Goal: Task Accomplishment & Management: Use online tool/utility

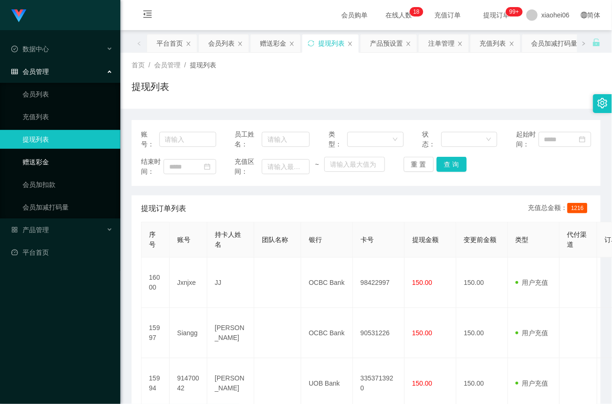
drag, startPoint x: 40, startPoint y: 162, endPoint x: 57, endPoint y: 155, distance: 19.2
click at [40, 162] on link "赠送彩金" at bounding box center [68, 161] width 90 height 19
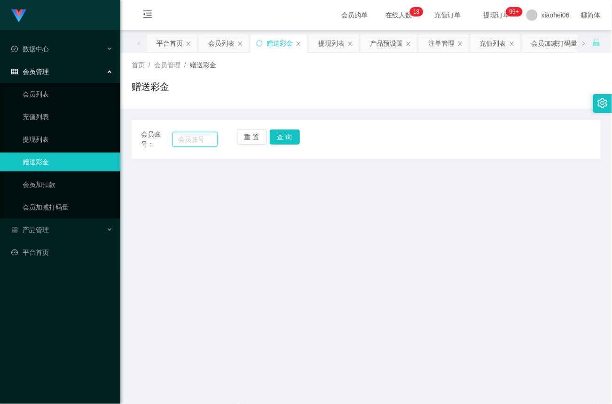
click at [196, 138] on input "text" at bounding box center [195, 139] width 45 height 15
paste input "Jxnjxe"
type input "Jxnjxe"
drag, startPoint x: 279, startPoint y: 138, endPoint x: 289, endPoint y: 145, distance: 12.0
click at [280, 138] on button "查 询" at bounding box center [285, 136] width 30 height 15
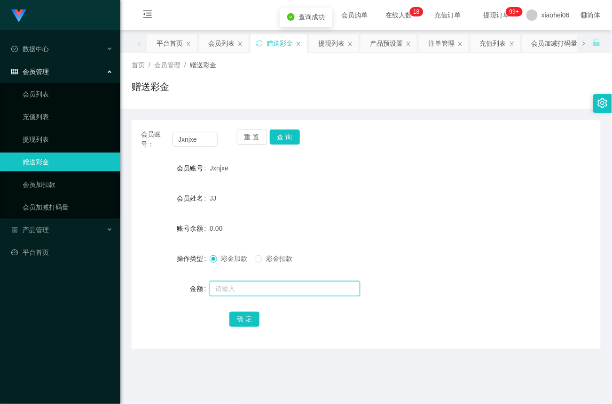
click at [233, 287] on input "text" at bounding box center [285, 288] width 151 height 15
type input "40"
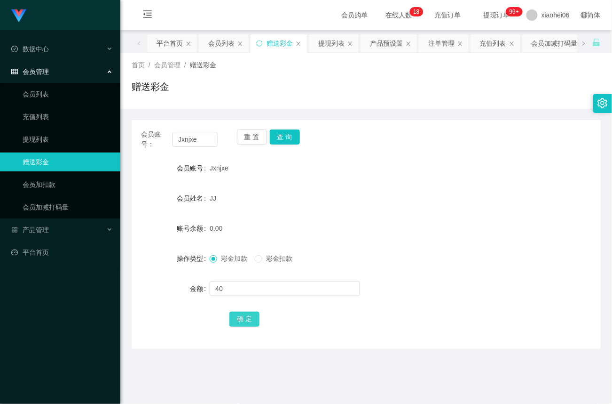
click at [250, 319] on button "确 定" at bounding box center [245, 318] width 30 height 15
drag, startPoint x: 210, startPoint y: 138, endPoint x: 41, endPoint y: 136, distance: 168.4
click at [41, 136] on section "Jingdong工作台代理端 数据中心 会员管理 会员列表 充值列表 提现列表 赠送彩金 会员加扣款 会员加减打码量 产品管理 平台首页 保存配置 重置配置 …" at bounding box center [306, 285] width 612 height 571
paste input "91470042"
type input "91470042"
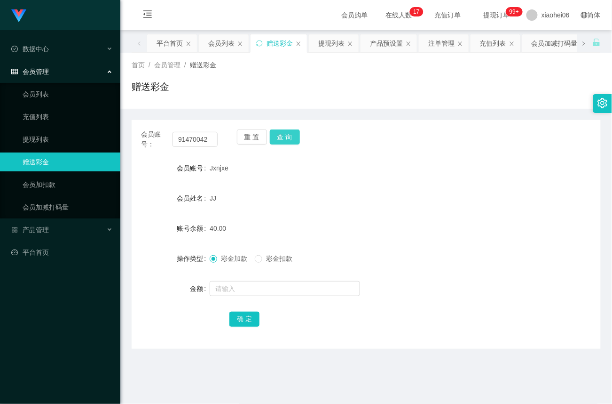
drag, startPoint x: 292, startPoint y: 134, endPoint x: 297, endPoint y: 166, distance: 31.9
click at [292, 135] on button "查 询" at bounding box center [285, 136] width 30 height 15
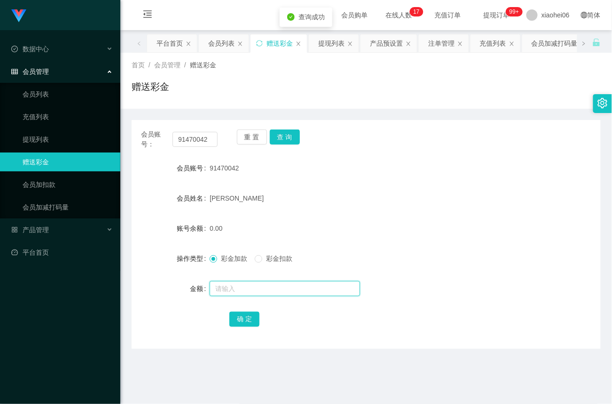
click at [230, 288] on input "text" at bounding box center [285, 288] width 151 height 15
type input "40"
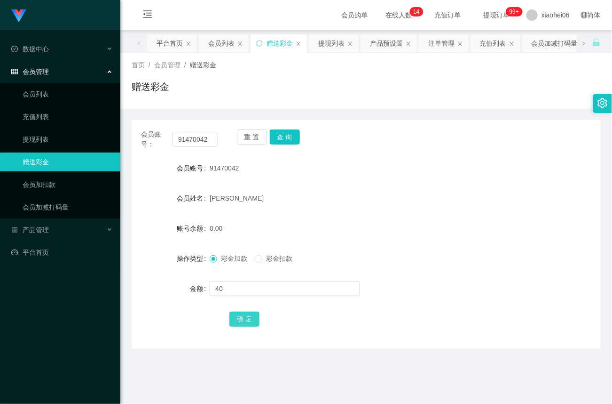
drag, startPoint x: 244, startPoint y: 320, endPoint x: 251, endPoint y: 313, distance: 10.6
click at [244, 320] on button "确 定" at bounding box center [245, 318] width 30 height 15
drag, startPoint x: 212, startPoint y: 141, endPoint x: 17, endPoint y: 138, distance: 194.8
click at [17, 138] on section "Jingdong工作台代理端 数据中心 会员管理 会员列表 充值列表 提现列表 赠送彩金 会员加扣款 会员加减打码量 产品管理 平台首页 保存配置 重置配置 …" at bounding box center [306, 285] width 612 height 571
paste input "Siangg"
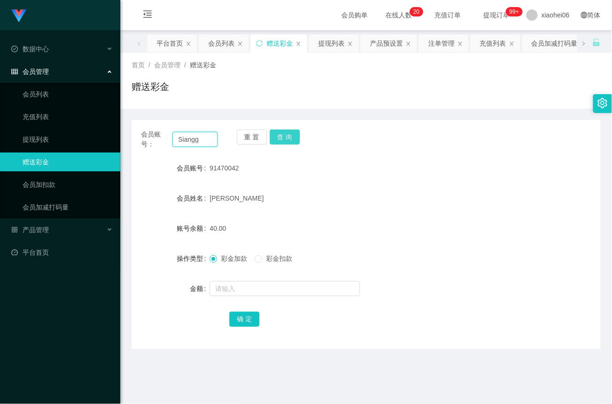
type input "Siangg"
drag, startPoint x: 290, startPoint y: 138, endPoint x: 291, endPoint y: 167, distance: 29.6
click at [290, 142] on button "查 询" at bounding box center [285, 136] width 30 height 15
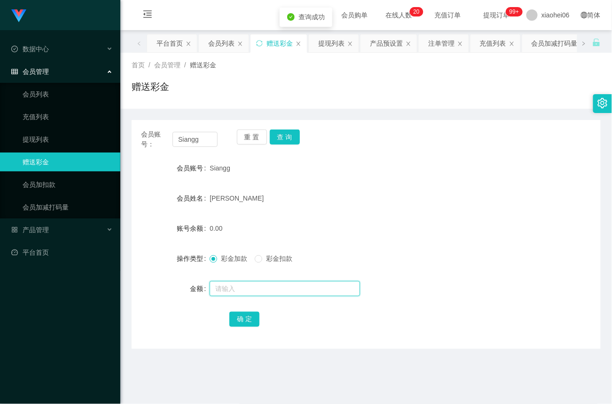
click at [232, 288] on input "text" at bounding box center [285, 288] width 151 height 15
type input "40"
drag, startPoint x: 238, startPoint y: 317, endPoint x: 318, endPoint y: 262, distance: 97.5
click at [238, 317] on button "确 定" at bounding box center [245, 318] width 30 height 15
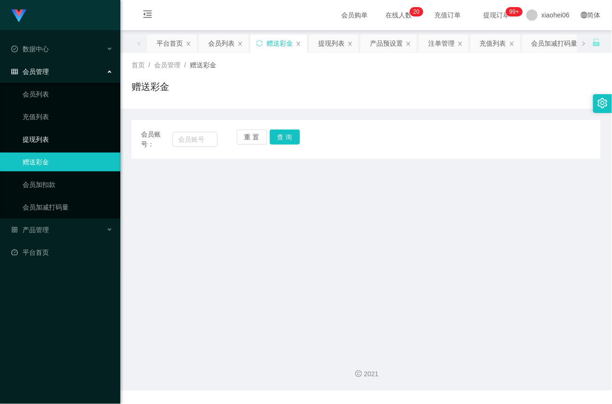
click at [44, 135] on link "提现列表" at bounding box center [68, 139] width 90 height 19
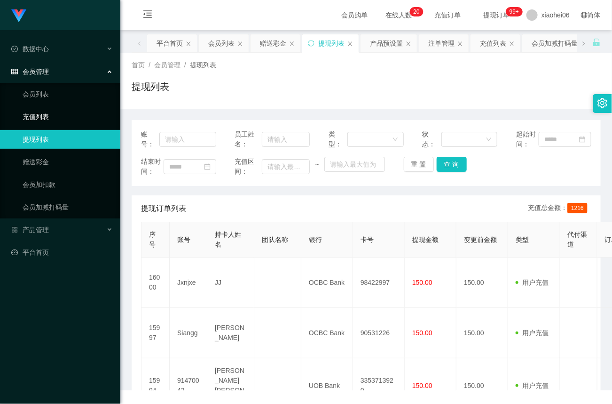
click at [46, 119] on link "充值列表" at bounding box center [68, 116] width 90 height 19
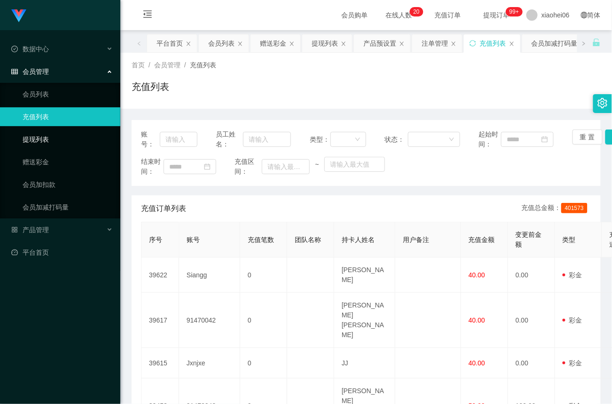
drag, startPoint x: 49, startPoint y: 138, endPoint x: 44, endPoint y: 130, distance: 9.5
click at [48, 138] on link "提现列表" at bounding box center [68, 139] width 90 height 19
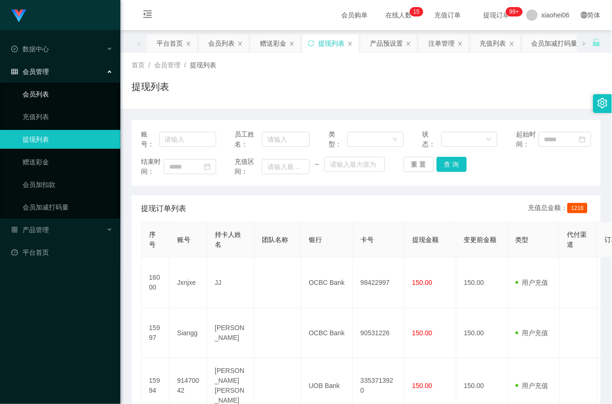
click at [48, 95] on link "会员列表" at bounding box center [68, 94] width 90 height 19
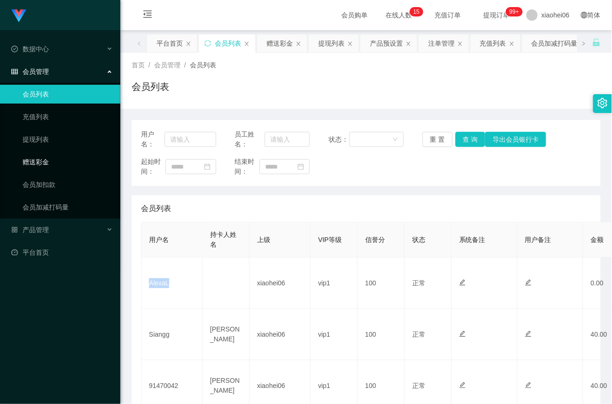
click at [36, 161] on link "赠送彩金" at bounding box center [68, 161] width 90 height 19
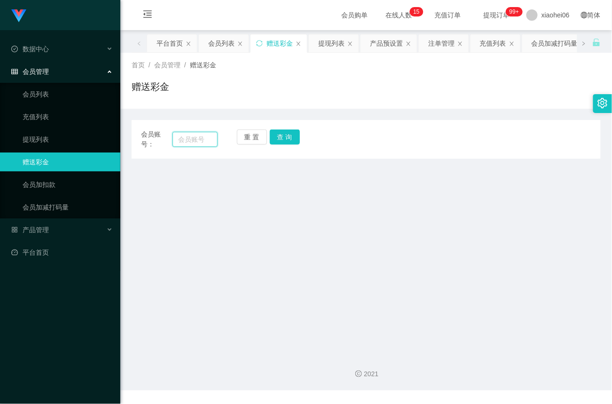
click at [203, 138] on input "text" at bounding box center [195, 139] width 45 height 15
paste input "AlexaL"
type input "AlexaL"
drag, startPoint x: 294, startPoint y: 139, endPoint x: 292, endPoint y: 167, distance: 27.4
click at [294, 139] on button "查 询" at bounding box center [285, 136] width 30 height 15
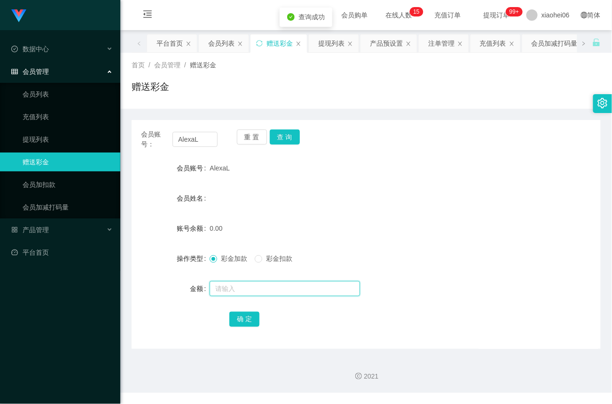
click at [233, 285] on input "text" at bounding box center [285, 288] width 151 height 15
type input "100"
click at [260, 318] on button "确 定" at bounding box center [245, 318] width 30 height 15
drag, startPoint x: 46, startPoint y: 111, endPoint x: 46, endPoint y: 117, distance: 5.7
click at [46, 111] on link "充值列表" at bounding box center [68, 116] width 90 height 19
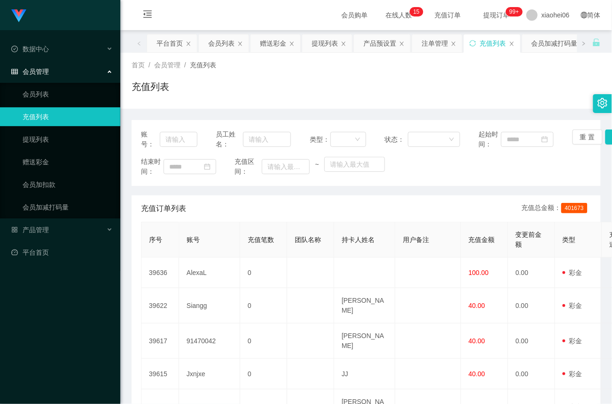
click at [44, 68] on span "会员管理" at bounding box center [30, 72] width 38 height 8
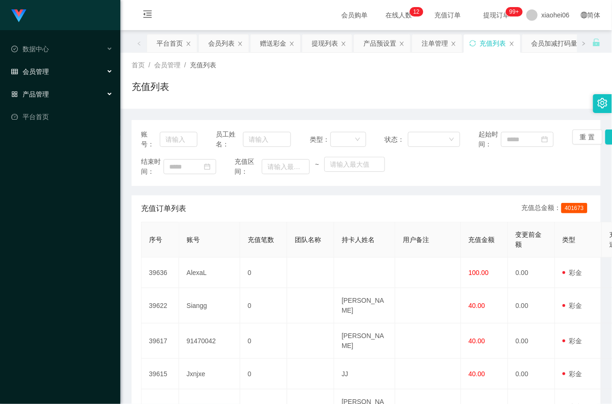
drag, startPoint x: 40, startPoint y: 93, endPoint x: 42, endPoint y: 98, distance: 5.9
click at [40, 93] on span "产品管理" at bounding box center [30, 94] width 38 height 8
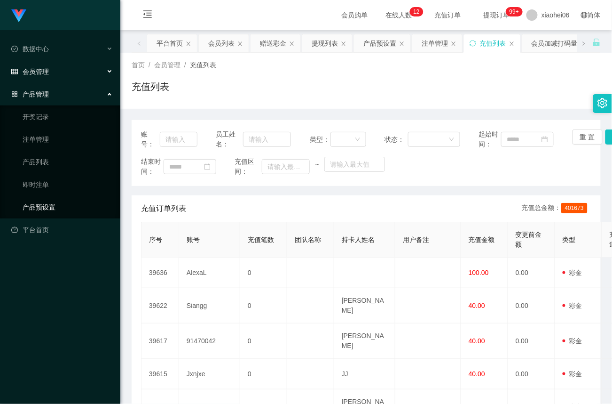
click at [42, 203] on link "产品预设置" at bounding box center [68, 207] width 90 height 19
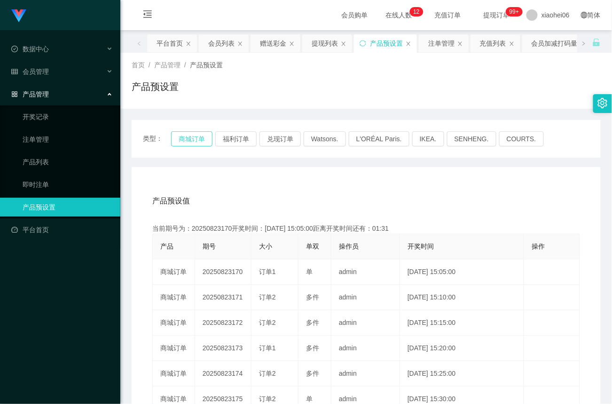
drag, startPoint x: 198, startPoint y: 137, endPoint x: 203, endPoint y: 168, distance: 31.1
click at [197, 137] on button "商城订单" at bounding box center [191, 138] width 41 height 15
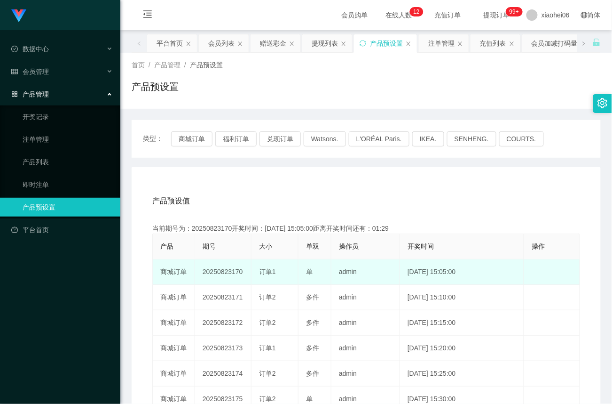
click at [230, 275] on td "20250823170" at bounding box center [223, 271] width 56 height 25
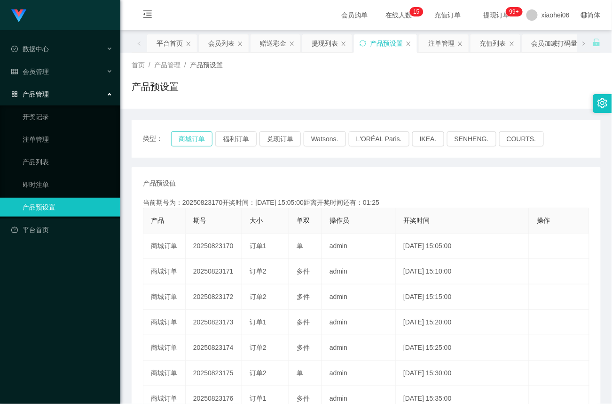
drag, startPoint x: 190, startPoint y: 141, endPoint x: 197, endPoint y: 145, distance: 7.8
click at [190, 142] on button "商城订单" at bounding box center [191, 138] width 41 height 15
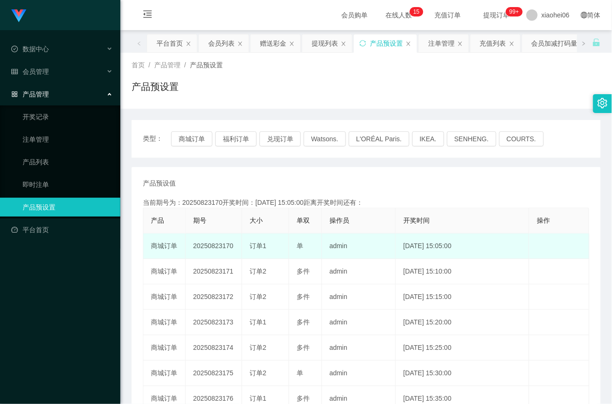
click at [221, 246] on td "20250823170" at bounding box center [214, 245] width 56 height 25
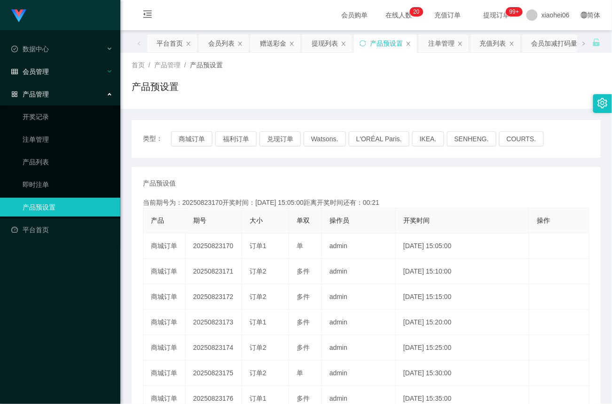
drag, startPoint x: 47, startPoint y: 88, endPoint x: 47, endPoint y: 67, distance: 21.6
click at [47, 90] on span "产品管理" at bounding box center [30, 94] width 38 height 8
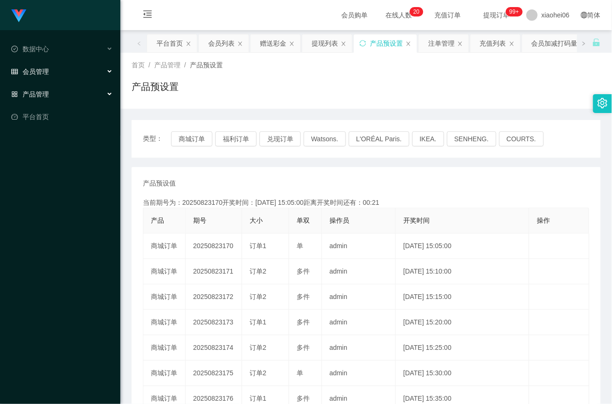
click at [47, 68] on span "会员管理" at bounding box center [30, 72] width 38 height 8
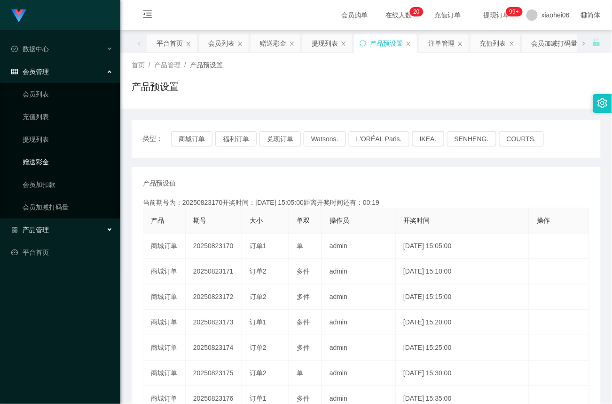
click at [40, 162] on link "赠送彩金" at bounding box center [68, 161] width 90 height 19
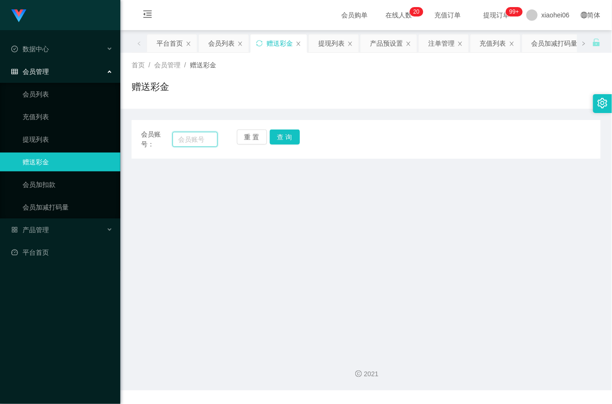
click at [192, 135] on input "text" at bounding box center [195, 139] width 45 height 15
paste input "91470042"
type input "91470042"
drag, startPoint x: 290, startPoint y: 134, endPoint x: 294, endPoint y: 140, distance: 7.4
click at [290, 134] on button "查 询" at bounding box center [285, 136] width 30 height 15
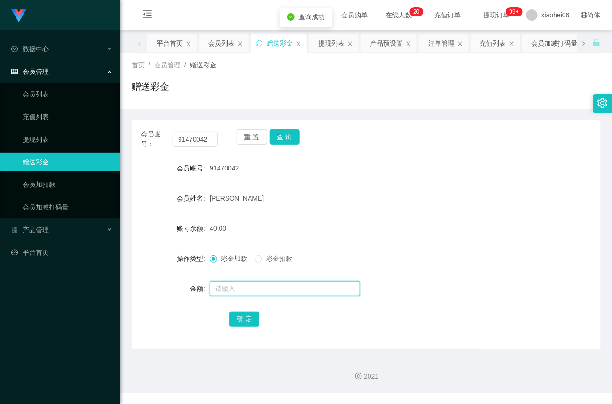
drag, startPoint x: 235, startPoint y: 287, endPoint x: 239, endPoint y: 294, distance: 8.2
click at [236, 288] on input "text" at bounding box center [285, 288] width 151 height 15
type input "300"
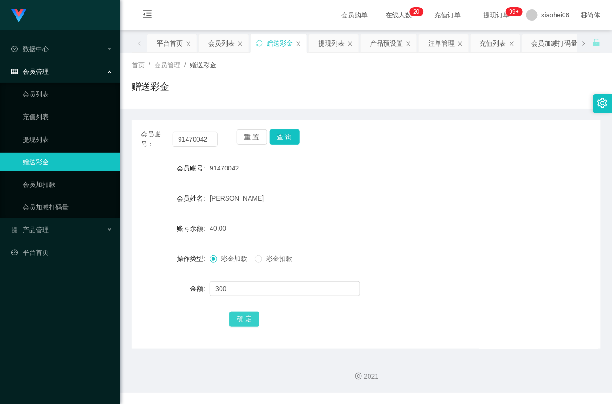
click at [249, 319] on button "确 定" at bounding box center [245, 318] width 30 height 15
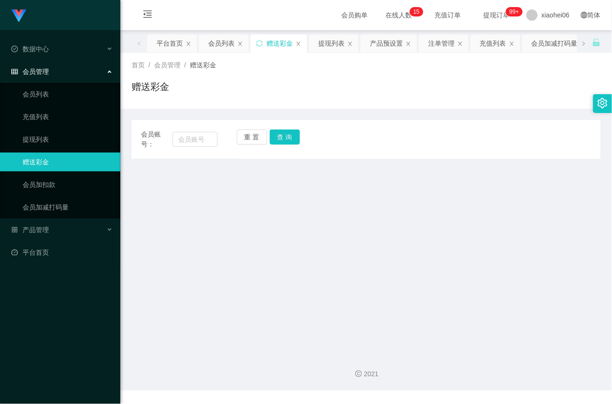
drag, startPoint x: 58, startPoint y: 66, endPoint x: 58, endPoint y: 76, distance: 9.9
click at [58, 66] on div "会员管理" at bounding box center [60, 71] width 120 height 19
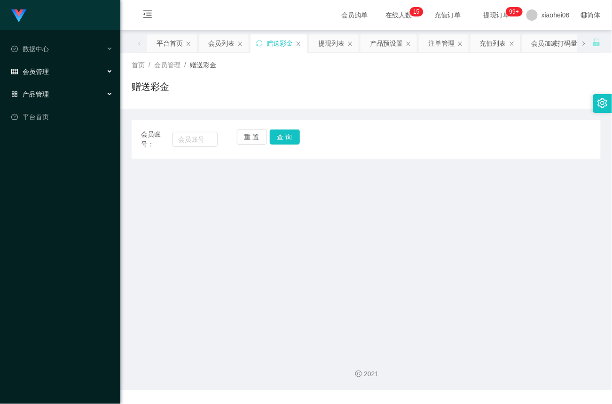
click at [45, 92] on span "产品管理" at bounding box center [30, 94] width 38 height 8
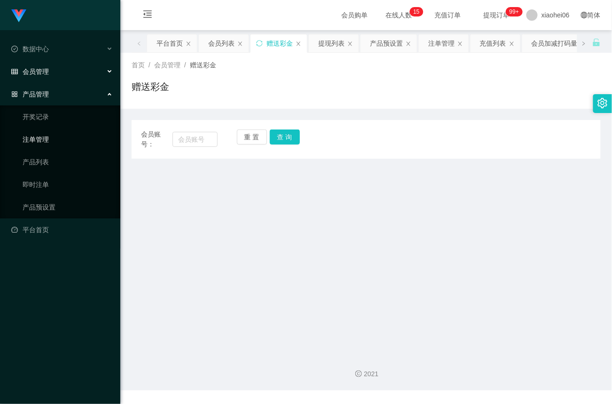
drag, startPoint x: 40, startPoint y: 135, endPoint x: 55, endPoint y: 134, distance: 15.2
click at [40, 135] on link "注单管理" at bounding box center [68, 139] width 90 height 19
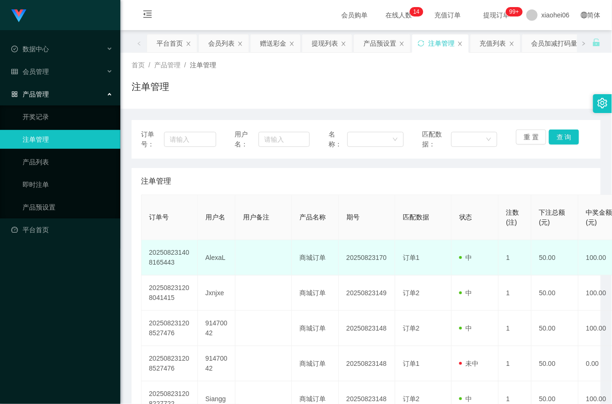
click at [218, 259] on td "AlexaL" at bounding box center [217, 257] width 38 height 35
click at [218, 258] on td "AlexaL" at bounding box center [217, 257] width 38 height 35
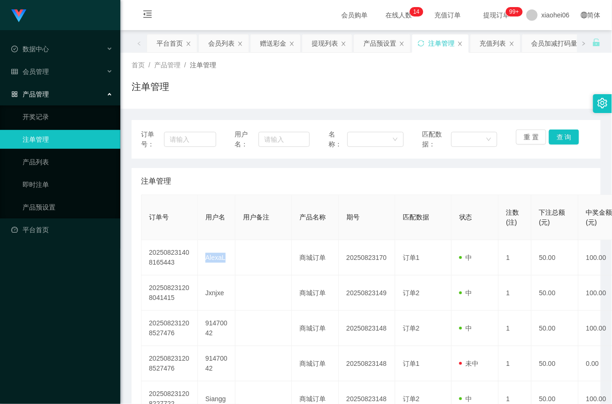
copy td "AlexaL"
click at [46, 90] on span "产品管理" at bounding box center [30, 94] width 38 height 8
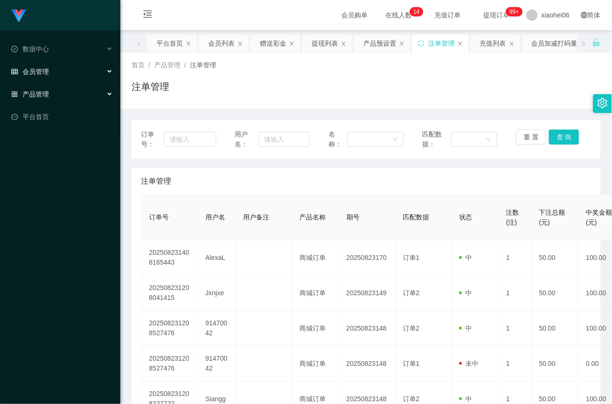
click at [48, 71] on span "会员管理" at bounding box center [30, 72] width 38 height 8
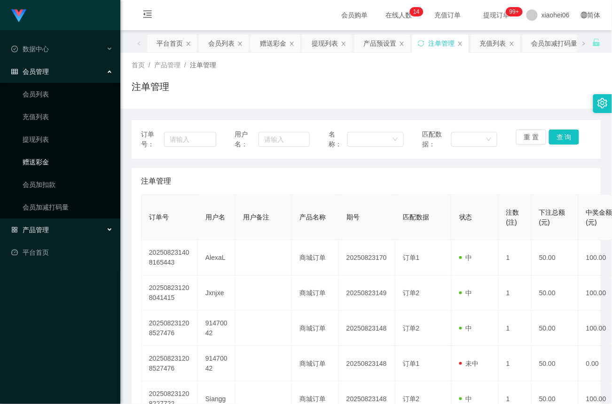
drag, startPoint x: 42, startPoint y: 158, endPoint x: 87, endPoint y: 153, distance: 44.9
click at [42, 159] on link "赠送彩金" at bounding box center [68, 161] width 90 height 19
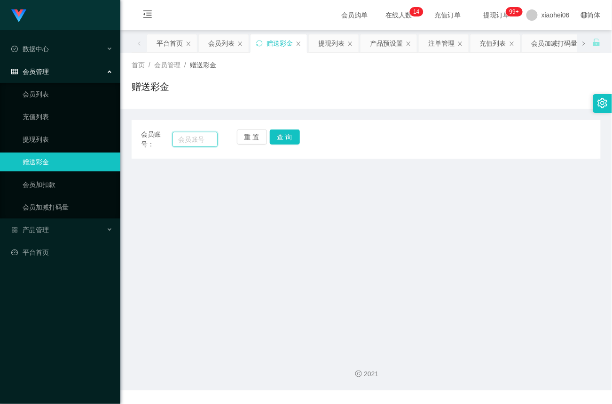
click at [185, 138] on input "text" at bounding box center [195, 139] width 45 height 15
paste input "AlexaL"
click at [283, 140] on button "查 询" at bounding box center [285, 136] width 30 height 15
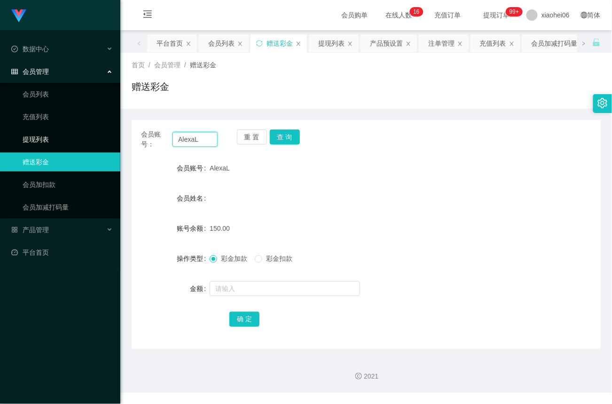
drag, startPoint x: 204, startPoint y: 141, endPoint x: 78, endPoint y: 142, distance: 125.6
click at [78, 142] on section "Jingdong工作台代理端 数据中心 会员管理 会员列表 充值列表 提现列表 赠送彩金 会员加扣款 会员加减打码量 产品管理 开奖记录 注单管理 产品列表 …" at bounding box center [306, 196] width 612 height 392
paste input "Siangg"
type input "Siangg"
click at [285, 135] on button "查 询" at bounding box center [285, 136] width 30 height 15
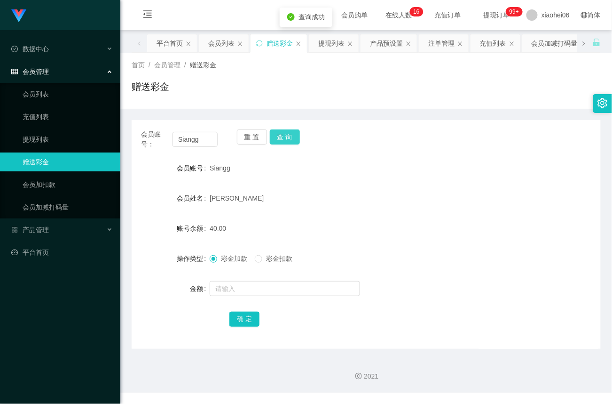
click at [285, 135] on button "查 询" at bounding box center [285, 136] width 30 height 15
click at [249, 287] on input "text" at bounding box center [285, 288] width 151 height 15
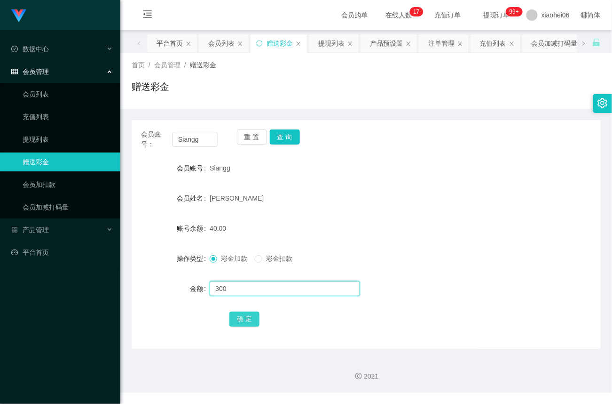
type input "300"
click at [243, 320] on button "确 定" at bounding box center [245, 318] width 30 height 15
click at [42, 136] on link "提现列表" at bounding box center [68, 139] width 90 height 19
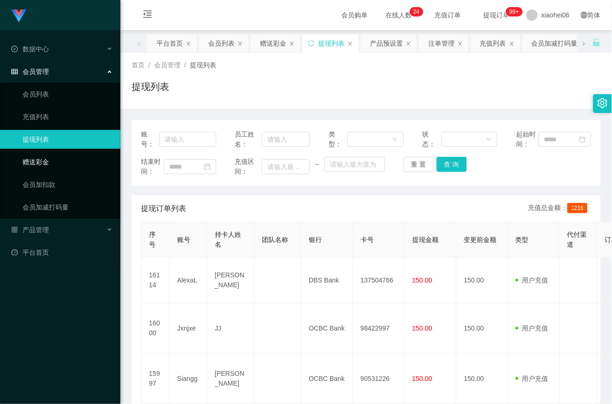
drag, startPoint x: 46, startPoint y: 162, endPoint x: 103, endPoint y: 142, distance: 60.6
click at [46, 162] on link "赠送彩金" at bounding box center [68, 161] width 90 height 19
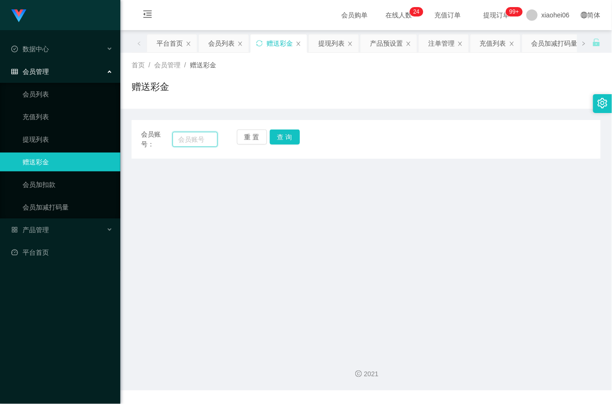
drag, startPoint x: 194, startPoint y: 145, endPoint x: 213, endPoint y: 145, distance: 19.3
click at [195, 146] on input "text" at bounding box center [195, 139] width 45 height 15
paste input "AlexaL"
type input "AlexaL"
click at [296, 137] on button "查 询" at bounding box center [285, 136] width 30 height 15
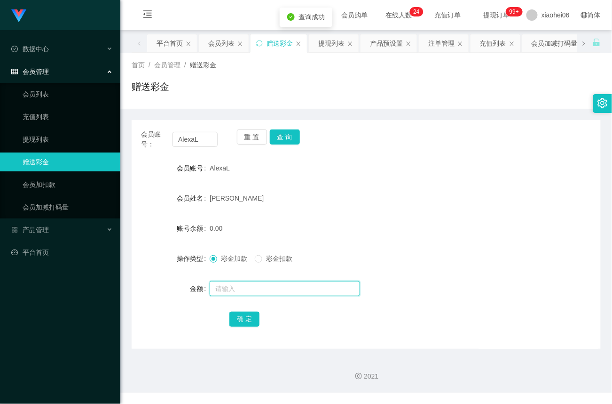
click at [253, 288] on input "text" at bounding box center [285, 288] width 151 height 15
type input "40"
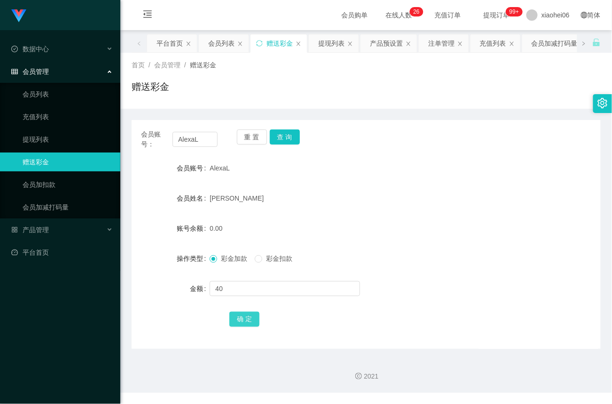
click at [245, 320] on button "确 定" at bounding box center [245, 318] width 30 height 15
click at [44, 117] on link "充值列表" at bounding box center [68, 116] width 90 height 19
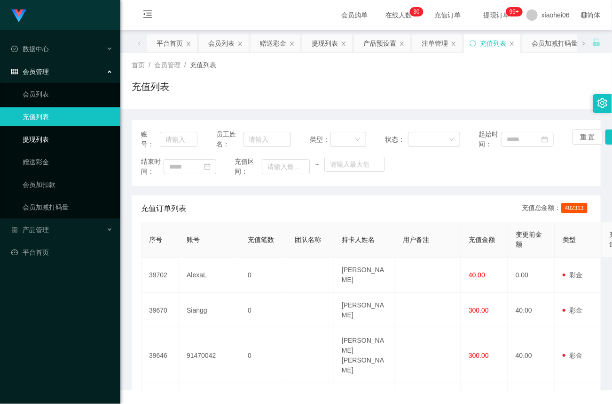
click at [42, 139] on link "提现列表" at bounding box center [68, 139] width 90 height 19
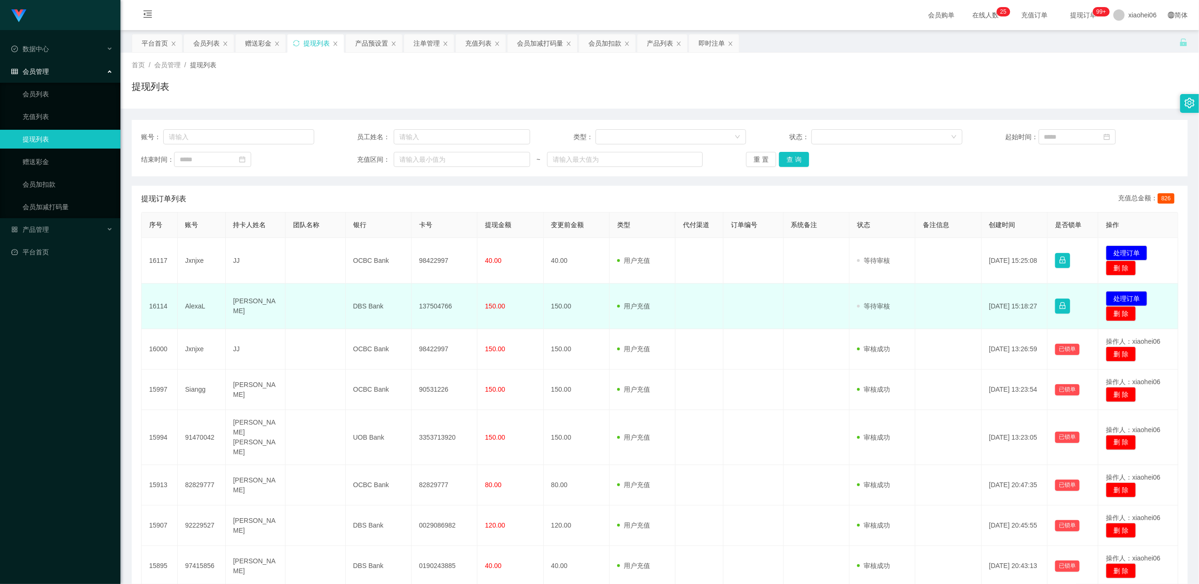
click at [193, 307] on td "AlexaL" at bounding box center [202, 307] width 48 height 46
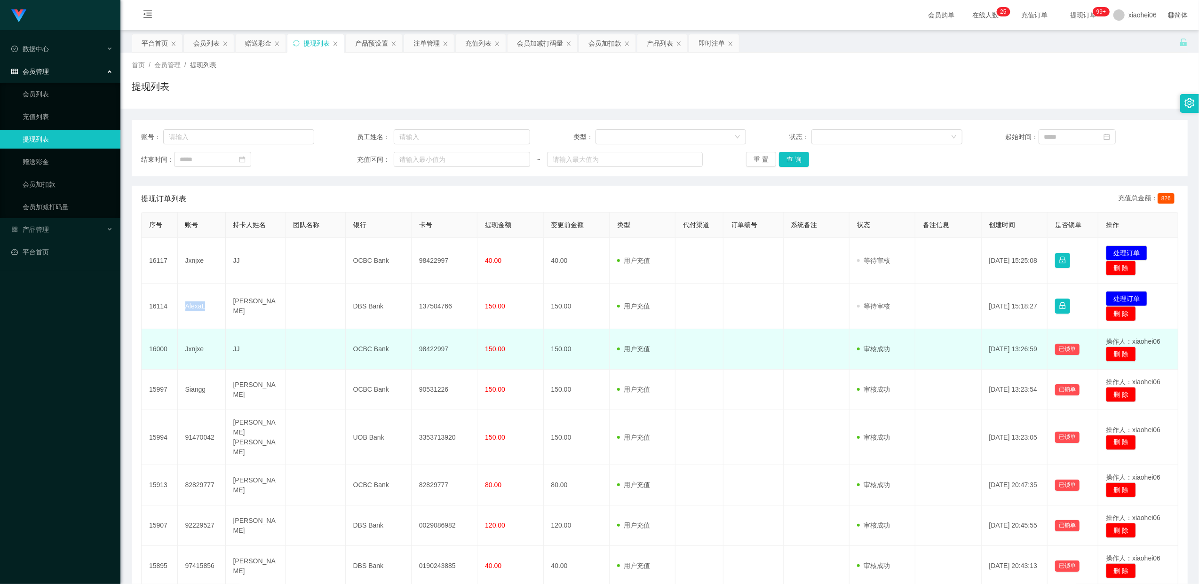
copy td "AlexaL"
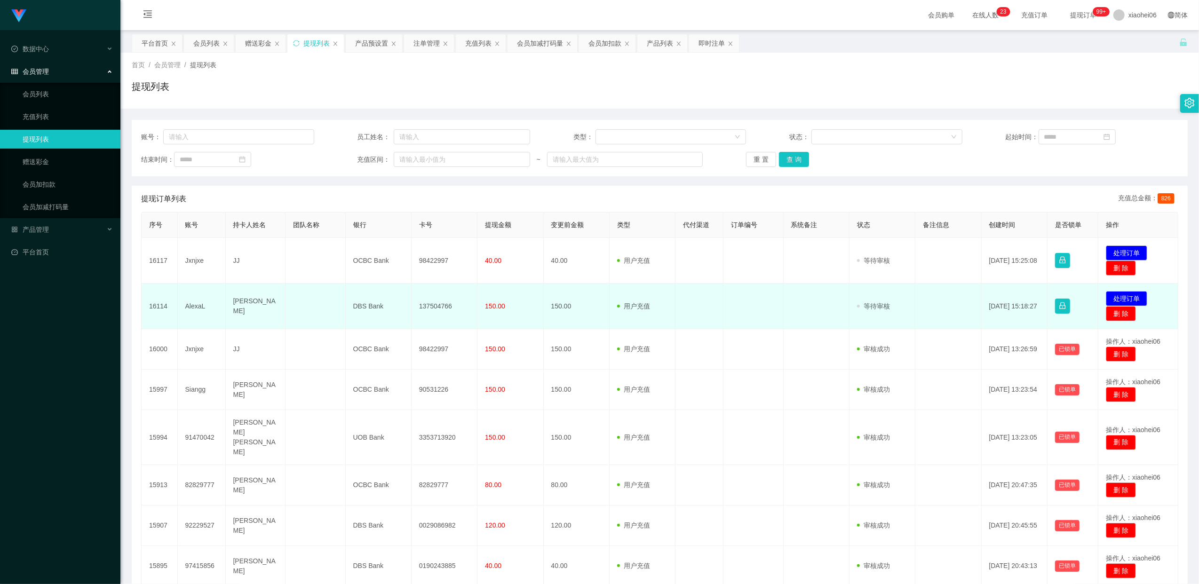
click at [438, 307] on td "137504766" at bounding box center [445, 307] width 66 height 46
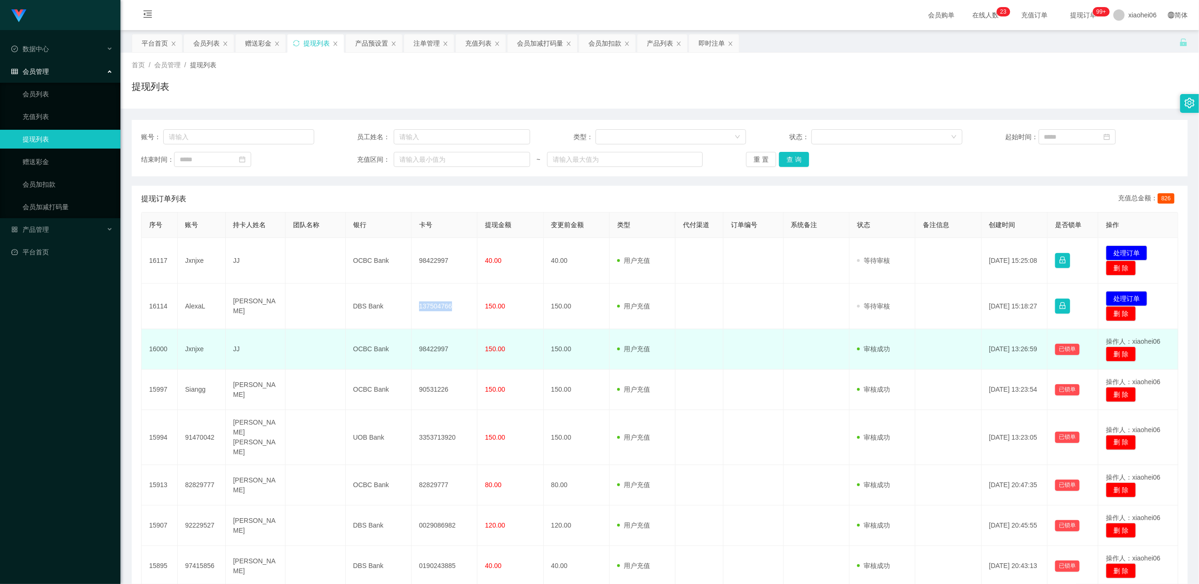
copy td "137504766"
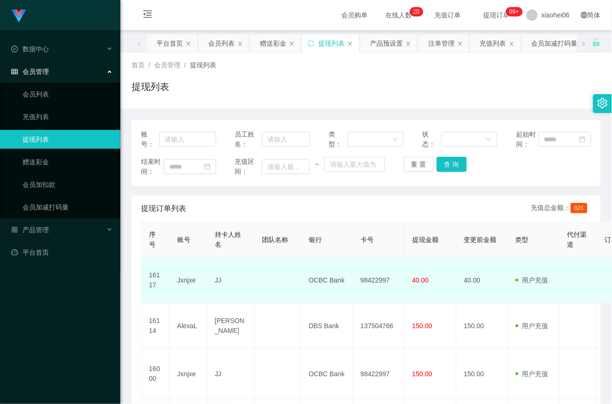
drag, startPoint x: 470, startPoint y: 279, endPoint x: 468, endPoint y: 295, distance: 16.1
click at [469, 280] on td "40.00" at bounding box center [483, 280] width 52 height 46
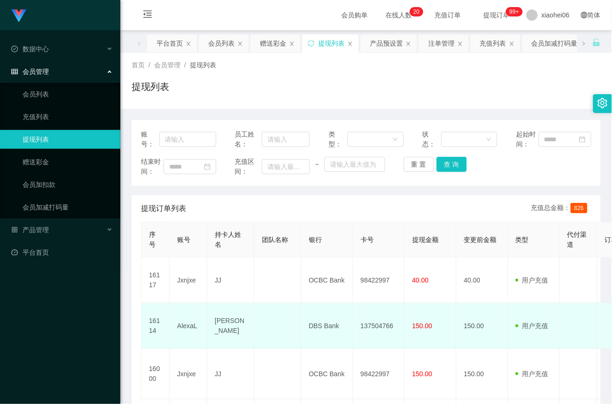
click at [383, 322] on td "137504766" at bounding box center [379, 326] width 52 height 46
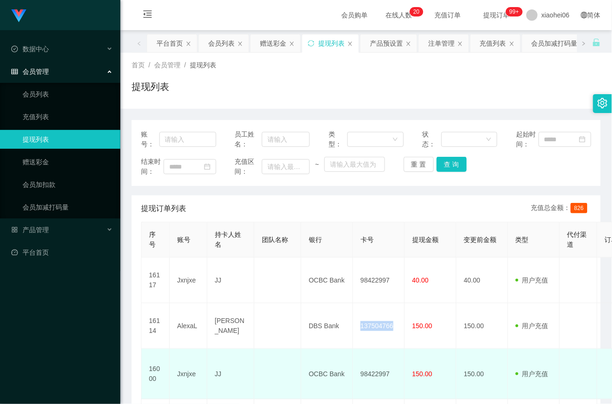
copy td "137504766"
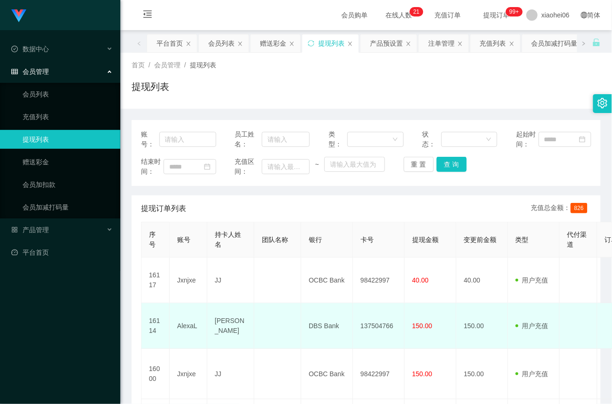
click at [320, 329] on td "DBS Bank" at bounding box center [328, 326] width 52 height 46
copy td "DBS Bank"
click at [220, 327] on td "[PERSON_NAME]" at bounding box center [230, 326] width 47 height 46
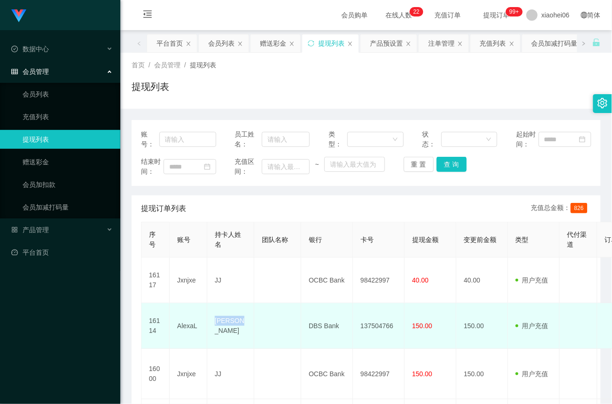
click at [220, 327] on td "[PERSON_NAME]" at bounding box center [230, 326] width 47 height 46
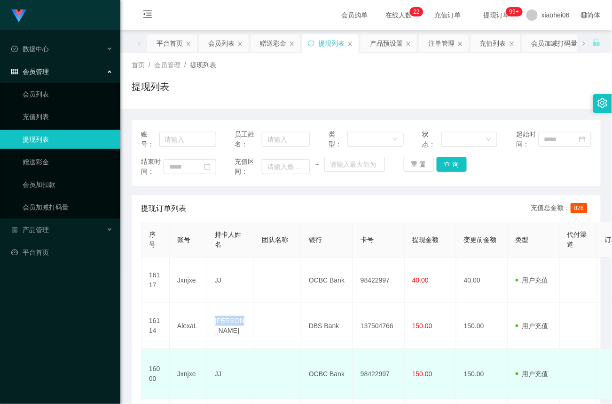
copy td "[PERSON_NAME]"
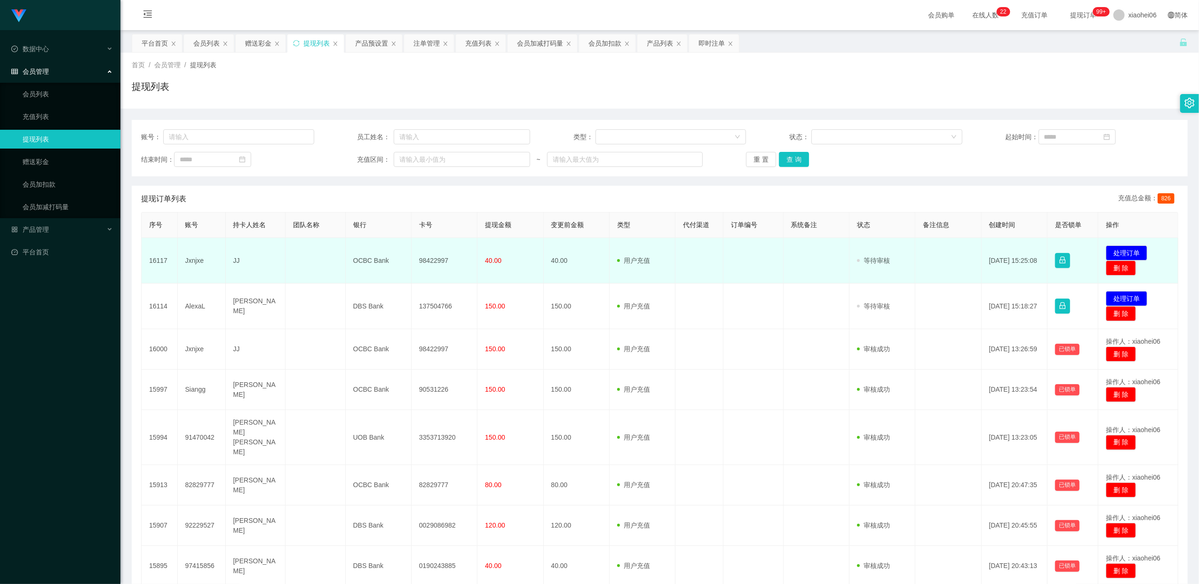
click at [196, 260] on td "Jxnjxe" at bounding box center [202, 261] width 48 height 46
click at [196, 261] on td "Jxnjxe" at bounding box center [202, 261] width 48 height 46
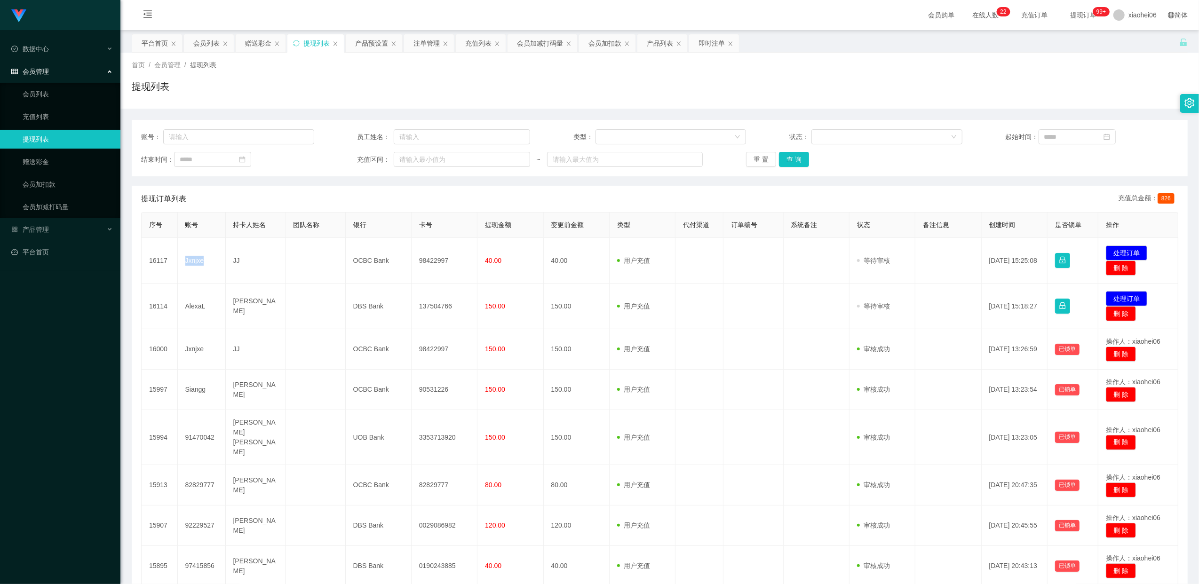
copy td "Jxnjxe"
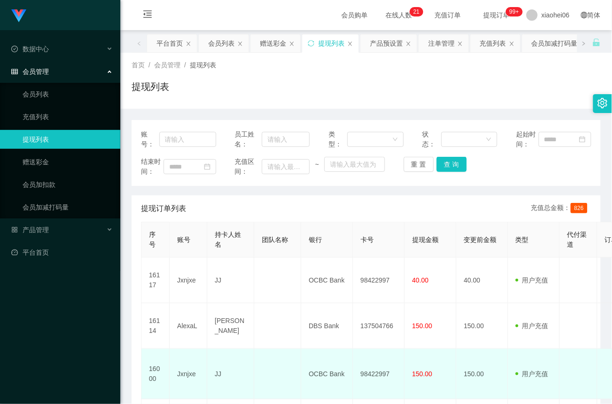
drag, startPoint x: 191, startPoint y: 396, endPoint x: 210, endPoint y: 382, distance: 23.6
click at [191, 396] on td "Jxnjxe" at bounding box center [189, 374] width 38 height 50
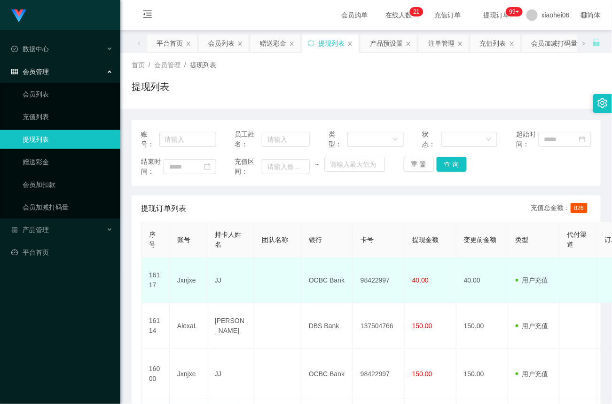
click at [191, 281] on td "Jxnjxe" at bounding box center [189, 280] width 38 height 46
click at [193, 285] on td "Jxnjxe" at bounding box center [189, 280] width 38 height 46
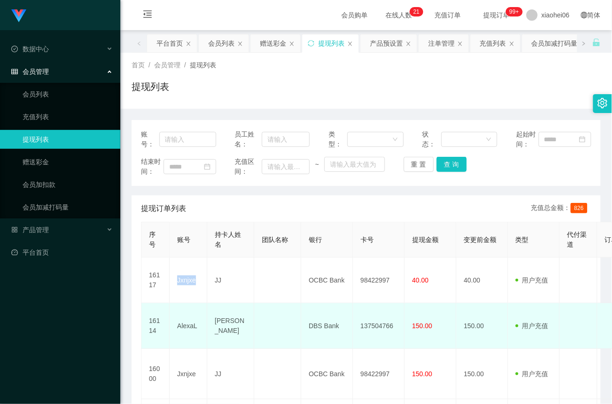
copy td "Jxnjxe"
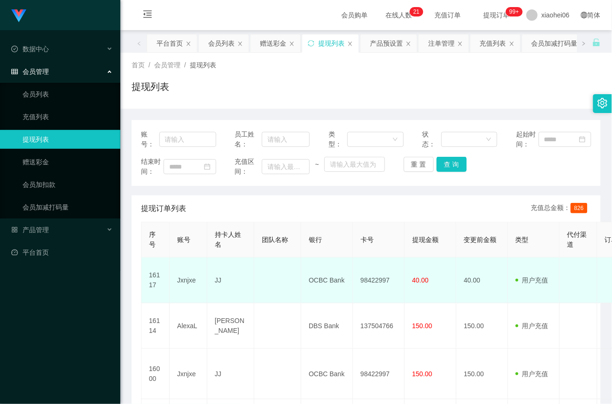
click at [384, 281] on td "98422997" at bounding box center [379, 280] width 52 height 46
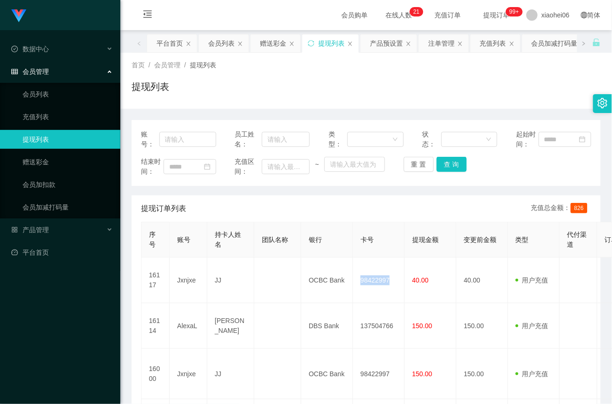
copy td "98422997"
click at [44, 161] on link "赠送彩金" at bounding box center [68, 161] width 90 height 19
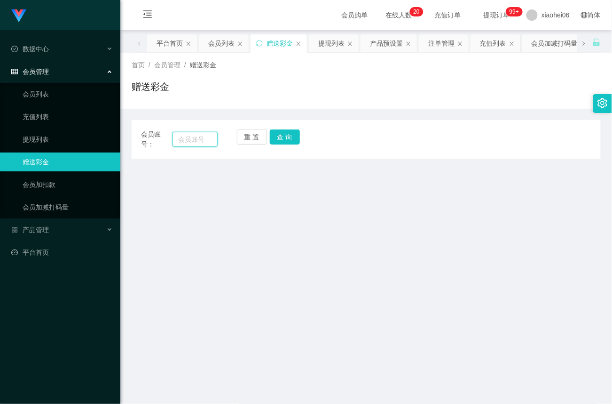
click at [201, 142] on input "text" at bounding box center [195, 139] width 45 height 15
paste input "Siangg"
click at [294, 137] on button "查 询" at bounding box center [285, 136] width 30 height 15
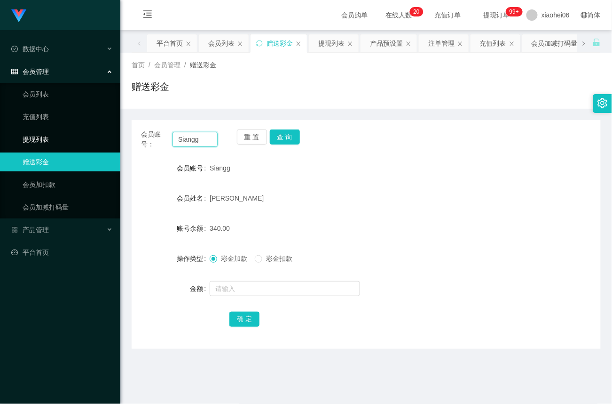
drag, startPoint x: 207, startPoint y: 138, endPoint x: 29, endPoint y: 129, distance: 179.0
click at [29, 129] on section "Jingdong工作台代理端 数据中心 会员管理 会员列表 充值列表 提现列表 赠送彩金 会员加扣款 会员加减打码量 产品管理 平台首页 保存配置 重置配置 …" at bounding box center [306, 285] width 612 height 571
paste input "Jxnjxe"
type input "Jxnjxe"
click at [290, 143] on button "查 询" at bounding box center [285, 136] width 30 height 15
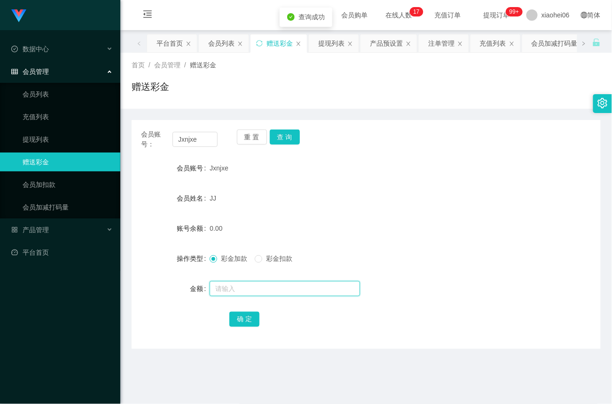
click at [235, 286] on input "text" at bounding box center [285, 288] width 151 height 15
type input "100"
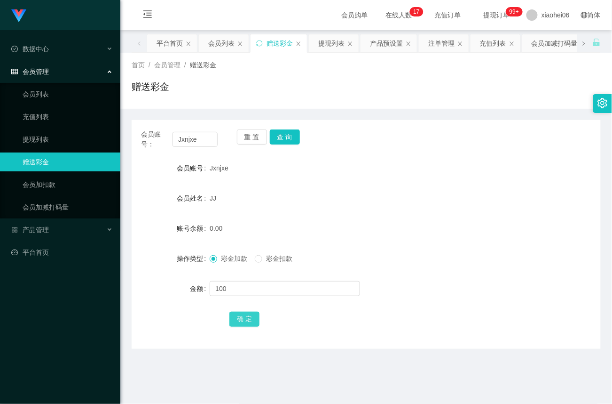
drag, startPoint x: 245, startPoint y: 317, endPoint x: 281, endPoint y: 296, distance: 41.7
click at [245, 317] on button "确 定" at bounding box center [245, 318] width 30 height 15
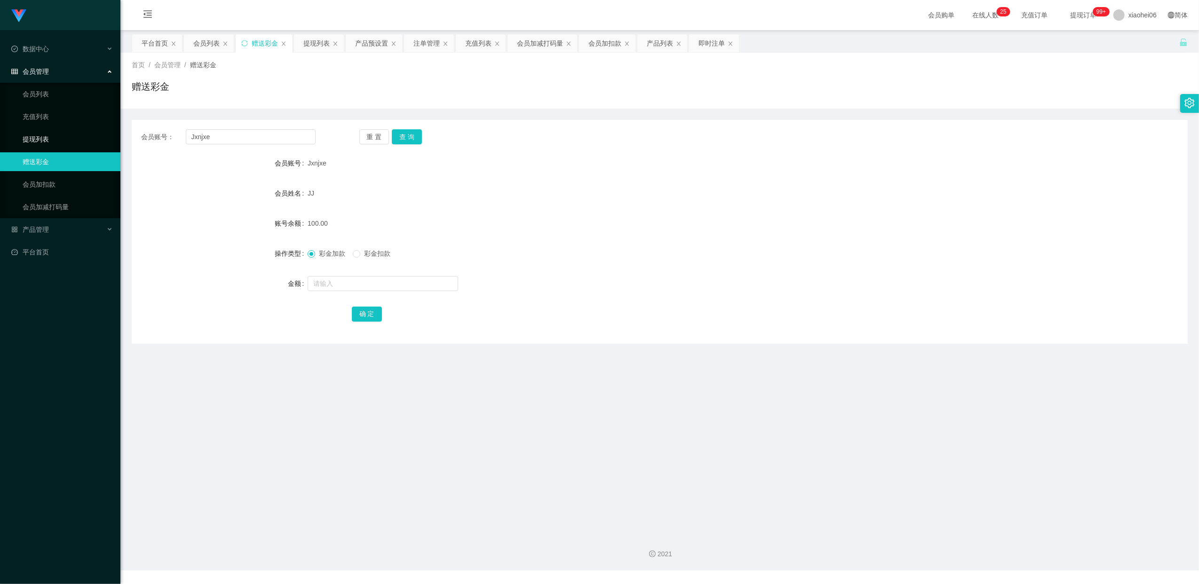
click at [36, 137] on link "提现列表" at bounding box center [68, 139] width 90 height 19
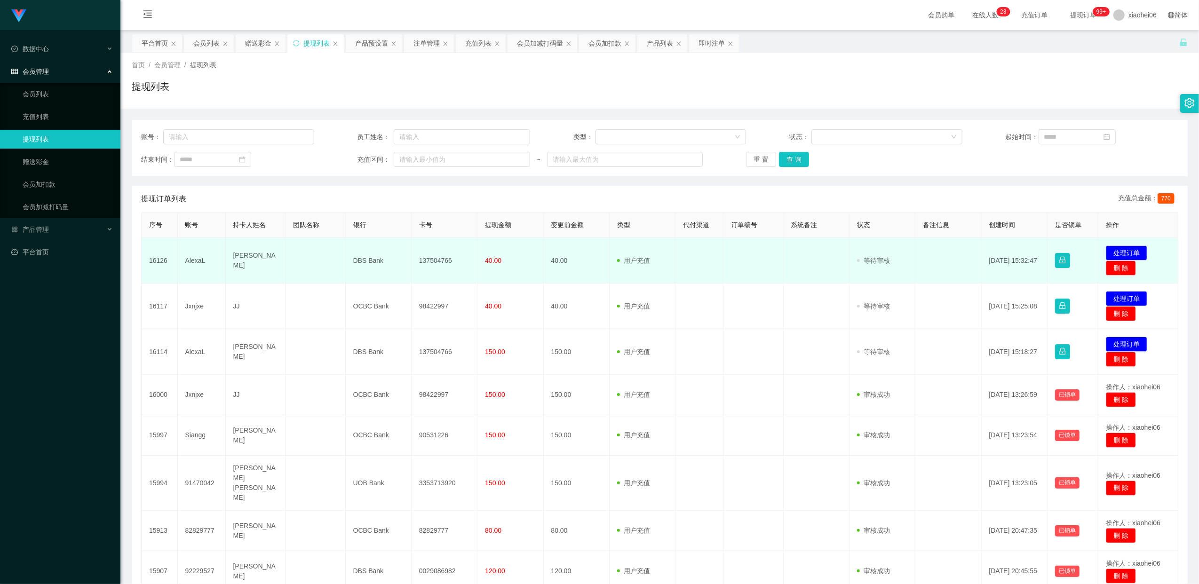
drag, startPoint x: 0, startPoint y: 0, endPoint x: 441, endPoint y: 262, distance: 512.9
click at [441, 262] on td "137504766" at bounding box center [445, 261] width 66 height 46
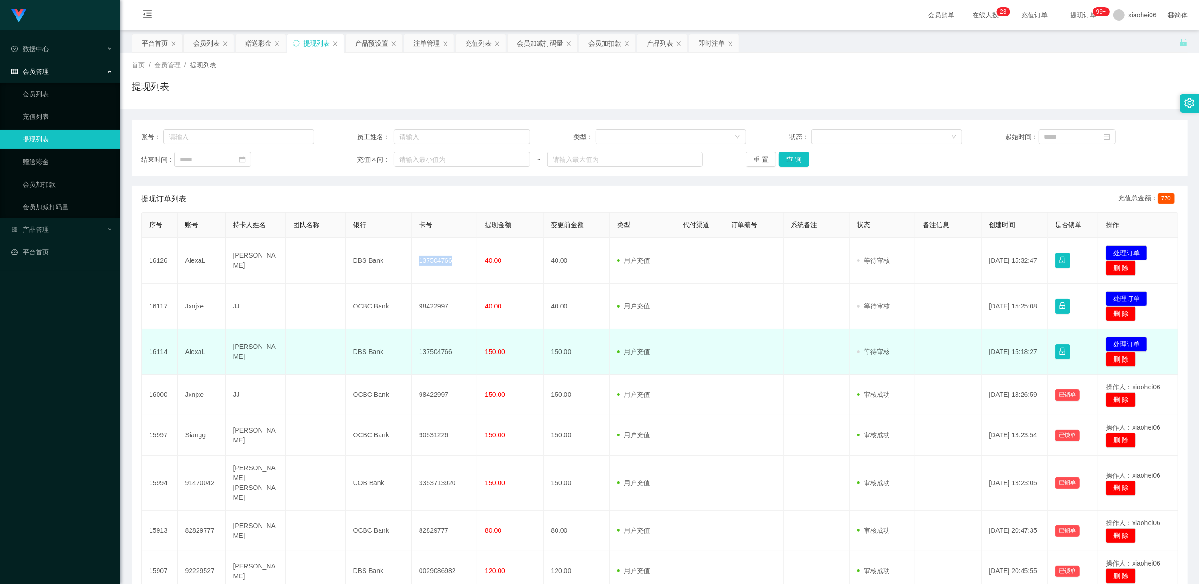
copy td "137504766"
click at [1120, 344] on button "处理订单" at bounding box center [1126, 344] width 41 height 15
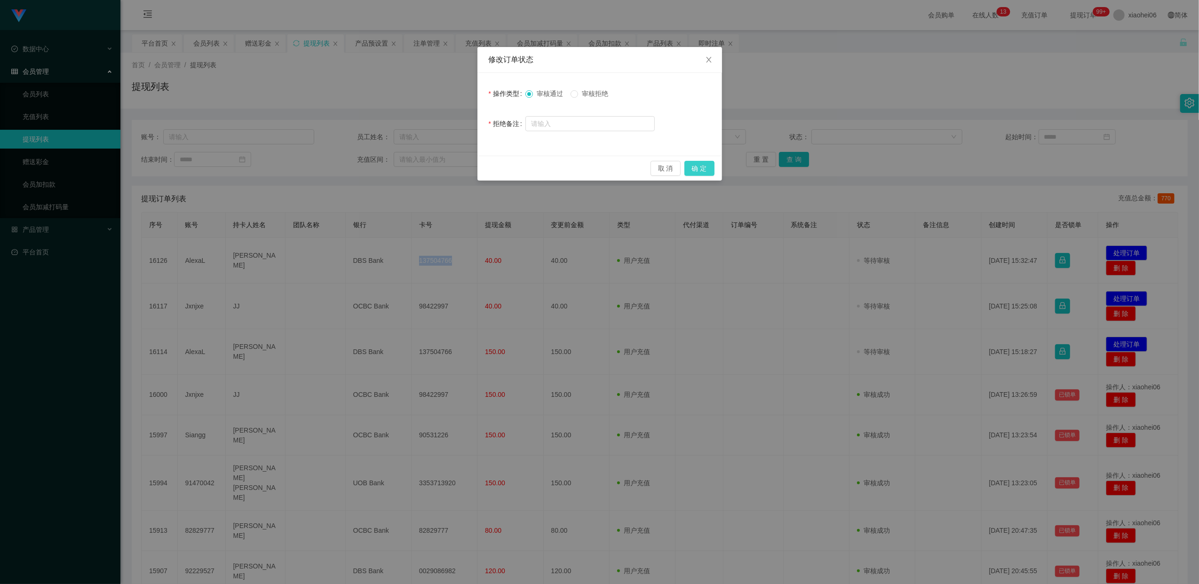
click at [704, 168] on button "确 定" at bounding box center [699, 168] width 30 height 15
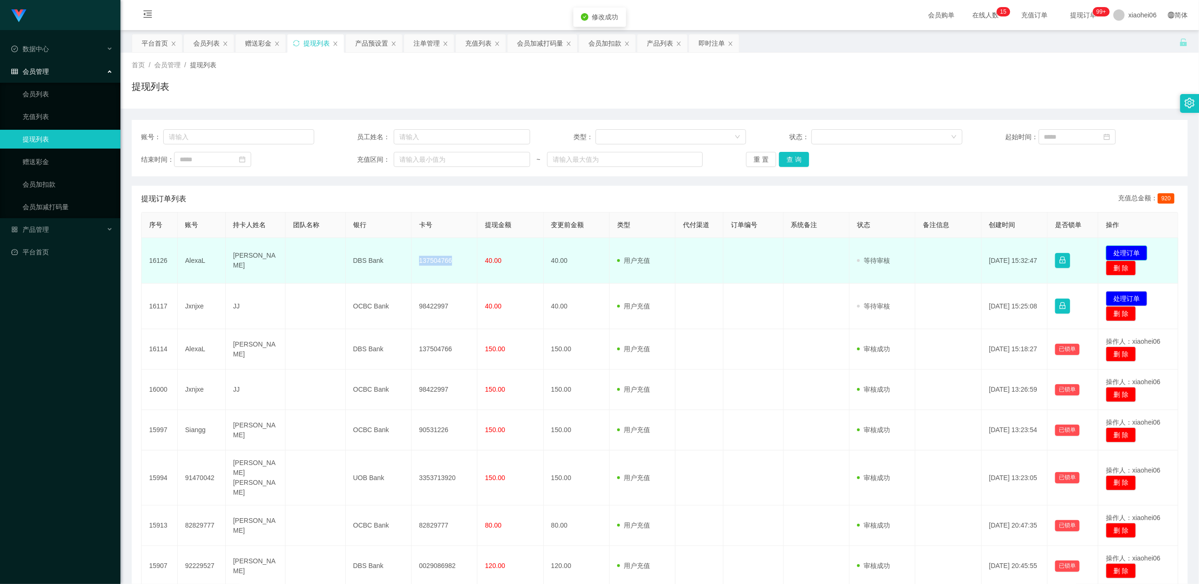
click at [1124, 248] on button "处理订单" at bounding box center [1126, 253] width 41 height 15
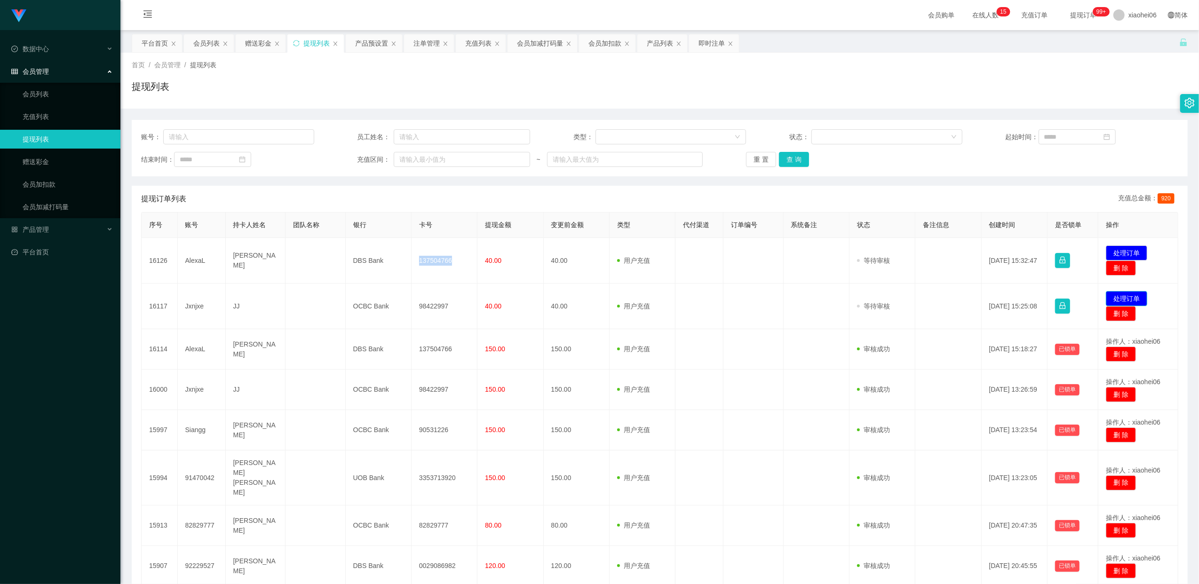
click at [1127, 301] on button "处理订单" at bounding box center [1126, 298] width 41 height 15
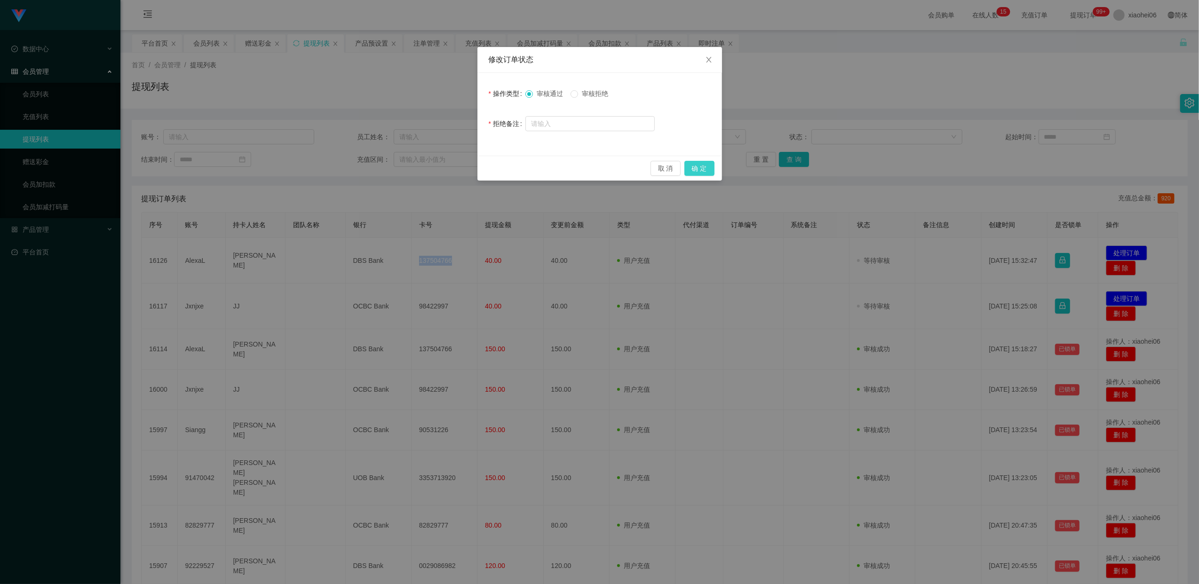
click at [704, 171] on button "确 定" at bounding box center [699, 168] width 30 height 15
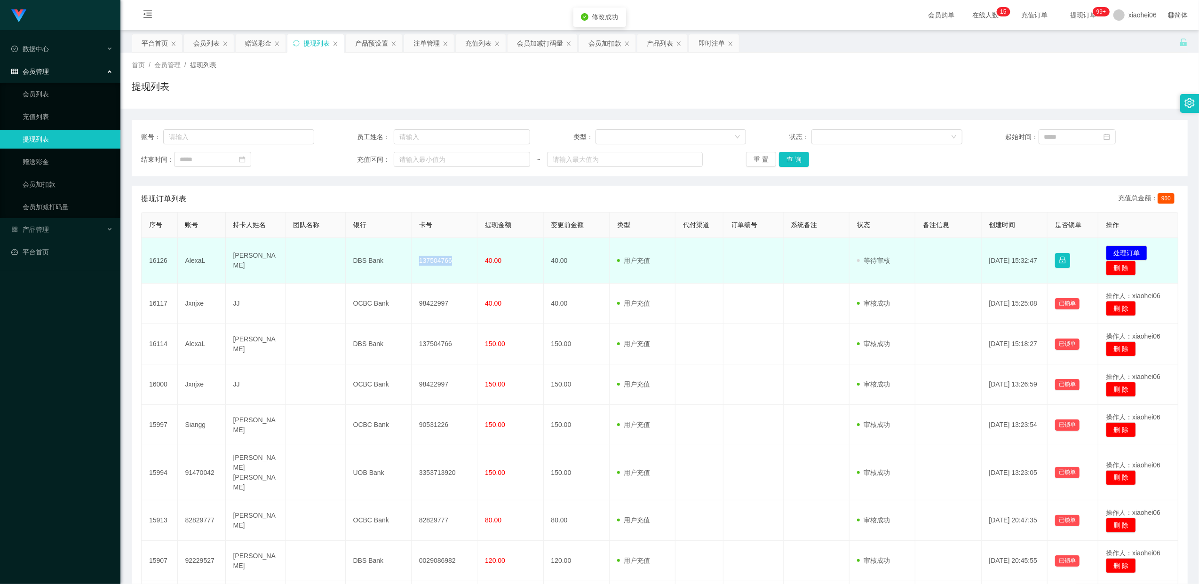
click at [445, 263] on td "137504766" at bounding box center [445, 261] width 66 height 46
click at [441, 262] on td "137504766" at bounding box center [445, 261] width 66 height 46
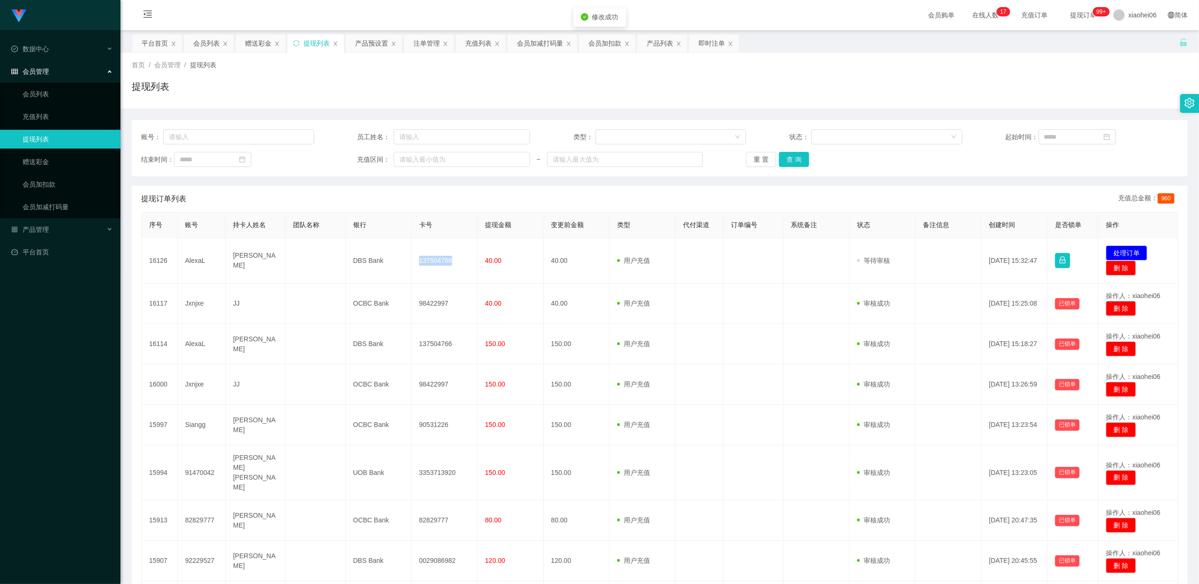
copy td "137504766"
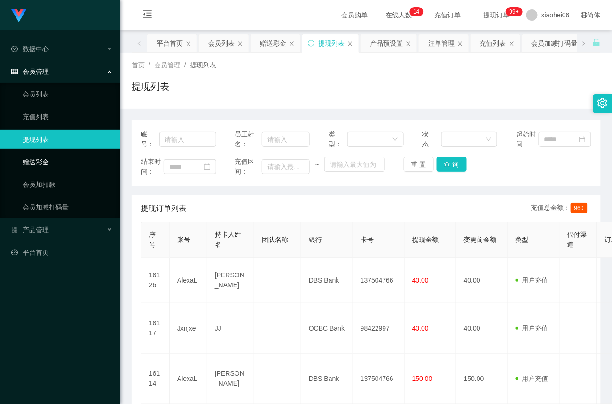
drag, startPoint x: 45, startPoint y: 159, endPoint x: 113, endPoint y: 149, distance: 68.5
click at [47, 159] on link "赠送彩金" at bounding box center [68, 161] width 90 height 19
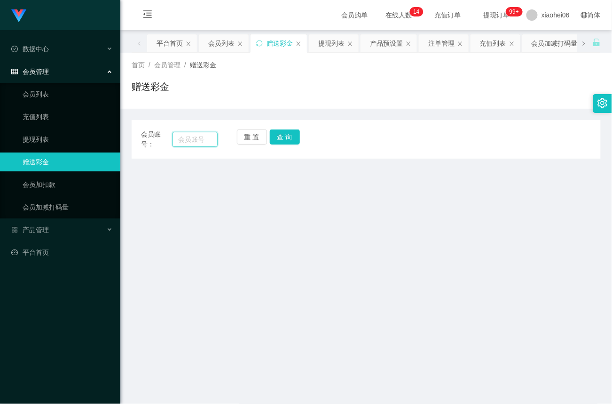
drag, startPoint x: 197, startPoint y: 135, endPoint x: 204, endPoint y: 136, distance: 7.2
click at [197, 135] on input "text" at bounding box center [195, 139] width 45 height 15
paste input "AlexaL"
type input "AlexaL"
click at [293, 138] on button "查 询" at bounding box center [285, 136] width 30 height 15
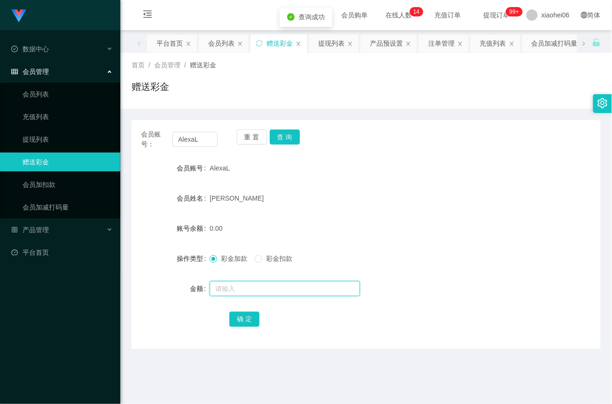
click at [239, 286] on input "text" at bounding box center [285, 288] width 151 height 15
type input "100"
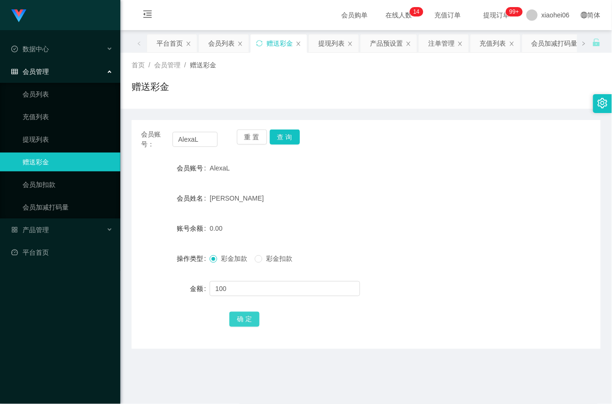
click at [240, 317] on button "确 定" at bounding box center [245, 318] width 30 height 15
drag, startPoint x: 39, startPoint y: 135, endPoint x: 76, endPoint y: 119, distance: 40.1
click at [39, 136] on link "提现列表" at bounding box center [68, 139] width 90 height 19
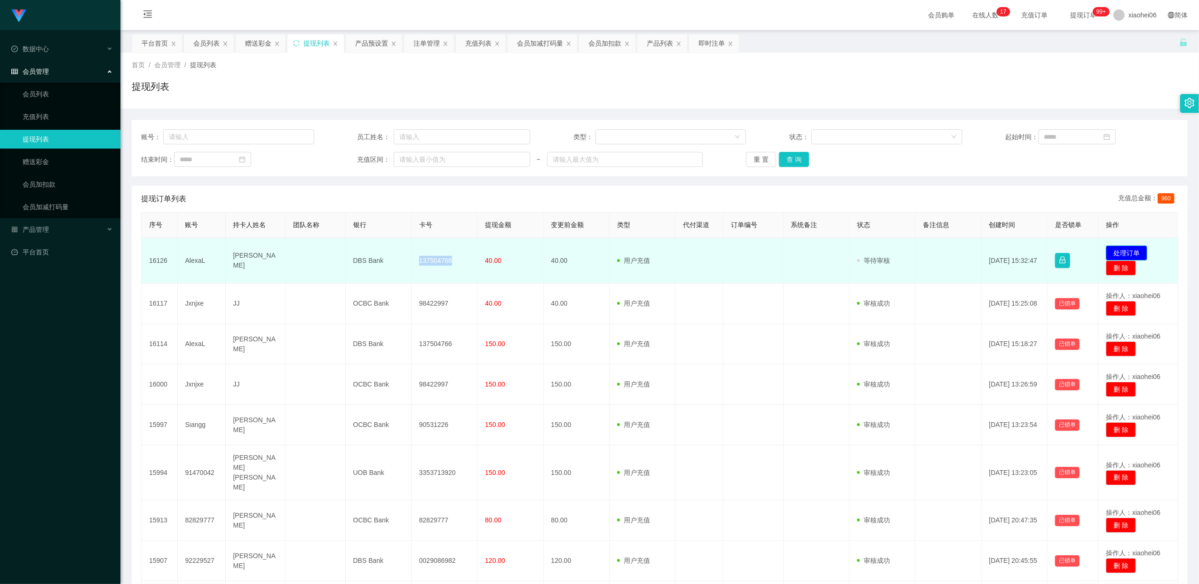
click at [1132, 253] on button "处理订单" at bounding box center [1126, 253] width 41 height 15
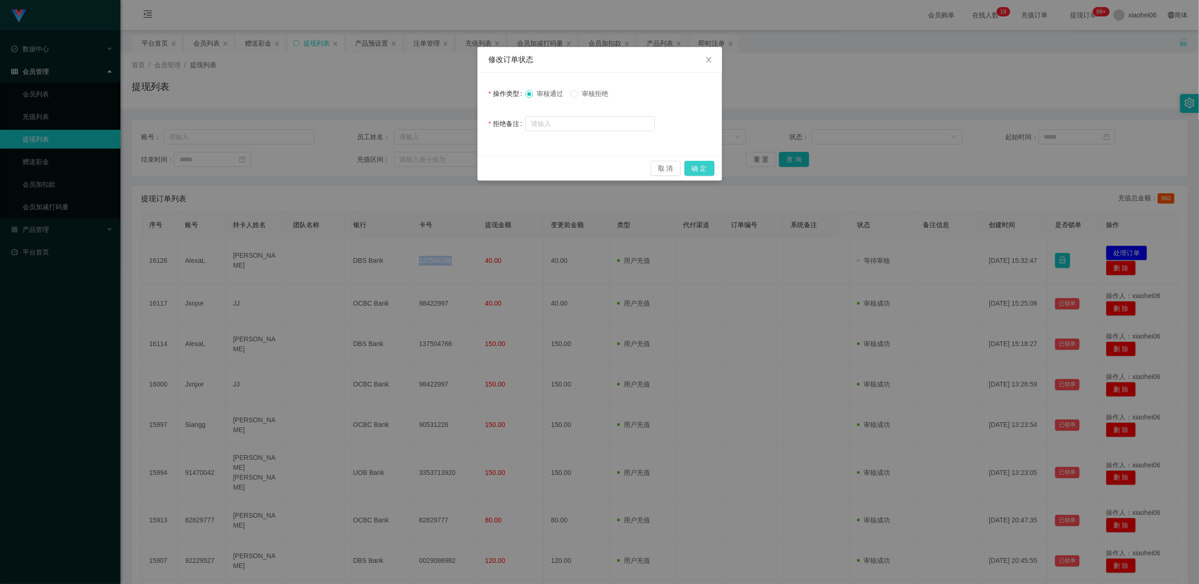
drag, startPoint x: 704, startPoint y: 167, endPoint x: 1064, endPoint y: 56, distance: 377.0
click at [704, 167] on button "确 定" at bounding box center [699, 168] width 30 height 15
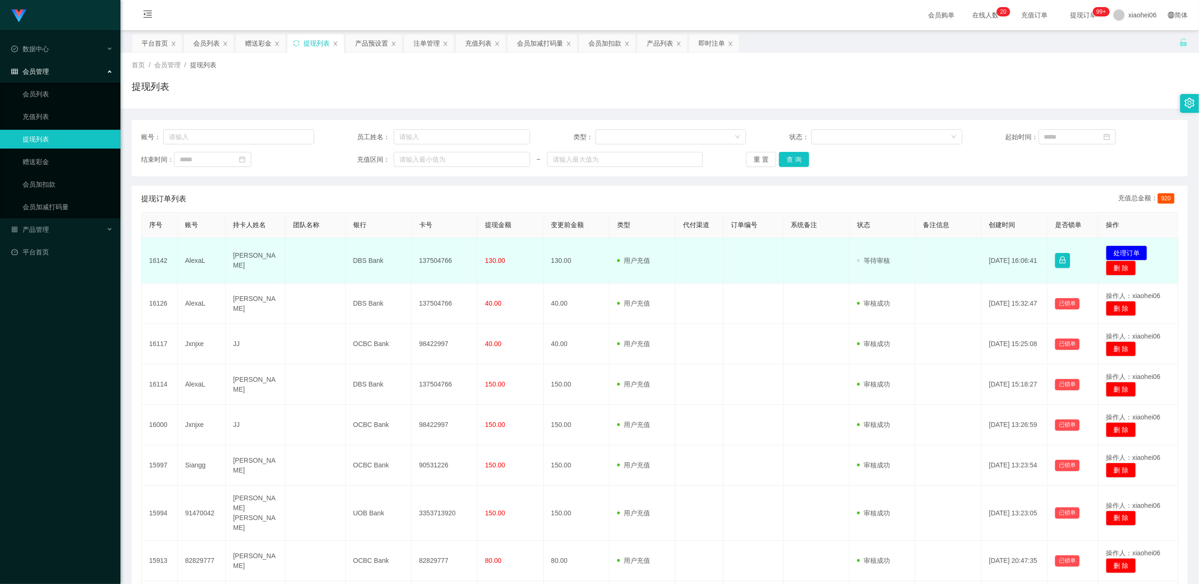
click at [441, 264] on td "137504766" at bounding box center [445, 261] width 66 height 46
copy td "137504766"
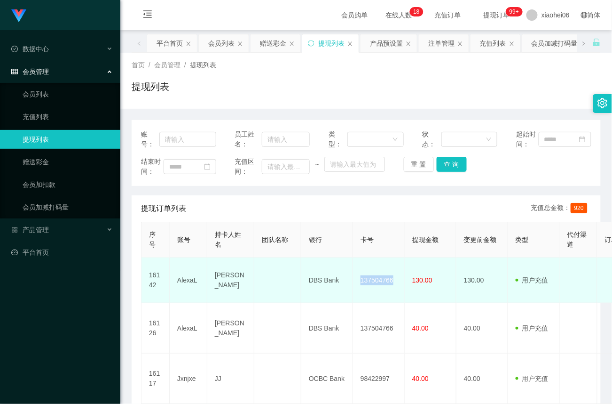
drag, startPoint x: 373, startPoint y: 283, endPoint x: 382, endPoint y: 283, distance: 9.4
click at [373, 283] on td "137504766" at bounding box center [379, 280] width 52 height 46
click at [381, 282] on td "137504766" at bounding box center [379, 280] width 52 height 46
copy td "137504766"
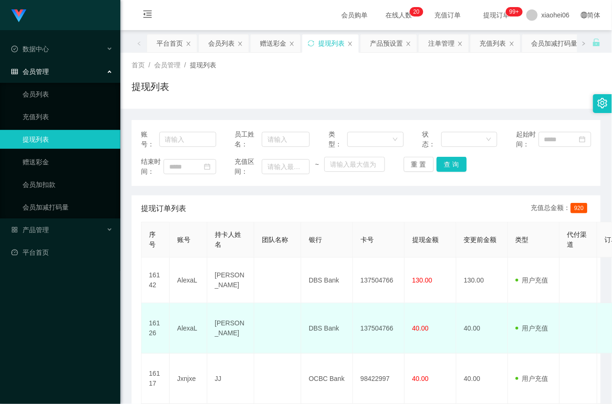
drag, startPoint x: 563, startPoint y: 313, endPoint x: 541, endPoint y: 340, distance: 34.1
click at [563, 313] on td at bounding box center [579, 328] width 38 height 50
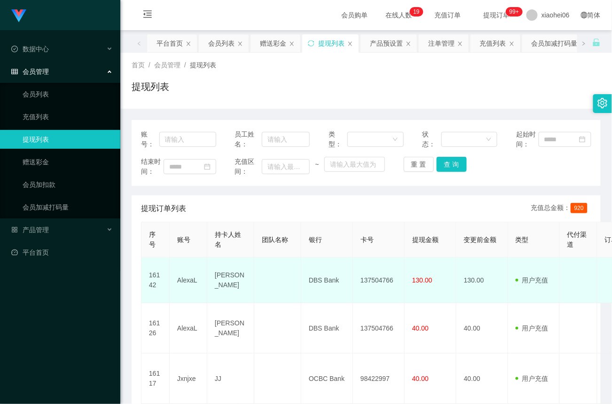
click at [183, 278] on td "AlexaL" at bounding box center [189, 280] width 38 height 46
copy td "AlexaL"
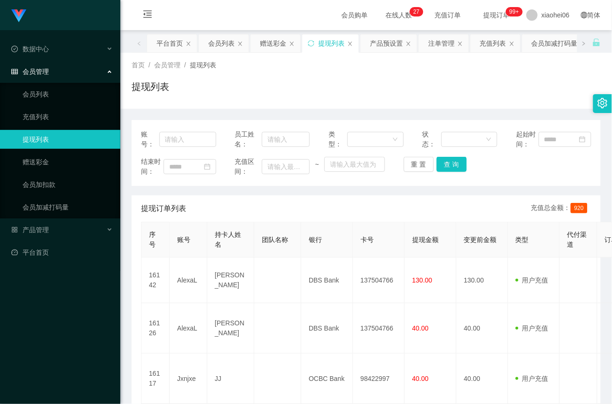
click at [524, 89] on div "提现列表" at bounding box center [366, 90] width 469 height 22
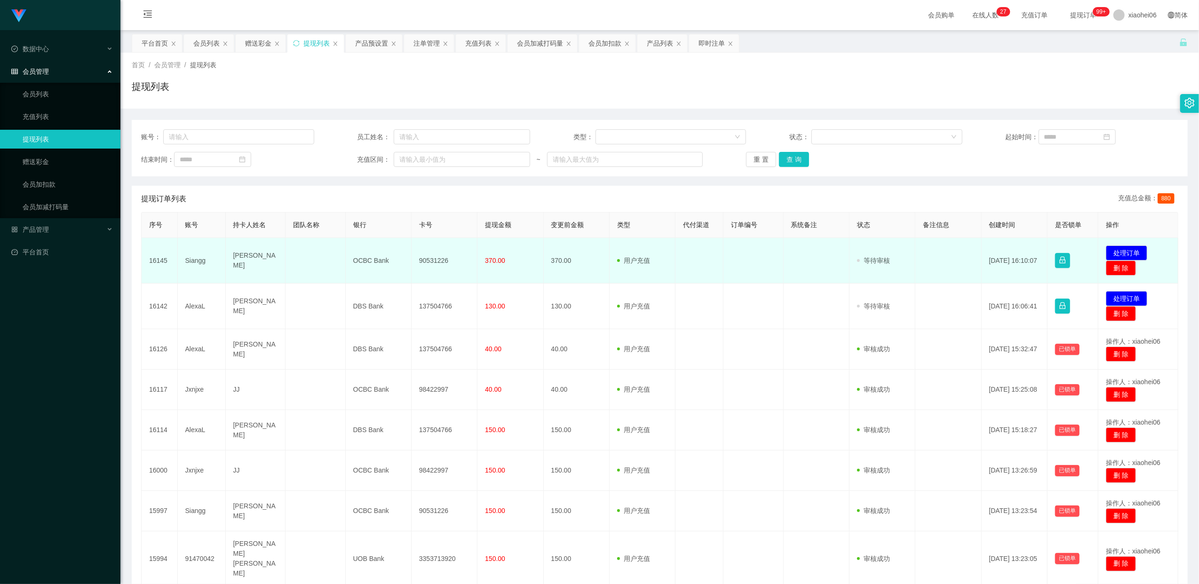
click at [438, 261] on td "90531226" at bounding box center [445, 261] width 66 height 46
copy td "90531226"
click at [193, 261] on td "Siangg" at bounding box center [202, 261] width 48 height 46
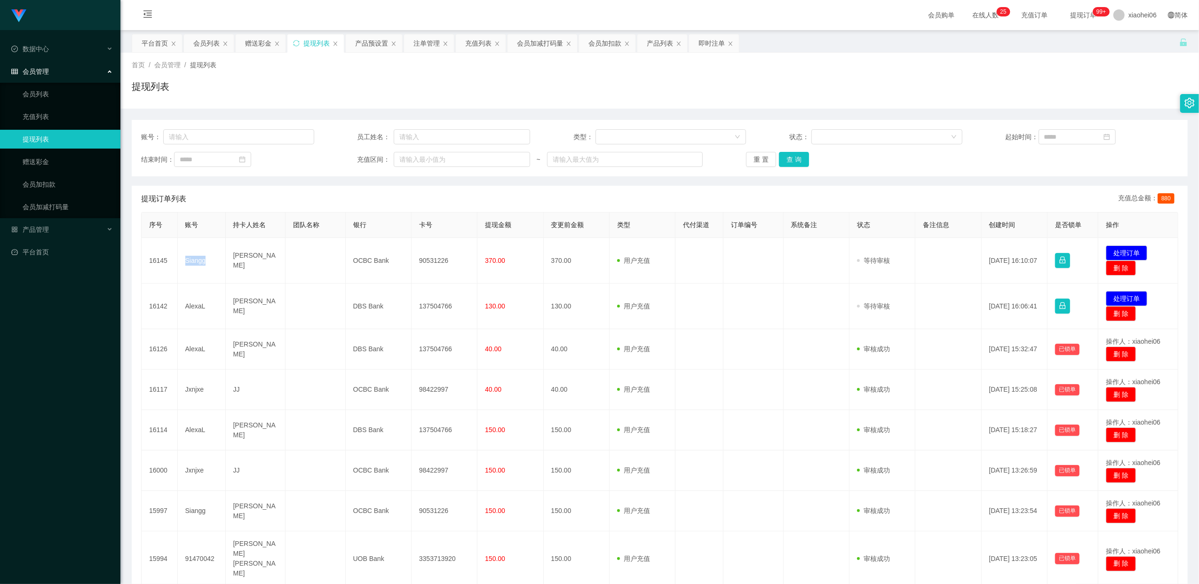
copy td "Siangg"
drag, startPoint x: 61, startPoint y: 71, endPoint x: 59, endPoint y: 63, distance: 7.9
click at [61, 71] on div "会员管理" at bounding box center [60, 71] width 120 height 19
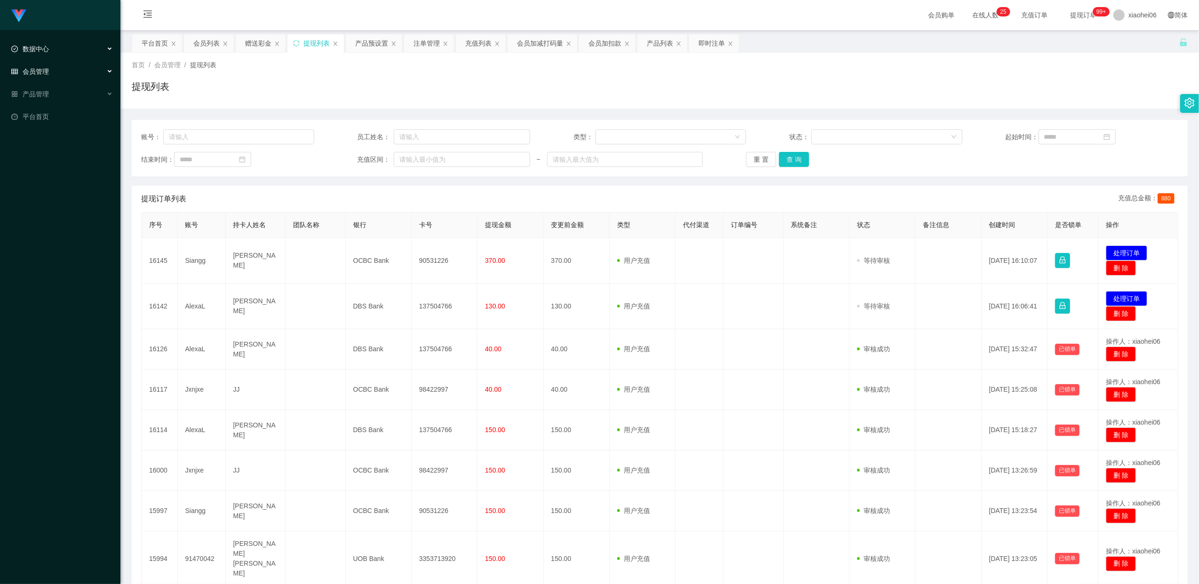
click at [57, 51] on div "数据中心" at bounding box center [60, 49] width 120 height 19
click at [43, 121] on div "会员管理" at bounding box center [60, 116] width 120 height 19
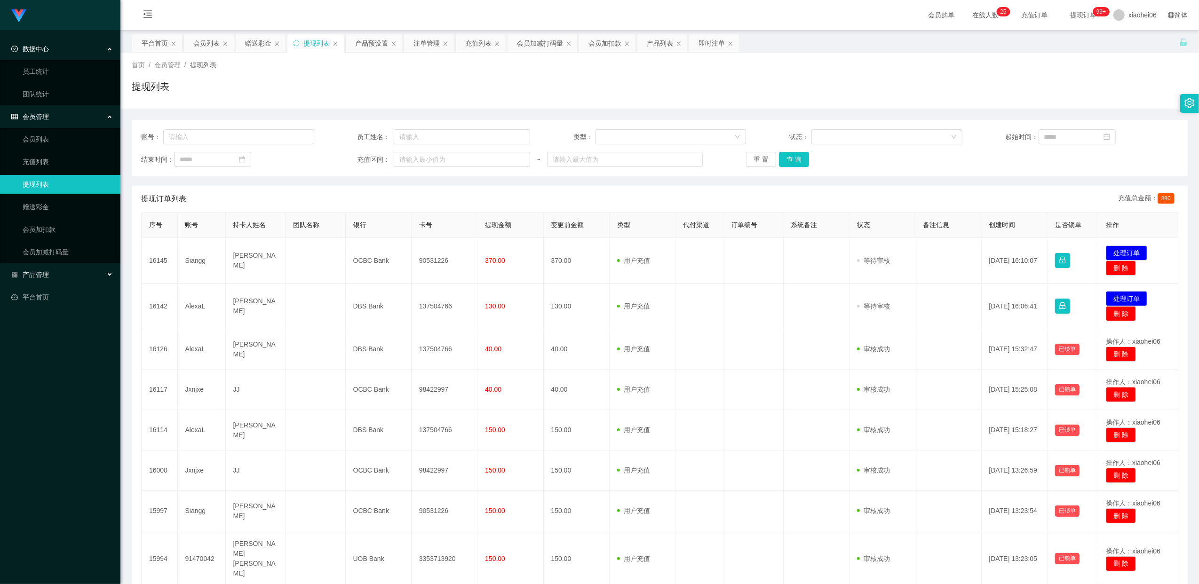
click at [43, 272] on span "产品管理" at bounding box center [30, 275] width 38 height 8
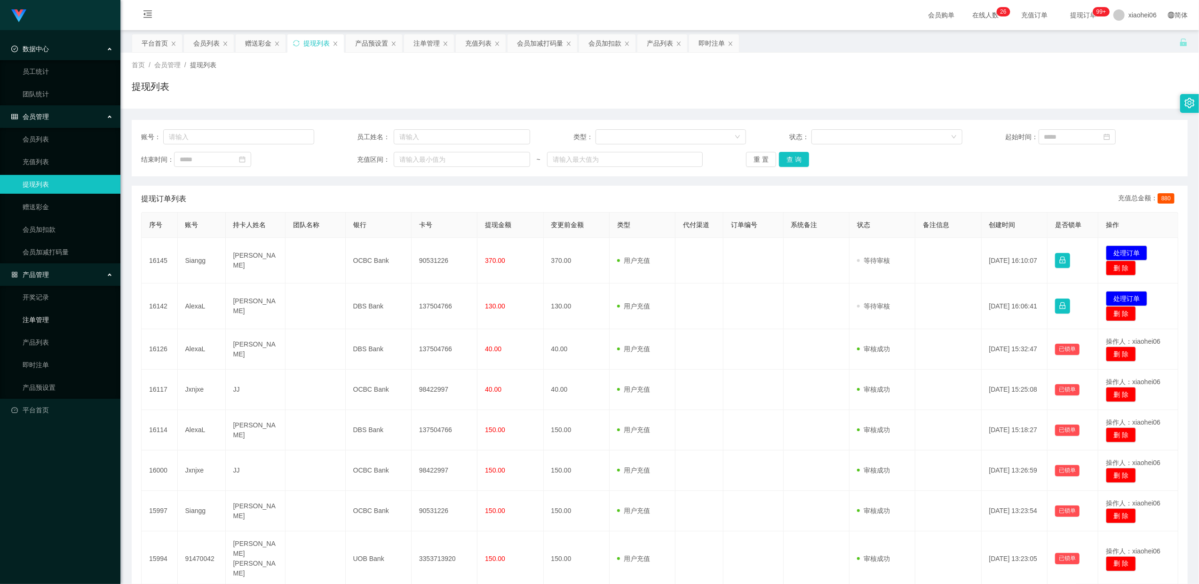
click at [43, 318] on link "注单管理" at bounding box center [68, 319] width 90 height 19
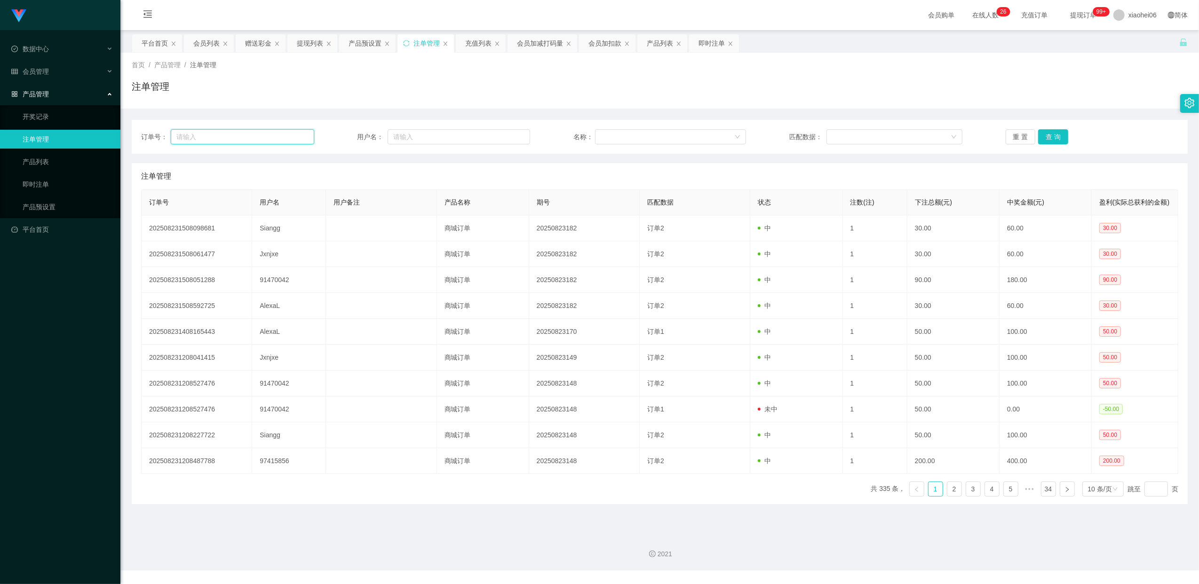
click at [204, 131] on input "text" at bounding box center [242, 136] width 143 height 15
paste input "Siangg"
type input "Siangg"
drag, startPoint x: 1054, startPoint y: 135, endPoint x: 994, endPoint y: 209, distance: 95.7
click at [1054, 135] on button "查 询" at bounding box center [1053, 136] width 30 height 15
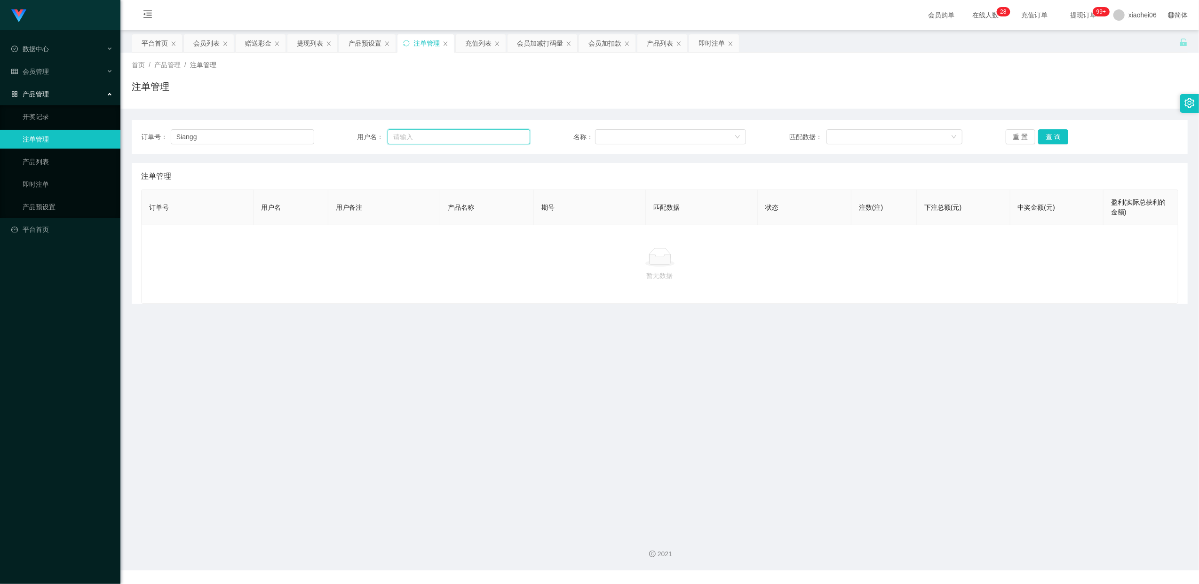
click at [463, 135] on input "text" at bounding box center [459, 136] width 143 height 15
paste input "Siangg"
type input "Siangg"
drag, startPoint x: 201, startPoint y: 138, endPoint x: 93, endPoint y: 145, distance: 108.9
click at [52, 132] on section "Jingdong工作台代理端 数据中心 员工统计 团队统计 会员管理 会员列表 充值列表 提现列表 赠送彩金 会员加扣款 会员加减打码量 产品管理 开奖记录 …" at bounding box center [599, 285] width 1199 height 571
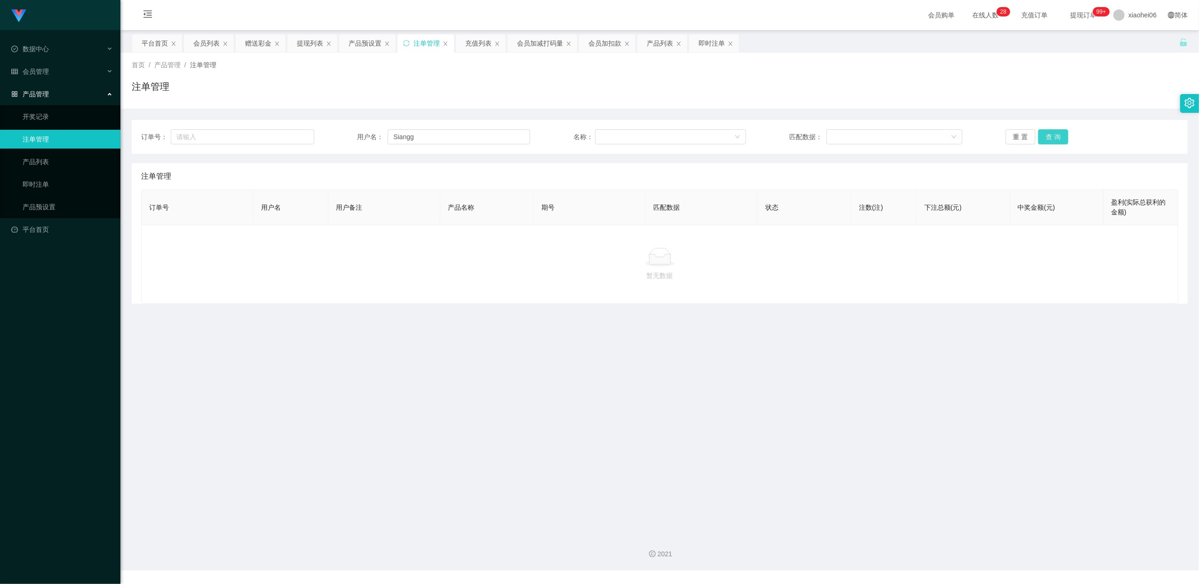
drag, startPoint x: 1056, startPoint y: 142, endPoint x: 1052, endPoint y: 157, distance: 15.8
click at [1056, 142] on button "查 询" at bounding box center [1053, 136] width 30 height 15
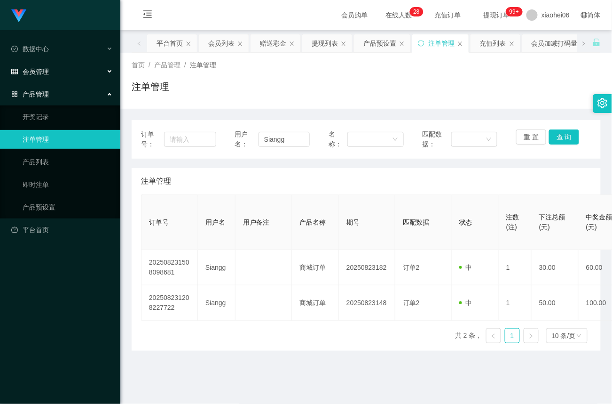
drag, startPoint x: 52, startPoint y: 69, endPoint x: 55, endPoint y: 76, distance: 7.6
click at [52, 68] on div "会员管理" at bounding box center [60, 71] width 120 height 19
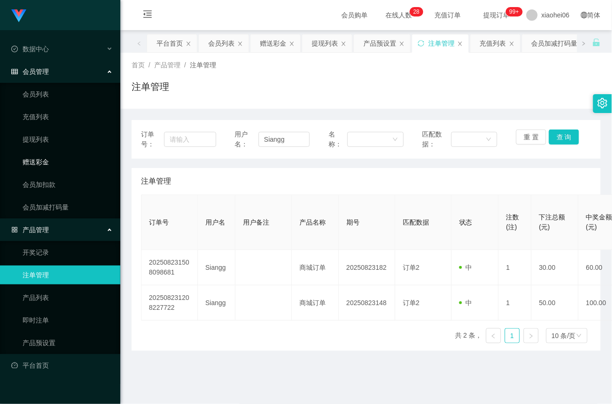
click at [36, 159] on link "赠送彩金" at bounding box center [68, 161] width 90 height 19
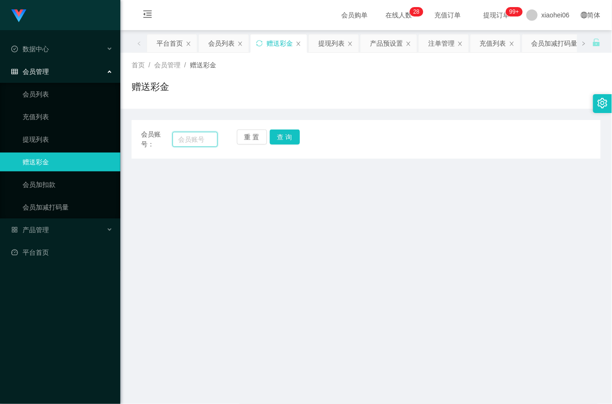
click at [204, 138] on input "text" at bounding box center [195, 139] width 45 height 15
paste input "Siangg"
type input "Siangg"
click at [278, 139] on button "查 询" at bounding box center [285, 136] width 30 height 15
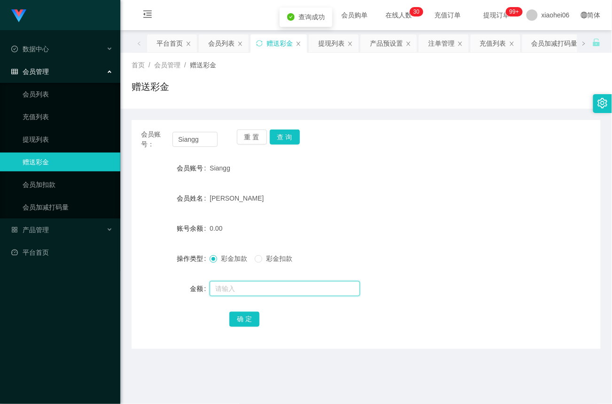
click at [242, 291] on input "text" at bounding box center [285, 288] width 151 height 15
drag, startPoint x: 36, startPoint y: 117, endPoint x: 68, endPoint y: 121, distance: 32.3
click at [36, 117] on link "充值列表" at bounding box center [68, 116] width 90 height 19
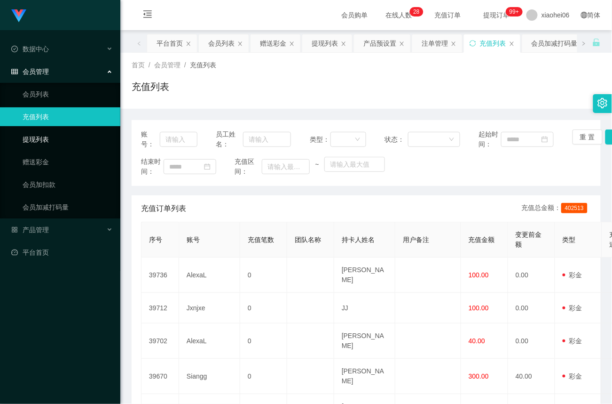
drag, startPoint x: 38, startPoint y: 139, endPoint x: 40, endPoint y: 104, distance: 34.9
click at [38, 139] on link "提现列表" at bounding box center [68, 139] width 90 height 19
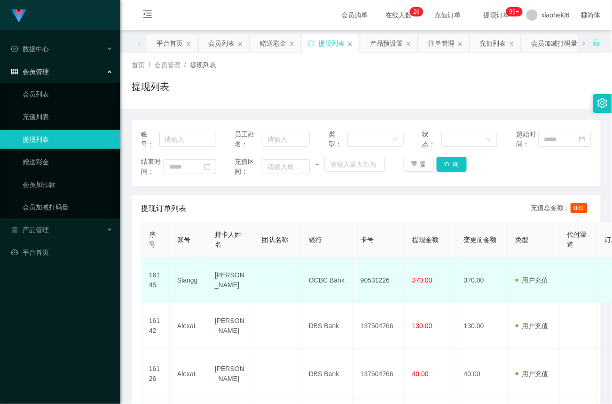
click at [189, 277] on td "Siangg" at bounding box center [189, 280] width 38 height 46
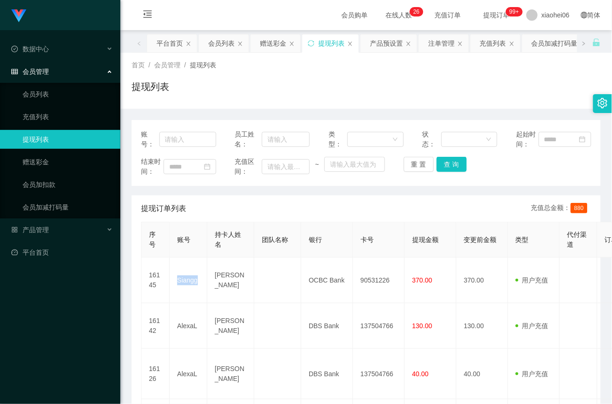
copy td "Siangg"
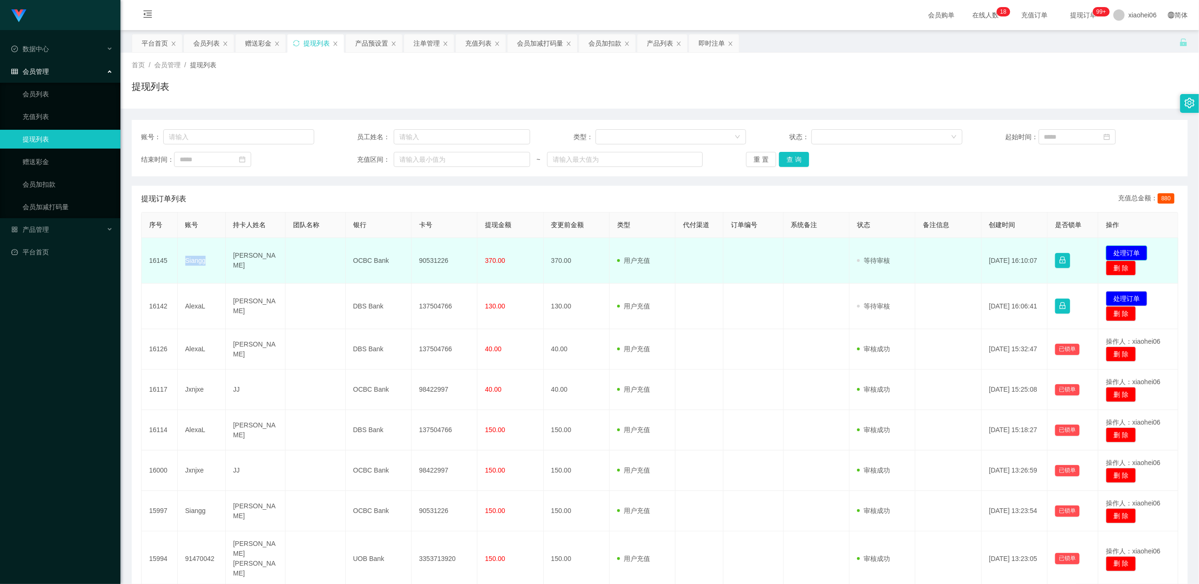
click at [1131, 257] on button "处理订单" at bounding box center [1126, 253] width 41 height 15
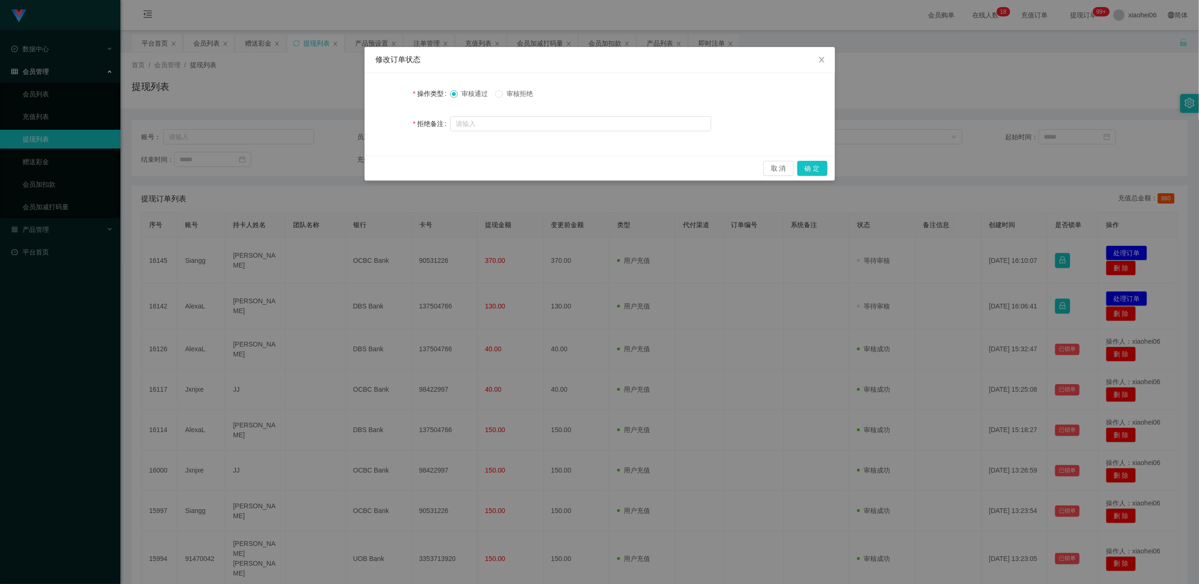
click at [524, 94] on span "审核拒绝" at bounding box center [520, 94] width 34 height 8
click at [816, 171] on button "确 定" at bounding box center [812, 168] width 30 height 15
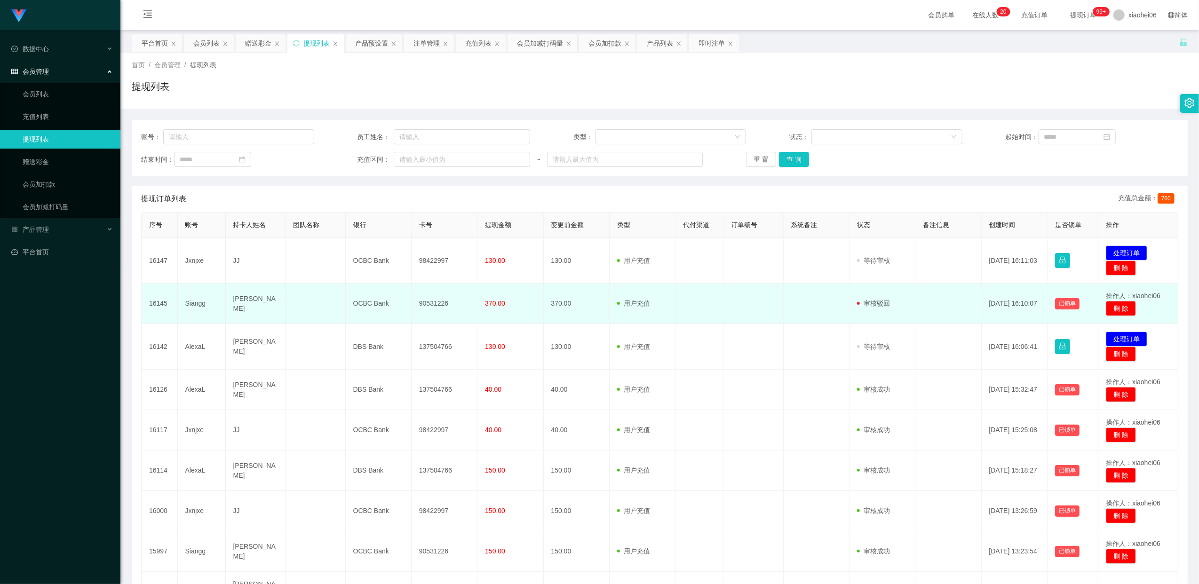
click at [195, 302] on td "Siangg" at bounding box center [202, 304] width 48 height 40
click at [196, 304] on td "Siangg" at bounding box center [202, 304] width 48 height 40
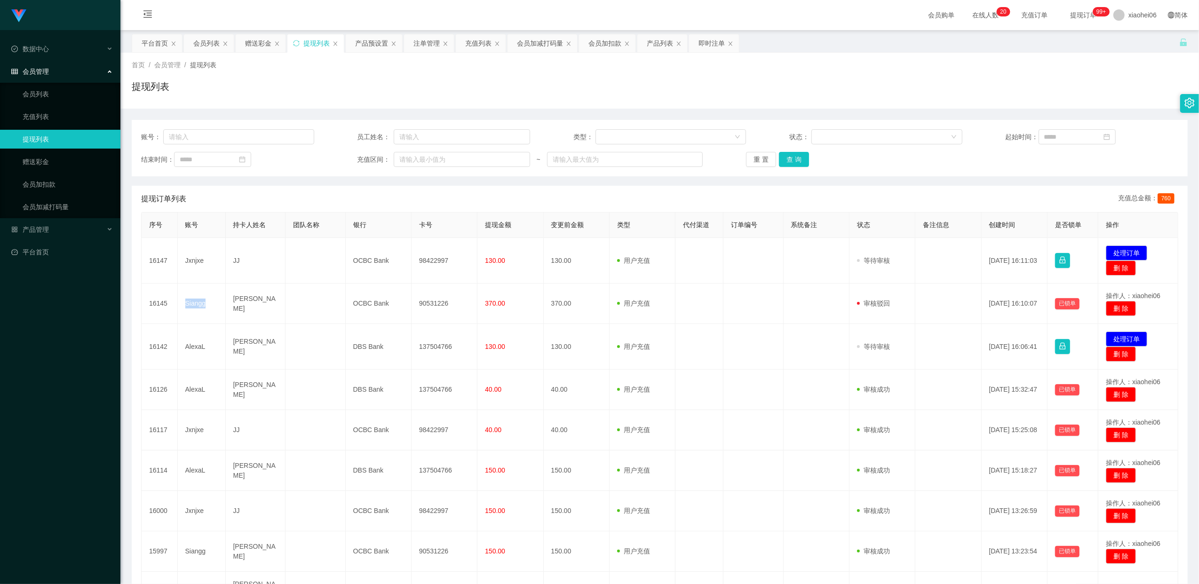
copy td "Siangg"
click at [42, 163] on link "赠送彩金" at bounding box center [68, 161] width 90 height 19
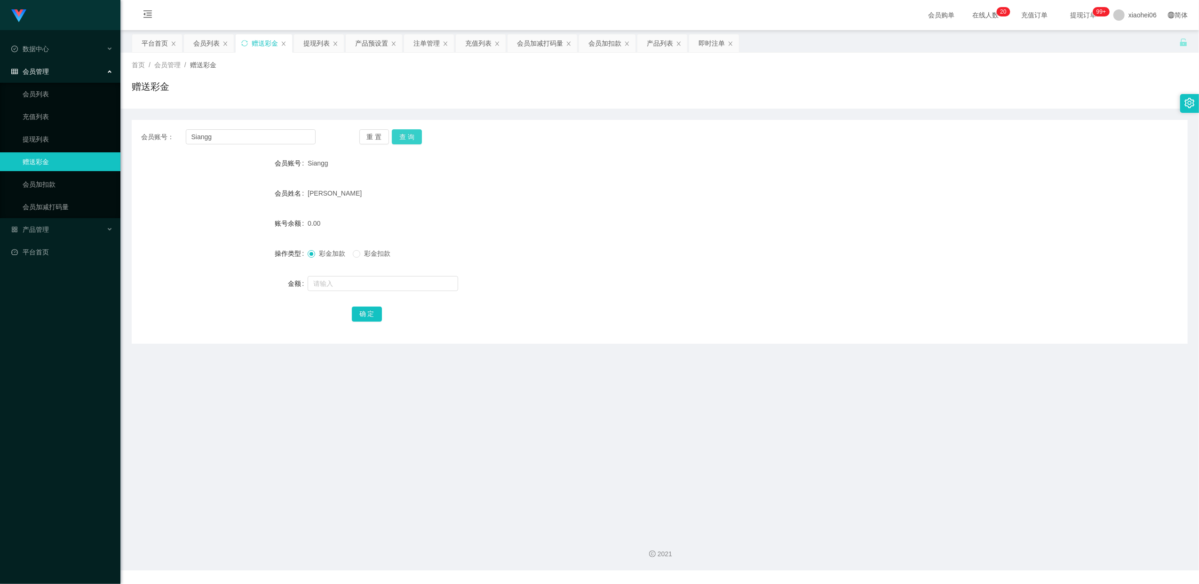
click at [417, 138] on button "查 询" at bounding box center [407, 136] width 30 height 15
click at [332, 283] on input "text" at bounding box center [383, 283] width 151 height 15
type input "60"
click at [372, 312] on button "确 定" at bounding box center [367, 314] width 30 height 15
click at [36, 75] on div "会员管理" at bounding box center [60, 71] width 120 height 19
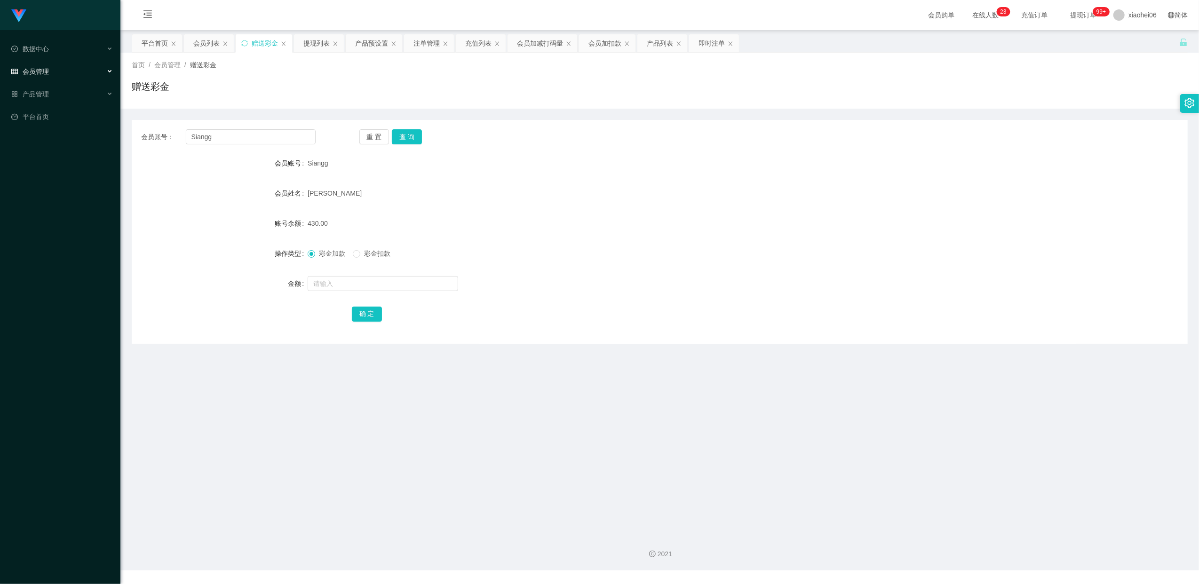
click at [42, 71] on span "会员管理" at bounding box center [30, 72] width 38 height 8
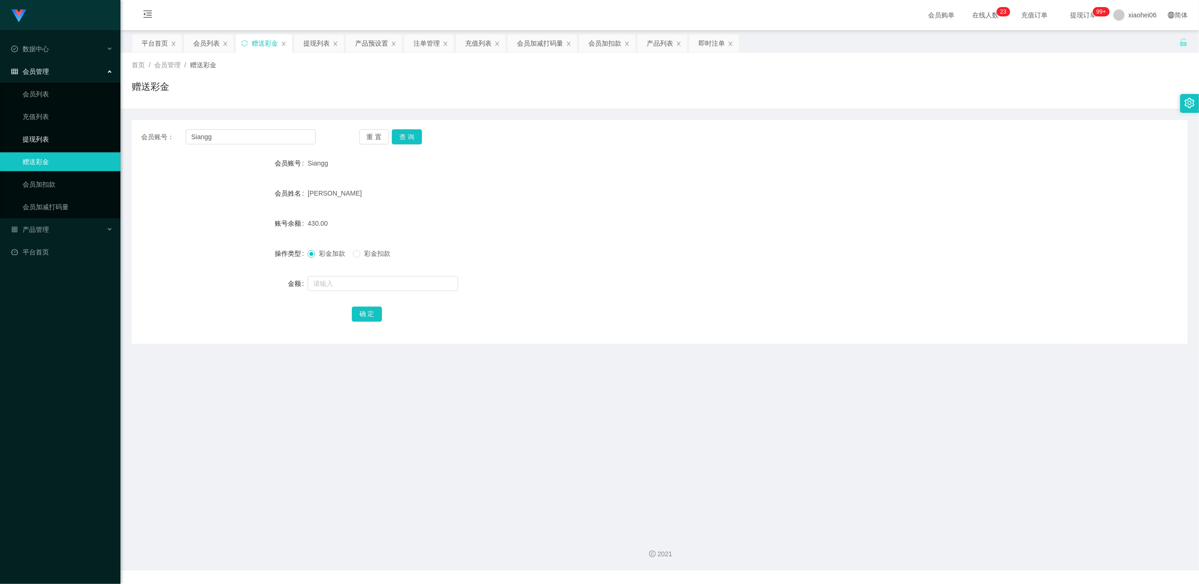
drag, startPoint x: 40, startPoint y: 136, endPoint x: 44, endPoint y: 127, distance: 10.3
click at [40, 136] on link "提现列表" at bounding box center [68, 139] width 90 height 19
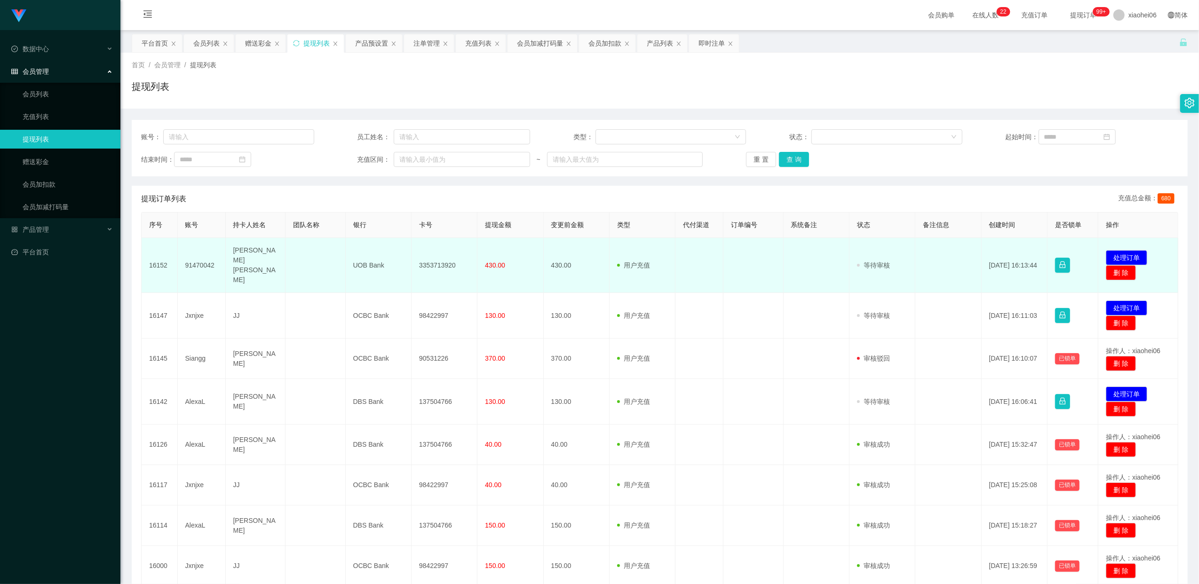
click at [439, 262] on td "3353713920" at bounding box center [445, 265] width 66 height 55
click at [439, 258] on td "3353713920" at bounding box center [445, 265] width 66 height 55
copy td "3353713920"
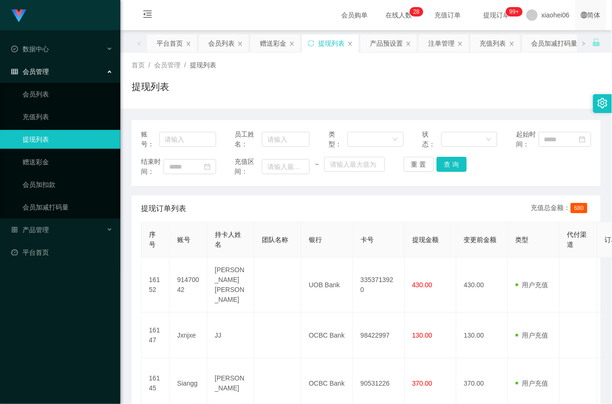
drag, startPoint x: 302, startPoint y: 93, endPoint x: 589, endPoint y: 0, distance: 302.1
click at [303, 93] on div "提现列表" at bounding box center [366, 90] width 469 height 22
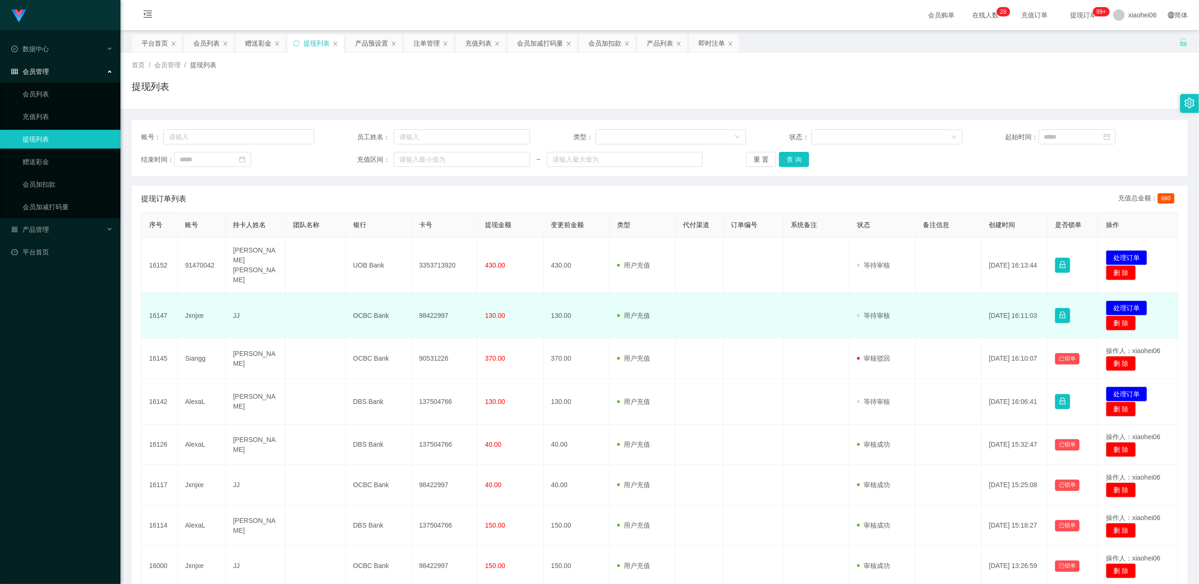
click at [435, 307] on td "98422997" at bounding box center [445, 316] width 66 height 46
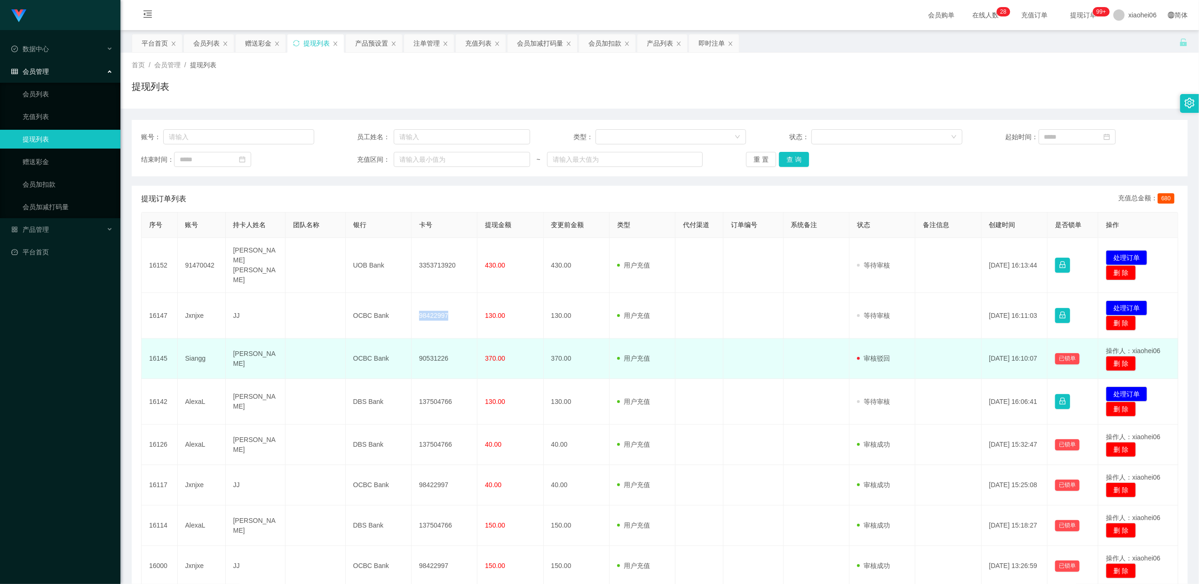
copy td "98422997"
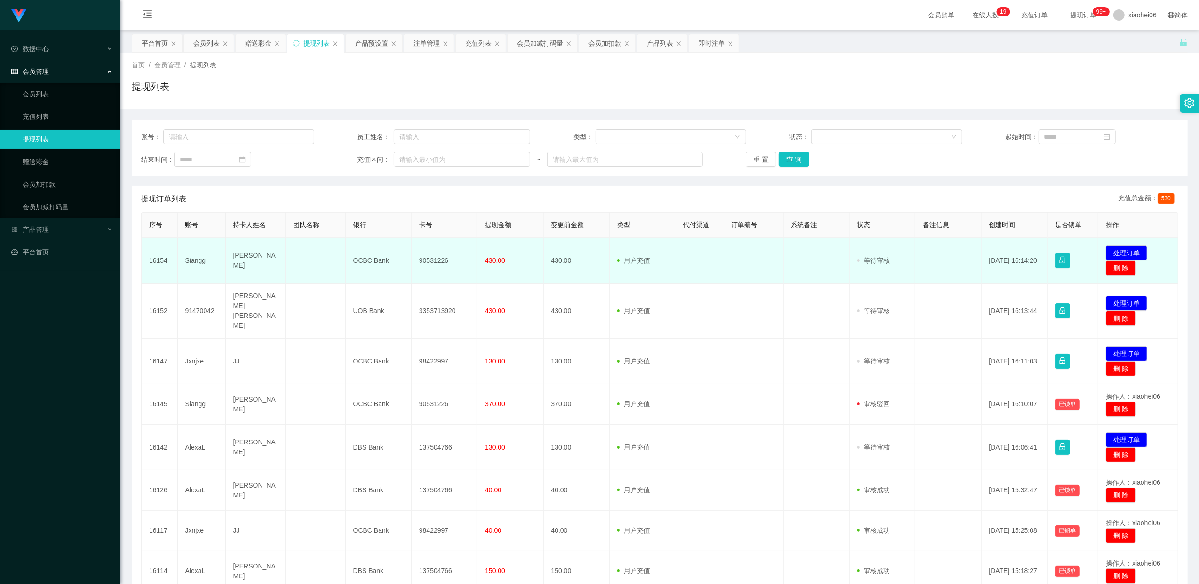
click at [433, 259] on td "90531226" at bounding box center [445, 261] width 66 height 46
copy td "90531226"
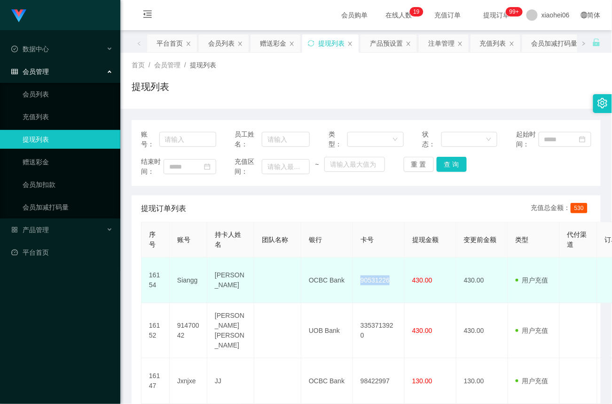
click at [381, 277] on td "90531226" at bounding box center [379, 280] width 52 height 46
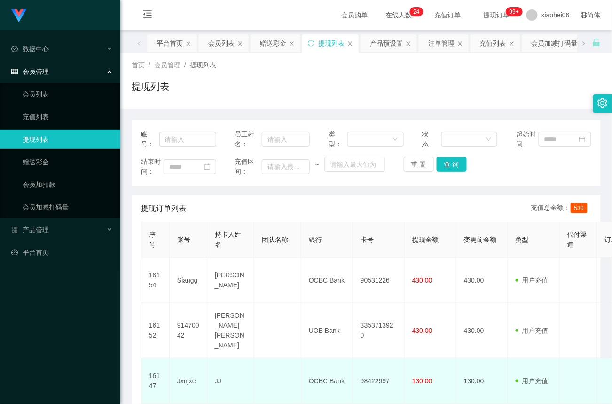
drag, startPoint x: 225, startPoint y: 394, endPoint x: 230, endPoint y: 386, distance: 8.9
click at [225, 393] on td "JJ" at bounding box center [230, 381] width 47 height 46
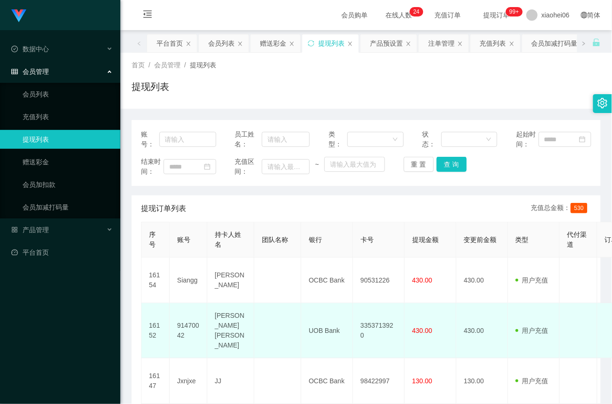
click at [384, 326] on td "3353713920" at bounding box center [379, 330] width 52 height 55
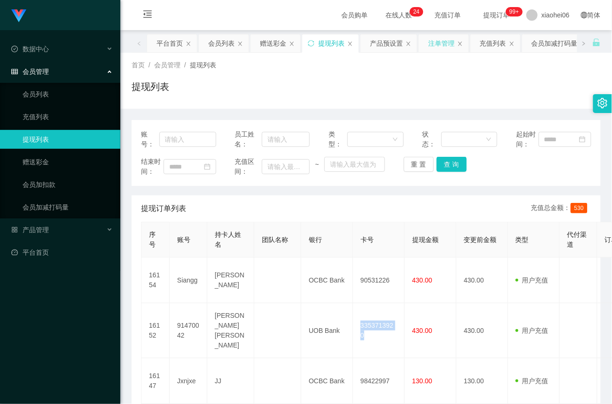
copy td "3353713920"
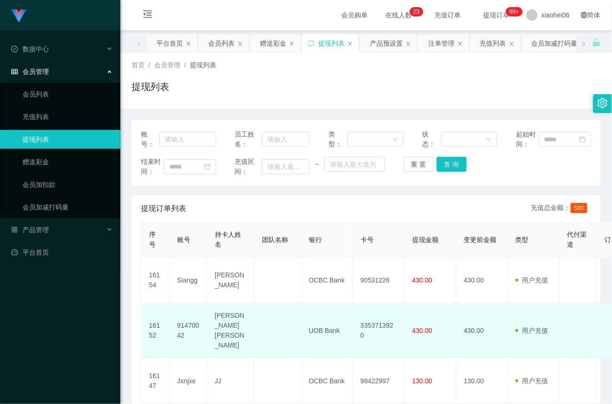
click at [191, 324] on td "91470042" at bounding box center [189, 330] width 38 height 55
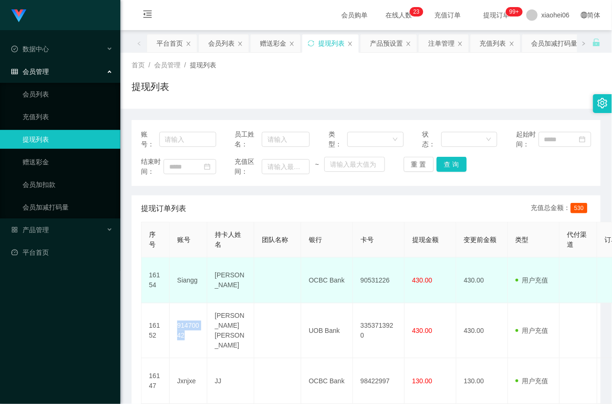
copy td "91470042"
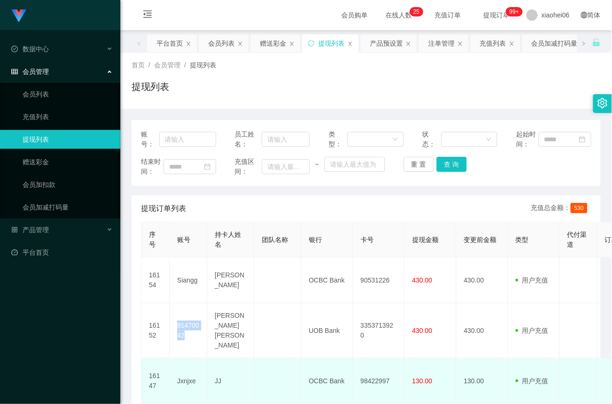
drag, startPoint x: 277, startPoint y: 388, endPoint x: 279, endPoint y: 382, distance: 6.3
click at [277, 388] on td at bounding box center [277, 381] width 47 height 46
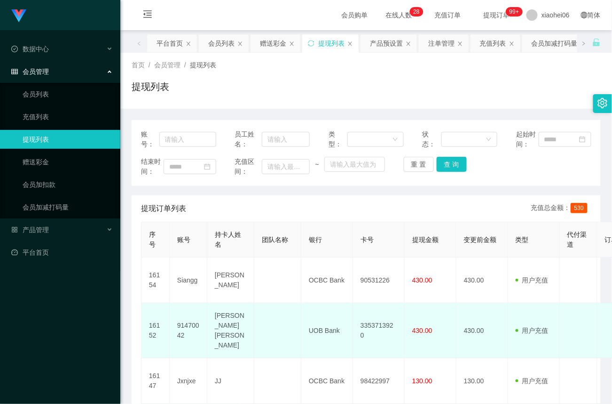
click at [384, 327] on td "3353713920" at bounding box center [379, 330] width 52 height 55
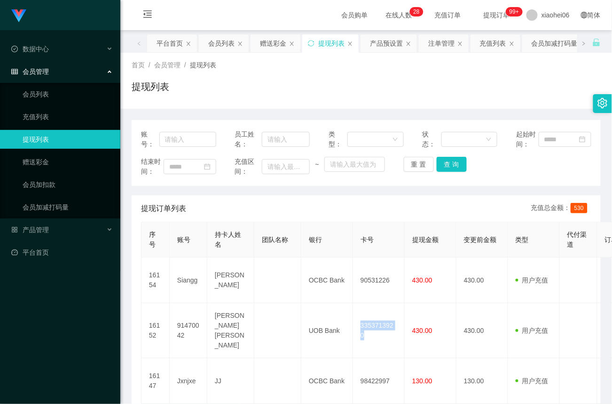
copy td "3353713920"
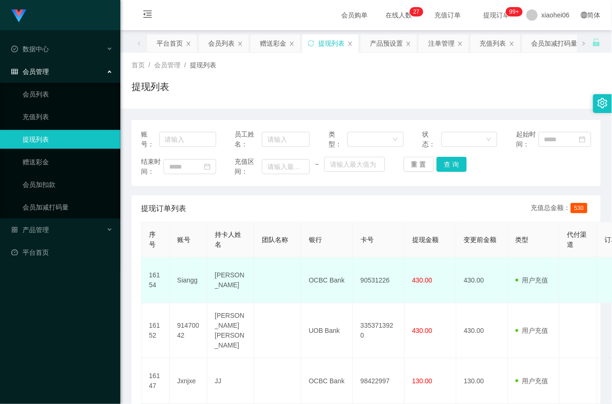
click at [378, 283] on td "90531226" at bounding box center [379, 280] width 52 height 46
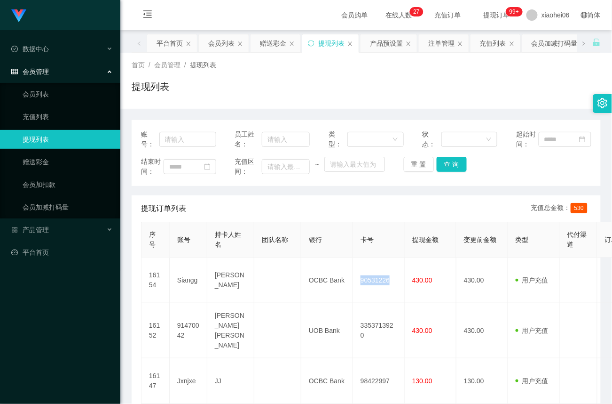
copy td "90531226"
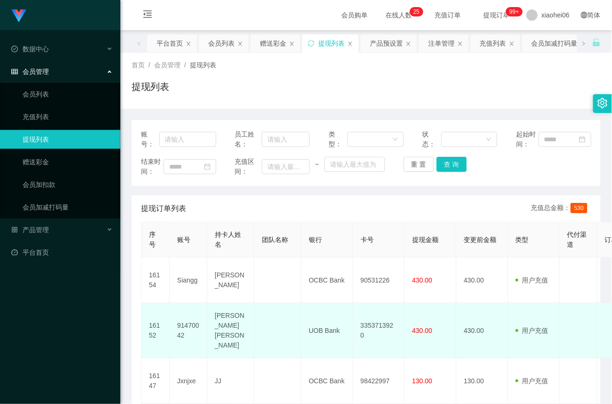
click at [425, 307] on td "430.00" at bounding box center [431, 330] width 52 height 55
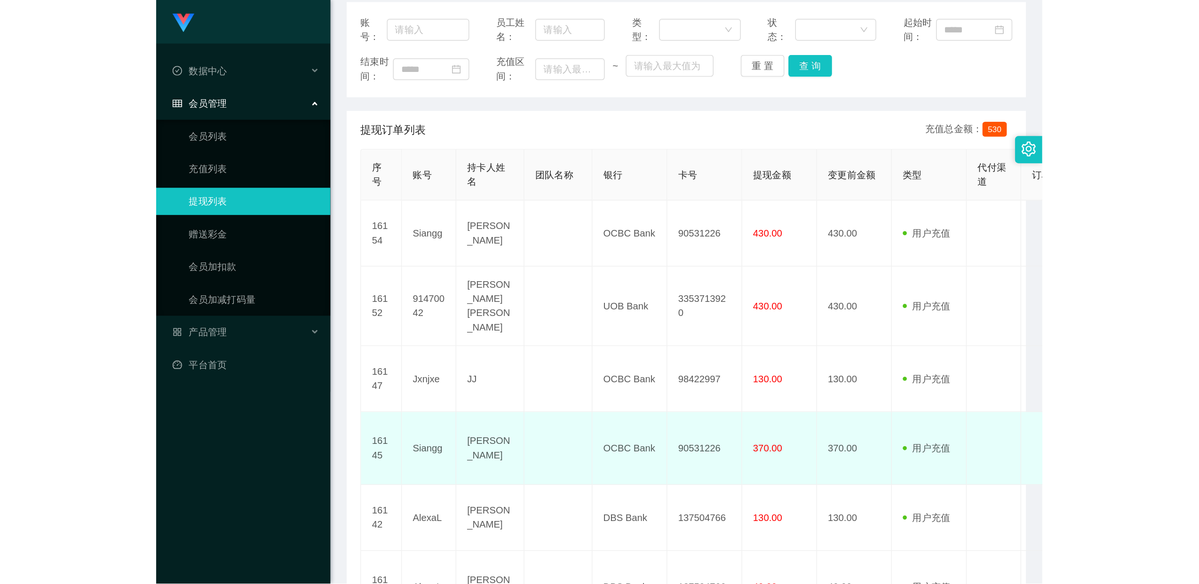
scroll to position [121, 0]
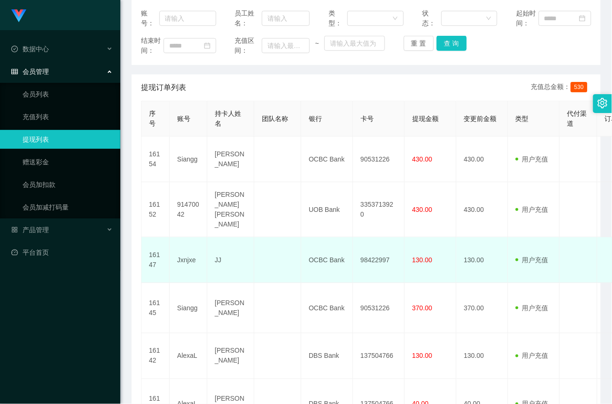
click at [379, 255] on td "98422997" at bounding box center [379, 260] width 52 height 46
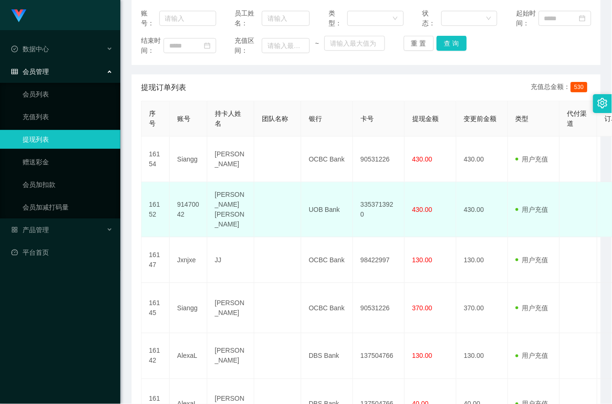
click at [191, 201] on td "91470042" at bounding box center [189, 209] width 38 height 55
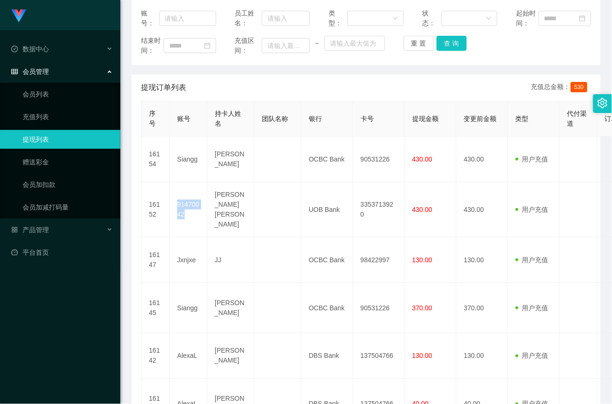
copy td "91470042"
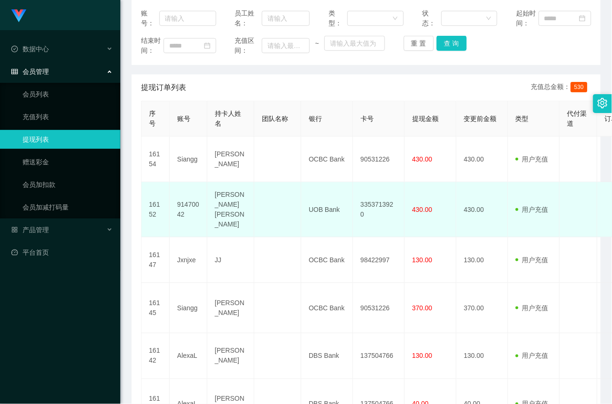
click at [384, 215] on td "3353713920" at bounding box center [379, 209] width 52 height 55
click at [420, 208] on span "430.00" at bounding box center [423, 210] width 20 height 8
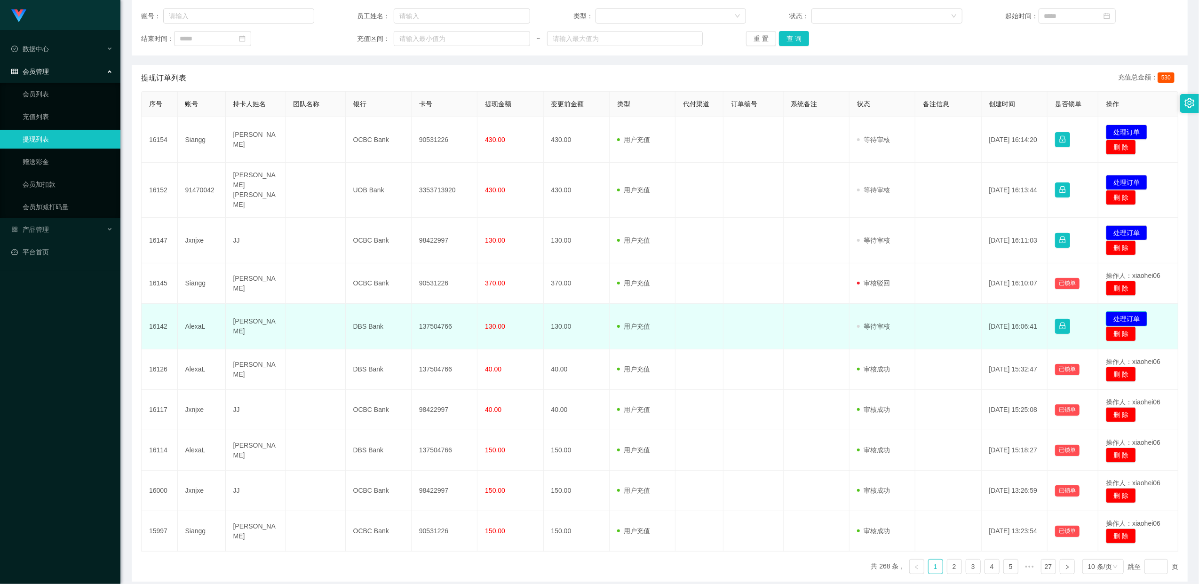
click at [1121, 311] on button "处理订单" at bounding box center [1126, 318] width 41 height 15
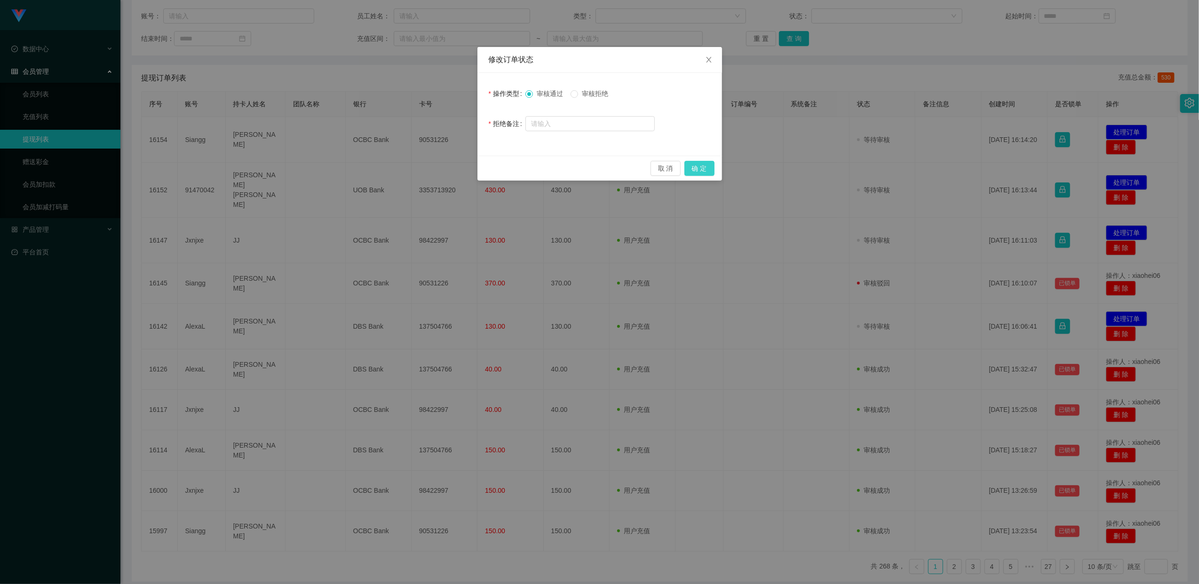
drag, startPoint x: 699, startPoint y: 170, endPoint x: 732, endPoint y: 180, distance: 34.8
click at [699, 170] on button "确 定" at bounding box center [699, 168] width 30 height 15
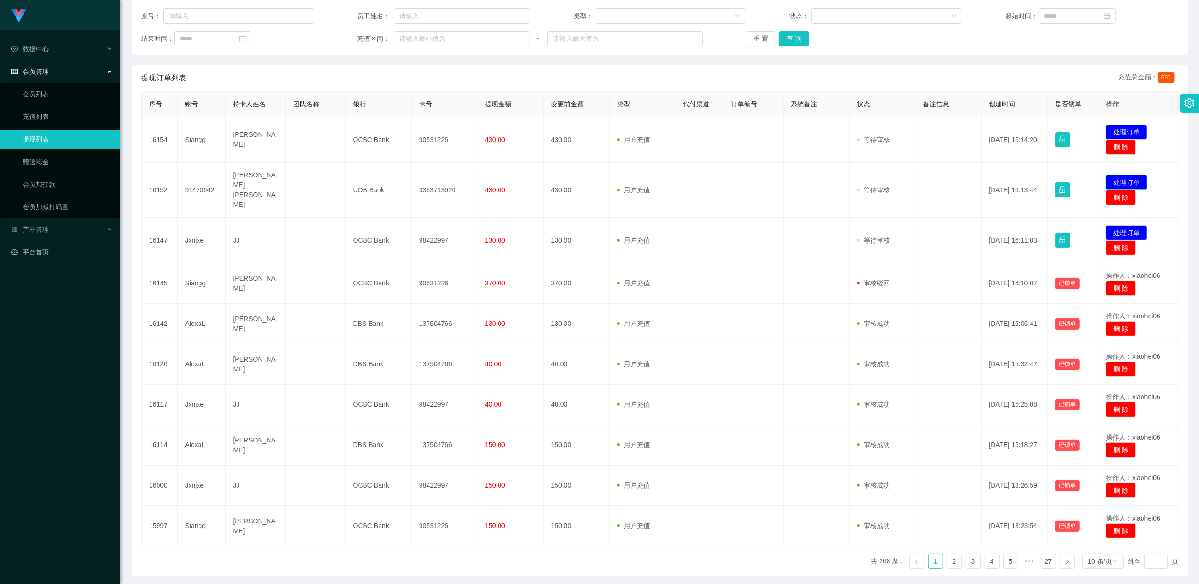
drag, startPoint x: 1112, startPoint y: 177, endPoint x: 1079, endPoint y: 191, distance: 36.1
click at [1112, 177] on button "处理订单" at bounding box center [1126, 182] width 41 height 15
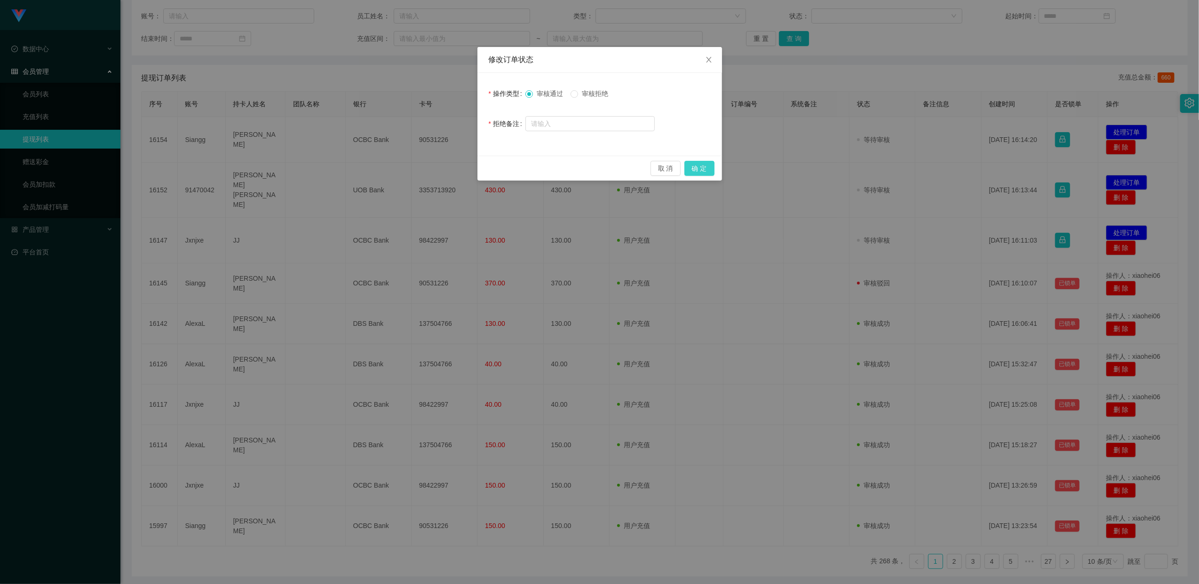
click at [710, 167] on button "确 定" at bounding box center [699, 168] width 30 height 15
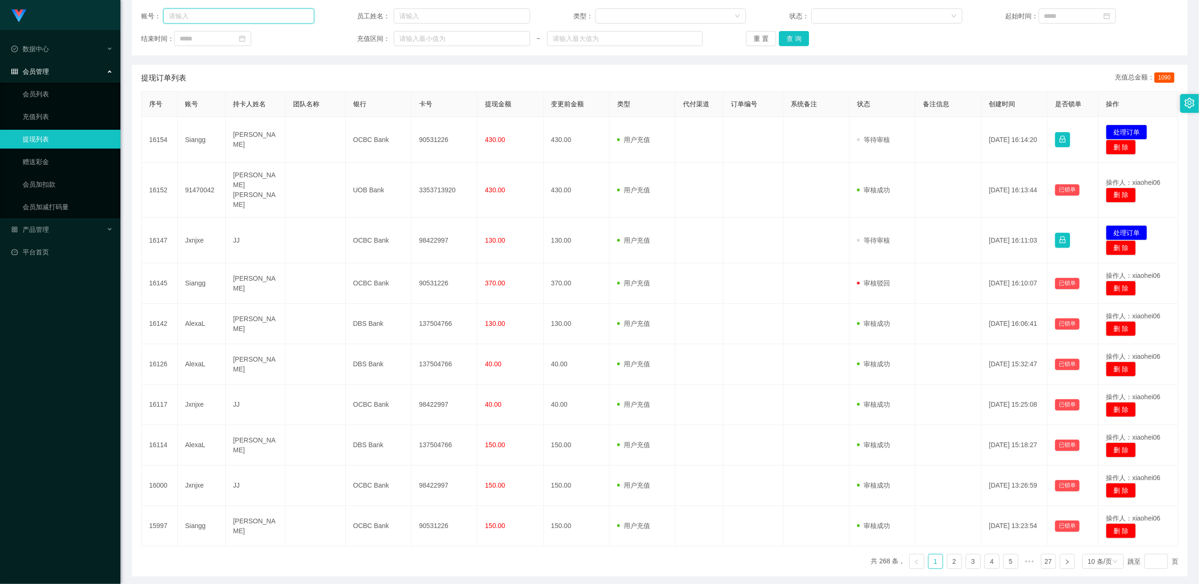
click at [194, 12] on input "text" at bounding box center [238, 15] width 151 height 15
paste input "Siangg"
type input "Siangg"
drag, startPoint x: 791, startPoint y: 40, endPoint x: 787, endPoint y: 68, distance: 28.0
click at [791, 40] on button "查 询" at bounding box center [794, 38] width 30 height 15
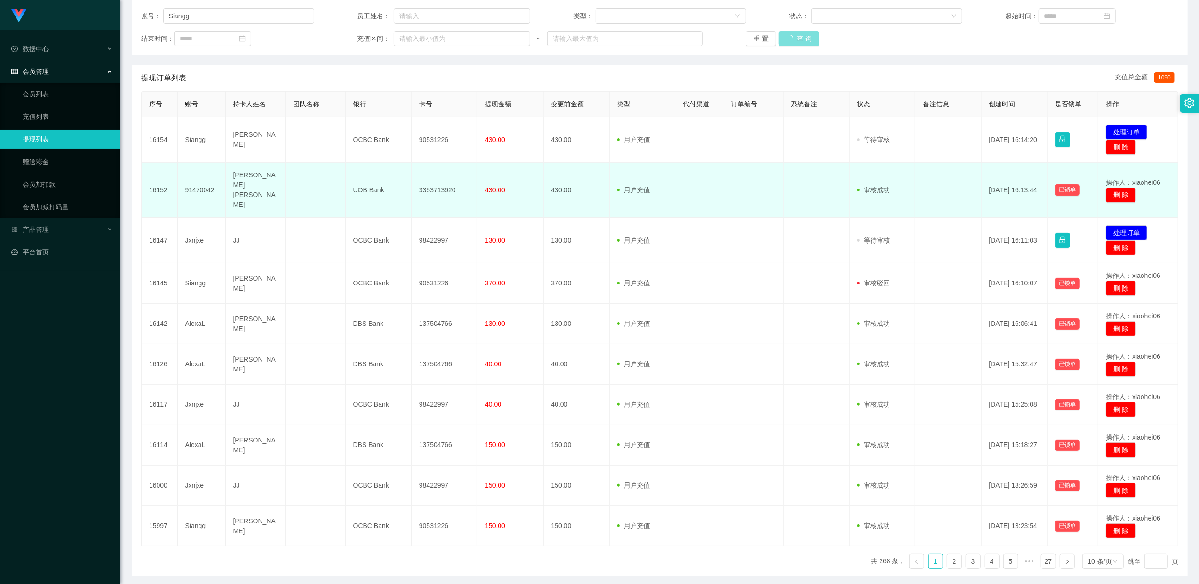
scroll to position [0, 0]
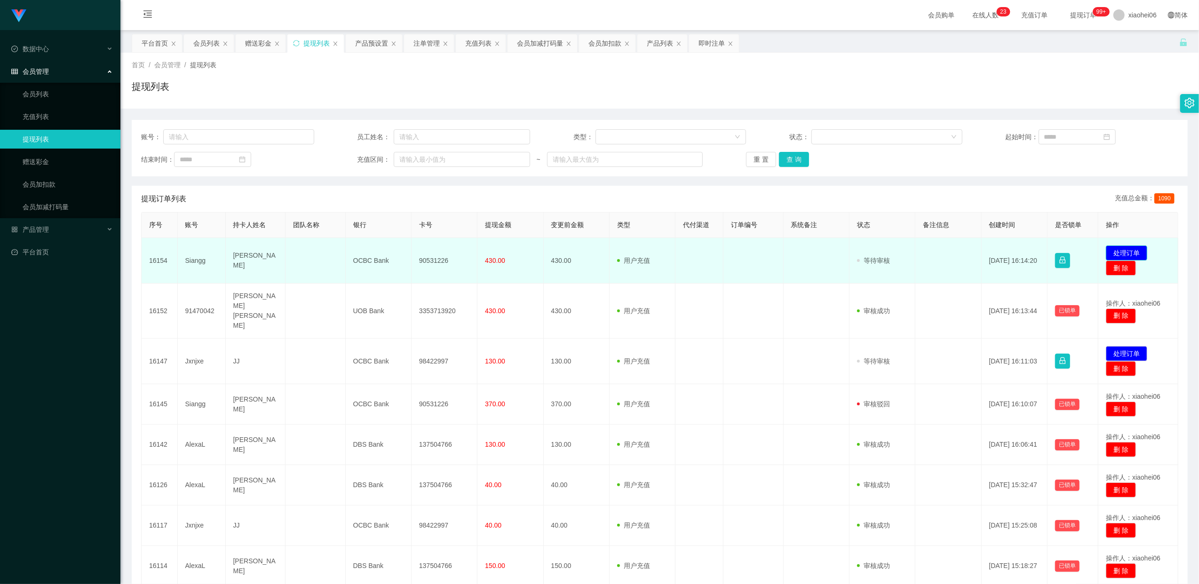
click at [1135, 251] on button "处理订单" at bounding box center [1126, 253] width 41 height 15
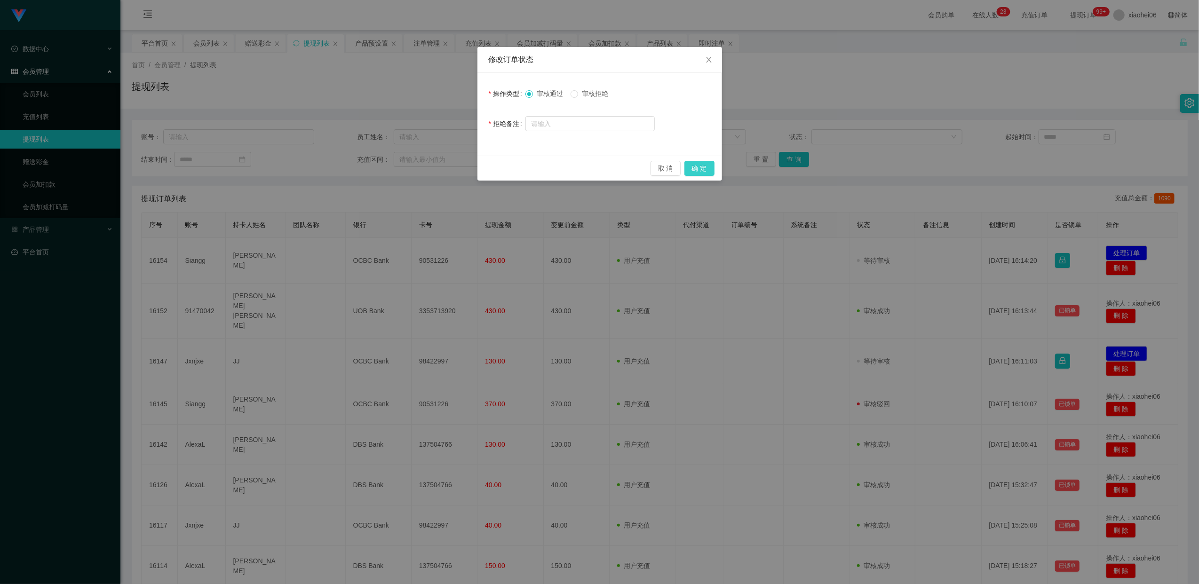
click at [699, 171] on button "确 定" at bounding box center [699, 168] width 30 height 15
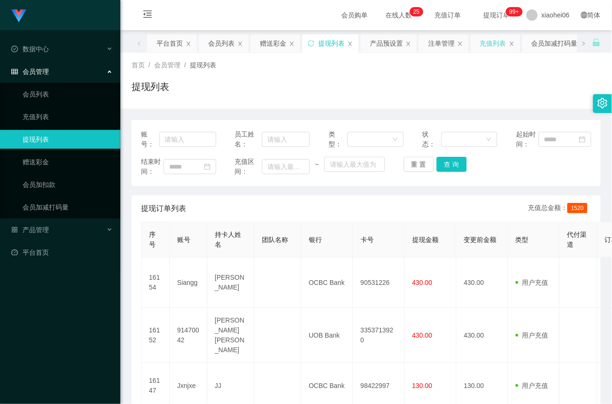
drag, startPoint x: 467, startPoint y: 88, endPoint x: 522, endPoint y: 49, distance: 68.1
click at [467, 88] on div "提现列表" at bounding box center [366, 90] width 469 height 22
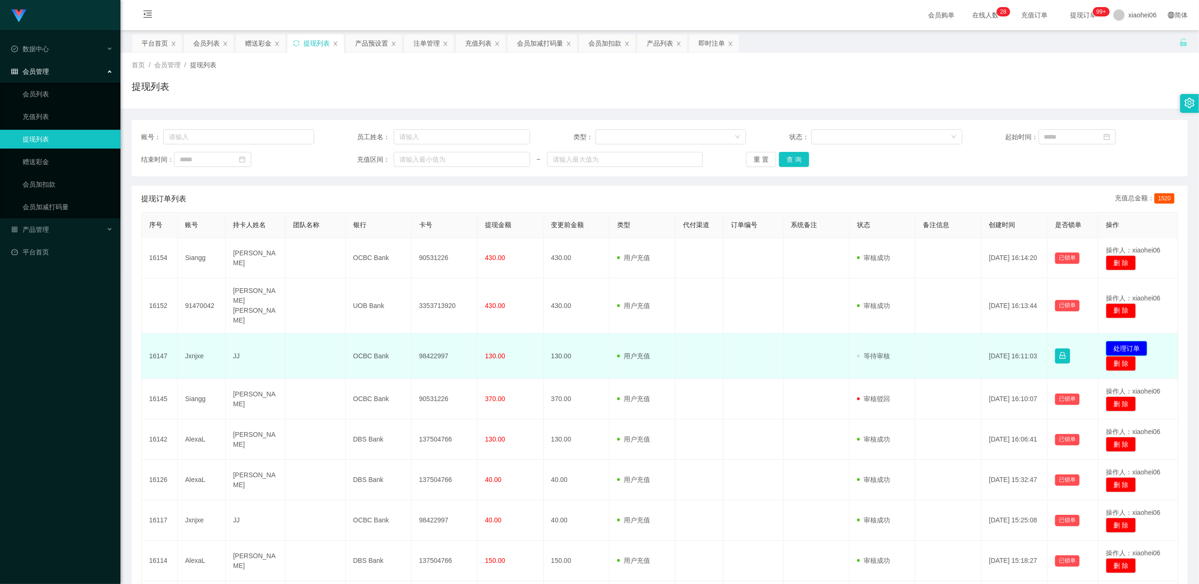
click at [1122, 341] on button "处理订单" at bounding box center [1126, 348] width 41 height 15
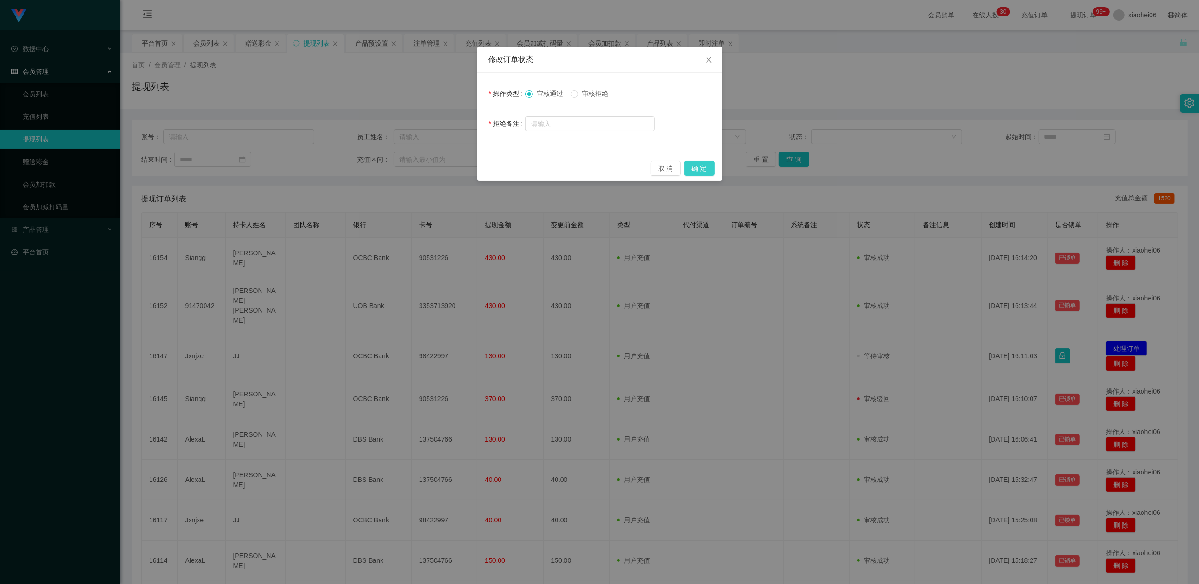
click at [700, 170] on button "确 定" at bounding box center [699, 168] width 30 height 15
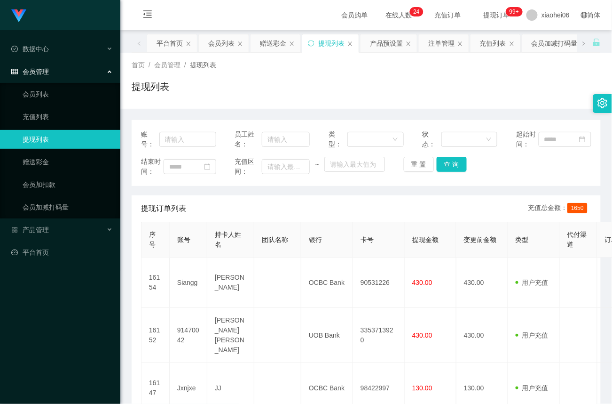
click at [191, 131] on div "账号：" at bounding box center [178, 139] width 75 height 20
click at [192, 138] on input "text" at bounding box center [187, 139] width 57 height 15
paste input "91470042"
type input "91470042"
drag, startPoint x: 447, startPoint y: 166, endPoint x: 448, endPoint y: 172, distance: 6.2
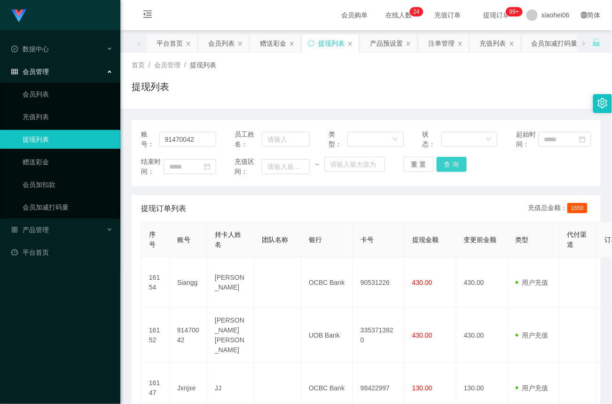
click at [447, 166] on button "查 询" at bounding box center [452, 164] width 30 height 15
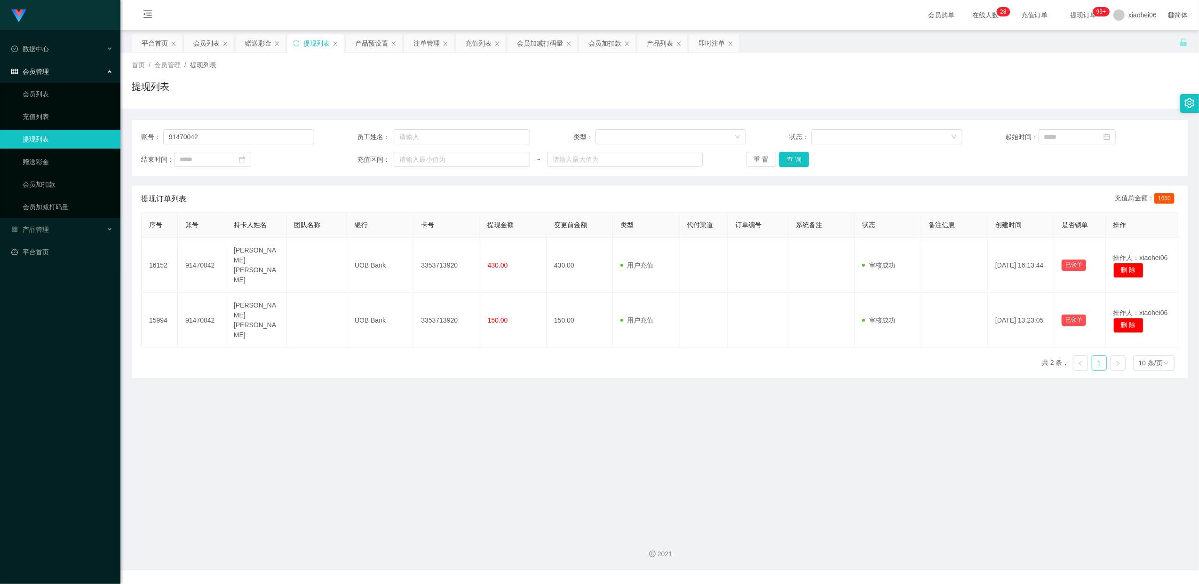
click at [60, 135] on link "提现列表" at bounding box center [68, 139] width 90 height 19
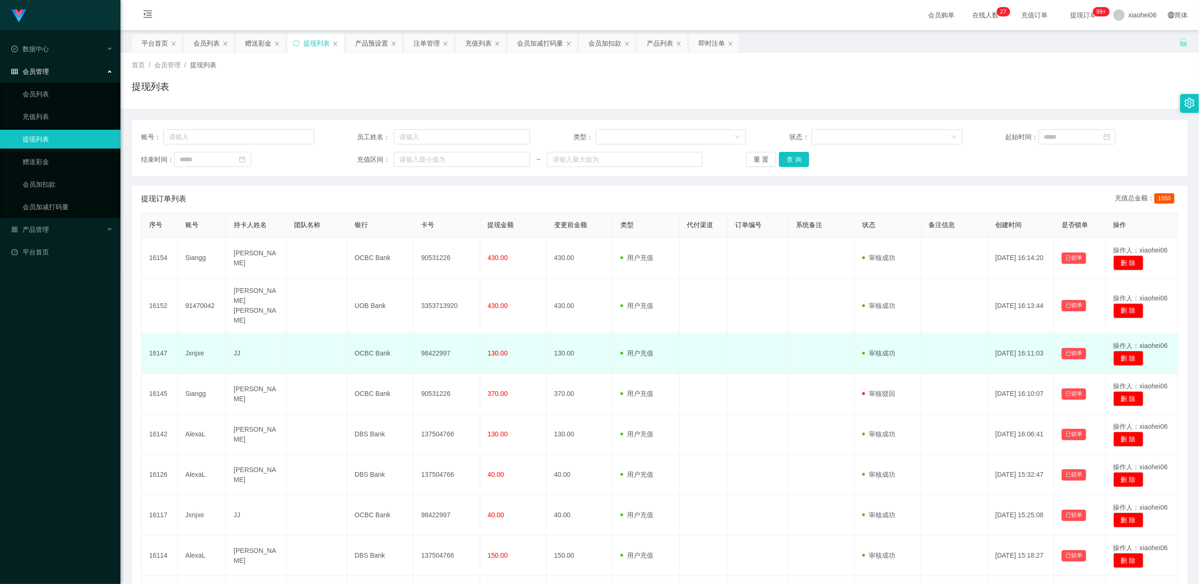
click at [442, 339] on td "98422997" at bounding box center [446, 353] width 66 height 40
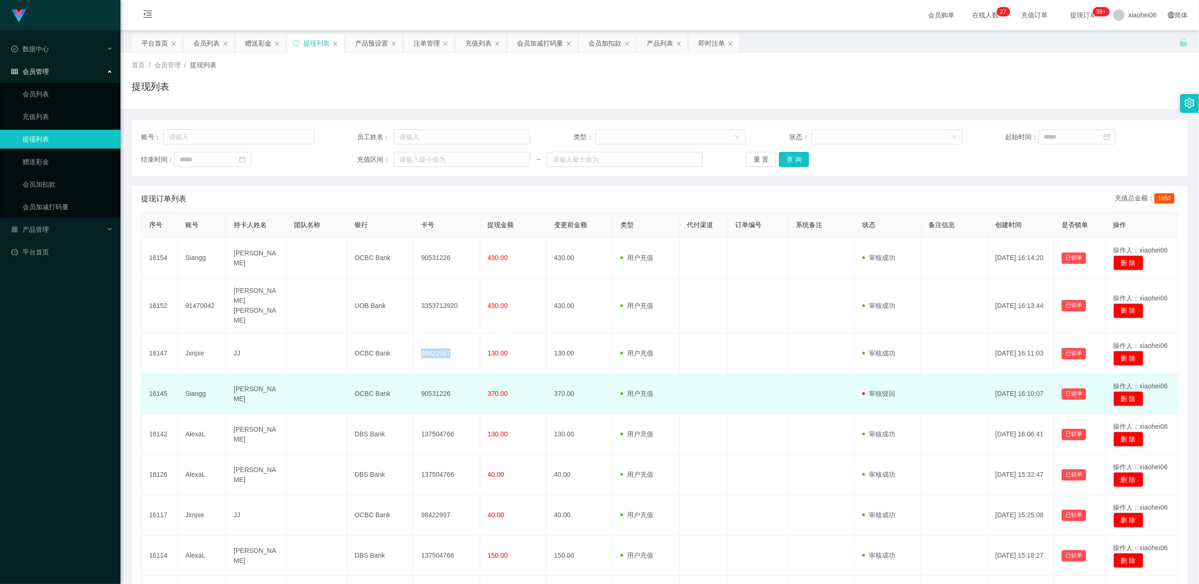
copy td "98422997"
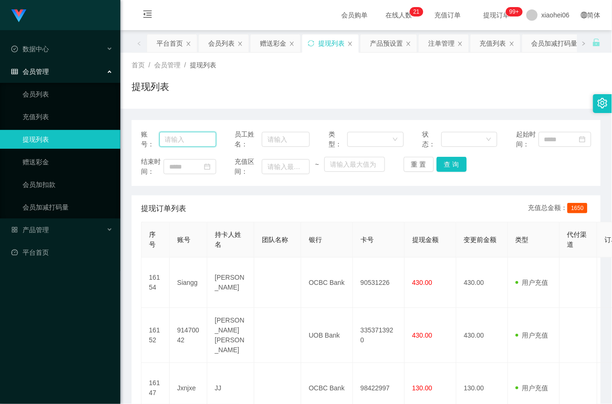
click at [188, 139] on input "text" at bounding box center [187, 139] width 57 height 15
paste input "Jxnjxe"
click at [467, 164] on div "重 置 查 询" at bounding box center [441, 164] width 75 height 15
click at [448, 160] on button "查 询" at bounding box center [452, 164] width 30 height 15
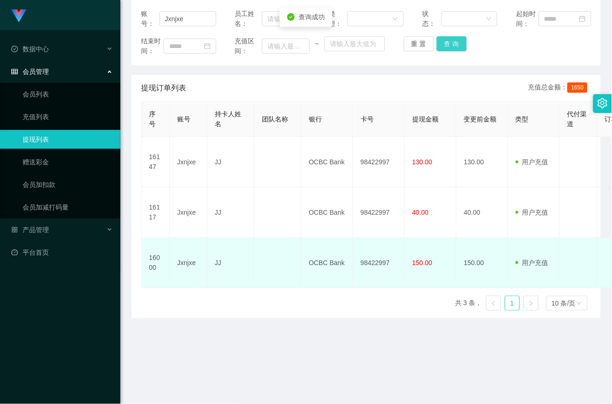
scroll to position [121, 0]
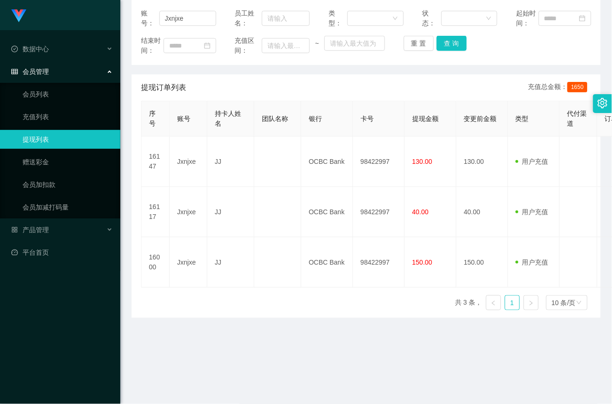
drag, startPoint x: 71, startPoint y: 138, endPoint x: 164, endPoint y: 99, distance: 100.6
click at [73, 137] on link "提现列表" at bounding box center [68, 139] width 90 height 19
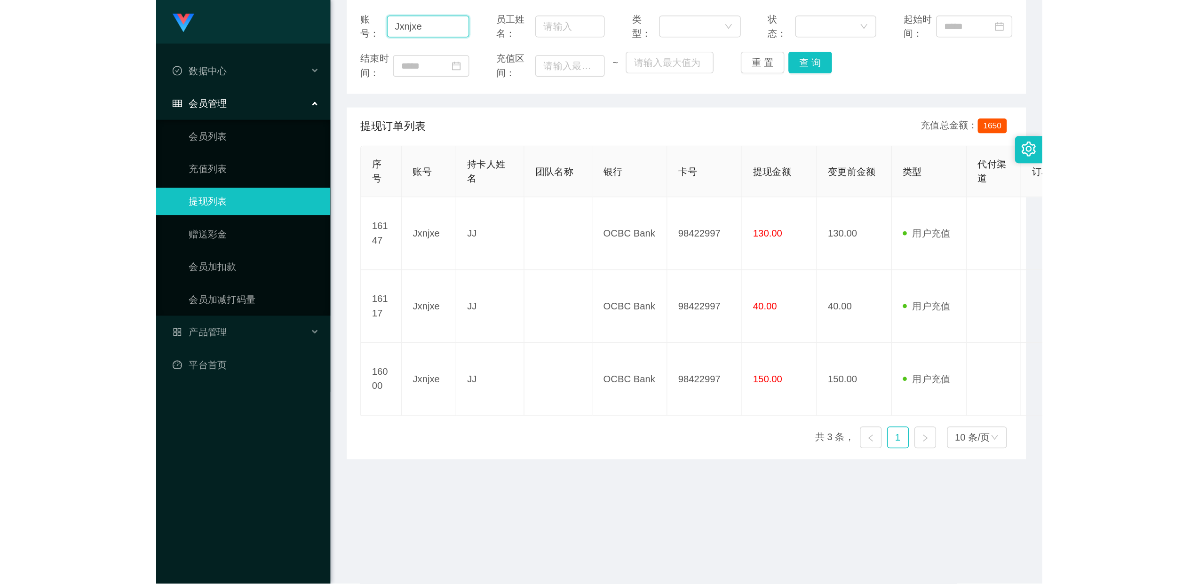
scroll to position [47, 0]
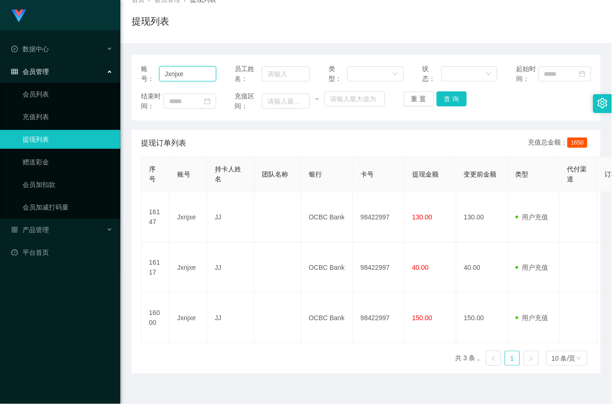
drag, startPoint x: 195, startPoint y: 15, endPoint x: -144, endPoint y: -1, distance: 339.5
click at [0, 0] on html "Jingdong工作台代理端 数据中心 会员管理 会员列表 充值列表 提现列表 赠送彩金 会员加扣款 会员加减打码量 产品管理 平台首页 保存配置 重置配置 …" at bounding box center [306, 202] width 612 height 404
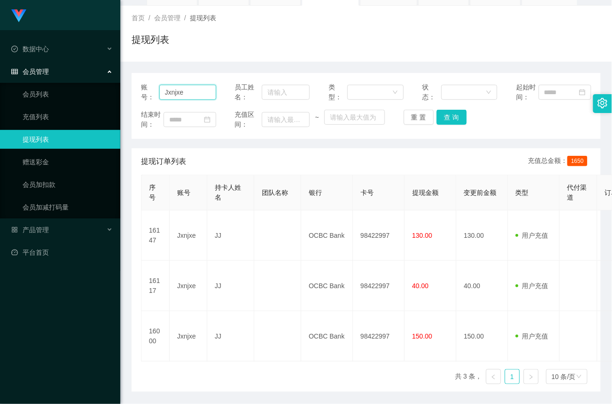
paste input "AlexaL"
type input "AlexaL"
drag, startPoint x: 456, startPoint y: 121, endPoint x: 452, endPoint y: 149, distance: 28.1
click at [456, 121] on button "查 询" at bounding box center [452, 117] width 30 height 15
click at [34, 158] on link "赠送彩金" at bounding box center [68, 161] width 90 height 19
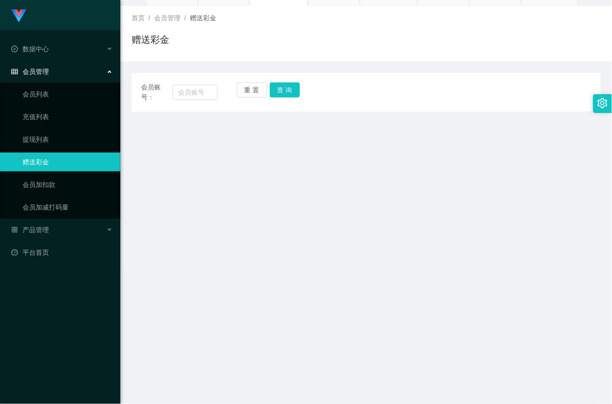
click at [197, 82] on div "会员账号：" at bounding box center [179, 92] width 77 height 20
drag, startPoint x: 191, startPoint y: 92, endPoint x: 224, endPoint y: 95, distance: 33.0
click at [191, 93] on input "text" at bounding box center [195, 92] width 45 height 15
paste input "AlexaL"
type input "AlexaL"
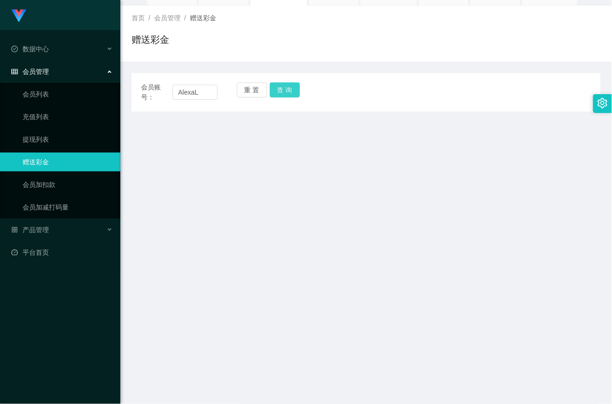
click at [286, 93] on button "查 询" at bounding box center [285, 89] width 30 height 15
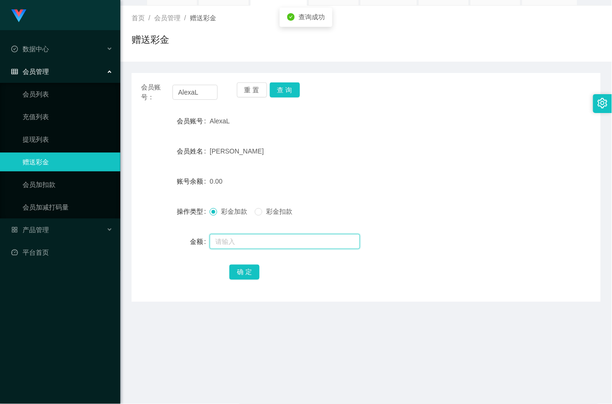
click at [245, 245] on input "text" at bounding box center [285, 241] width 151 height 15
type input "40"
click at [253, 269] on button "确 定" at bounding box center [245, 271] width 30 height 15
drag, startPoint x: 42, startPoint y: 115, endPoint x: 78, endPoint y: 81, distance: 49.2
click at [42, 115] on link "充值列表" at bounding box center [68, 116] width 90 height 19
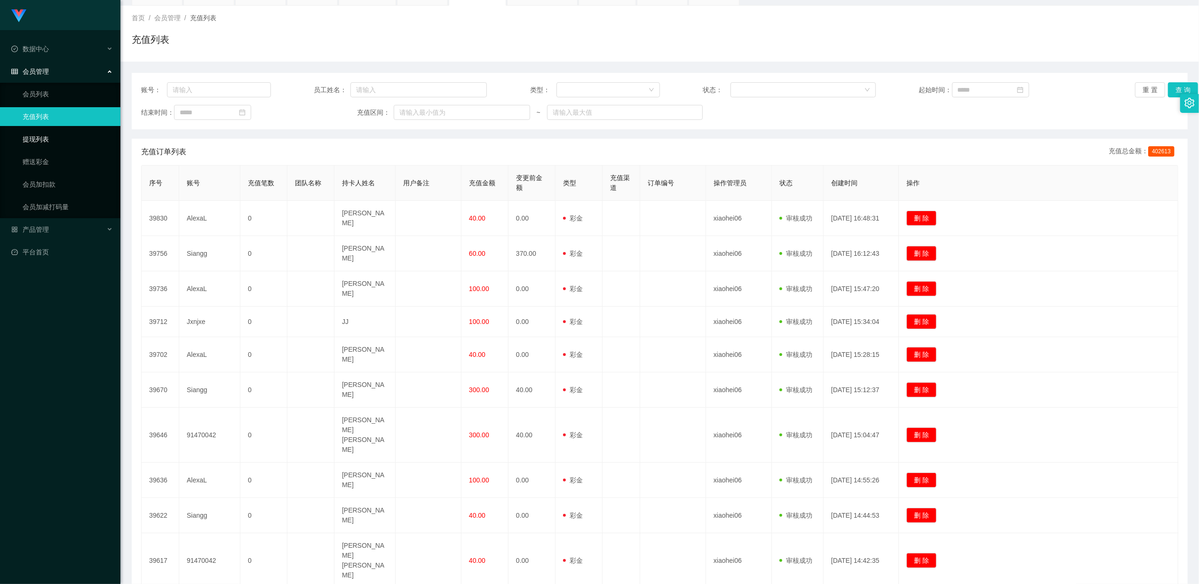
click at [44, 138] on link "提现列表" at bounding box center [68, 139] width 90 height 19
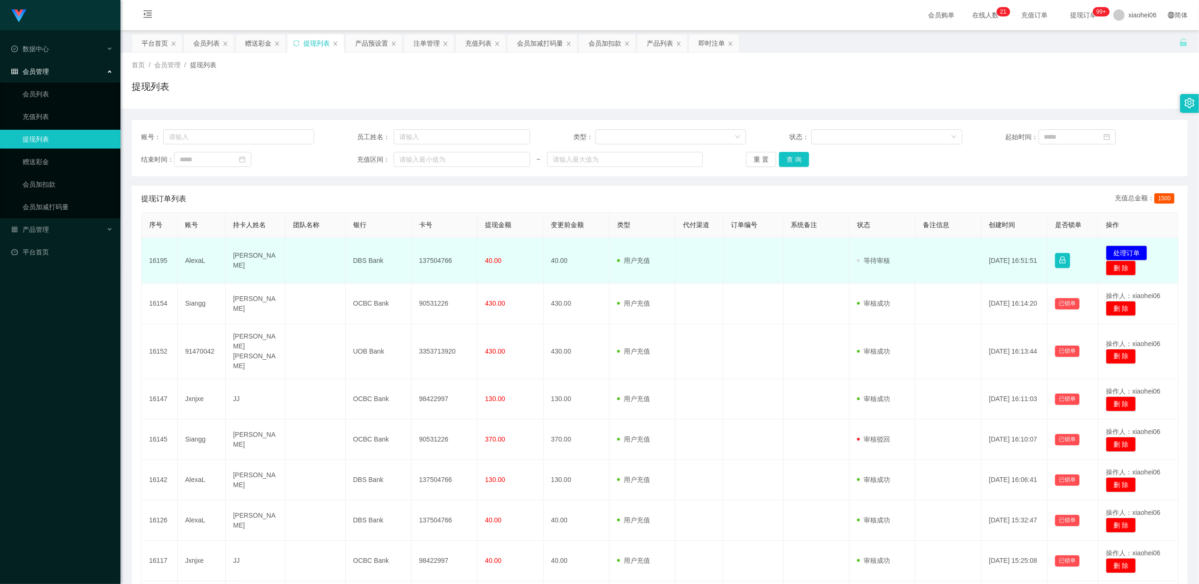
click at [434, 256] on td "137504766" at bounding box center [445, 261] width 66 height 46
copy td "137504766"
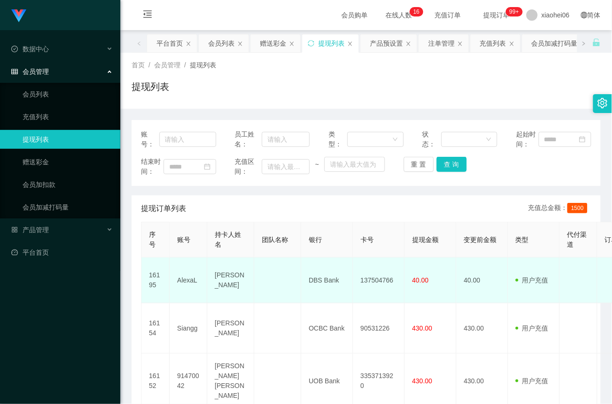
click at [426, 294] on td "40.00" at bounding box center [431, 280] width 52 height 46
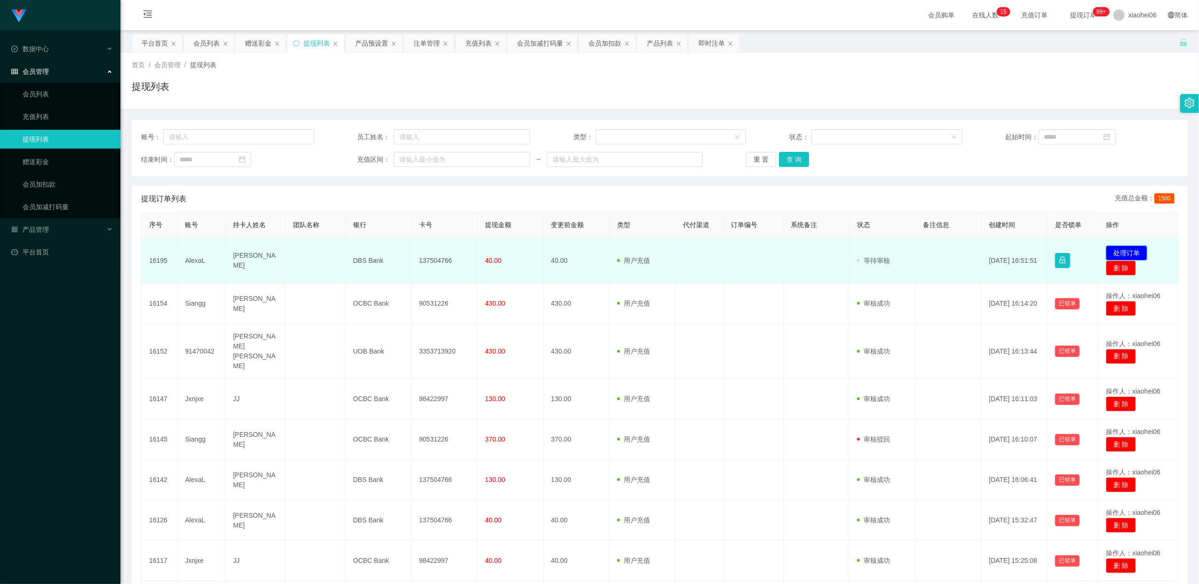
click at [1127, 251] on button "处理订单" at bounding box center [1126, 253] width 41 height 15
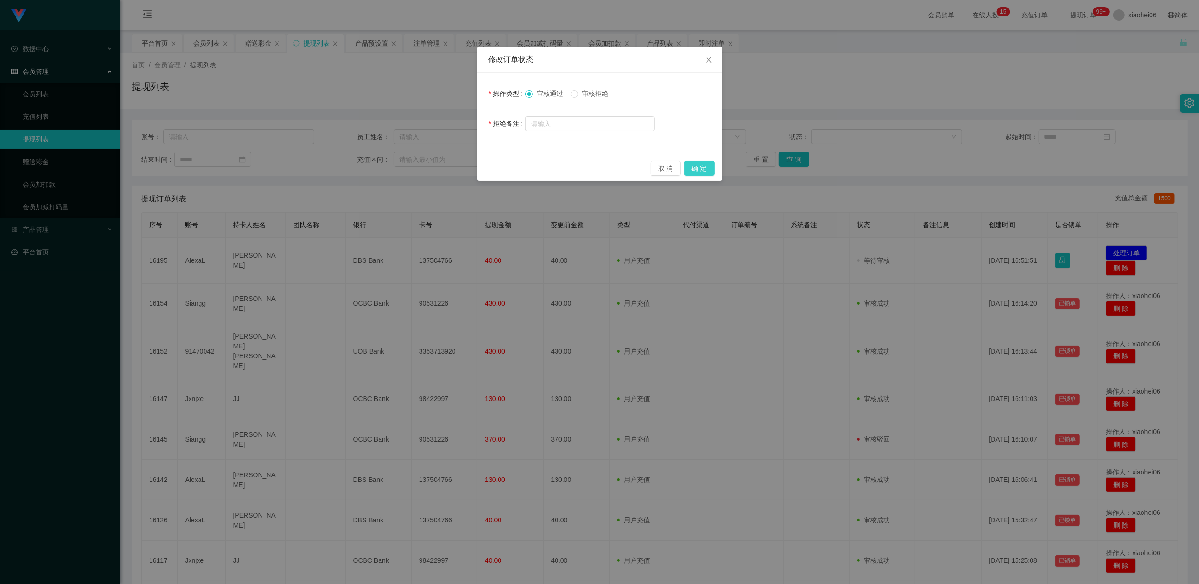
drag, startPoint x: 700, startPoint y: 170, endPoint x: 721, endPoint y: 165, distance: 21.9
click at [700, 170] on button "确 定" at bounding box center [699, 168] width 30 height 15
